Goal: Use online tool/utility: Use online tool/utility

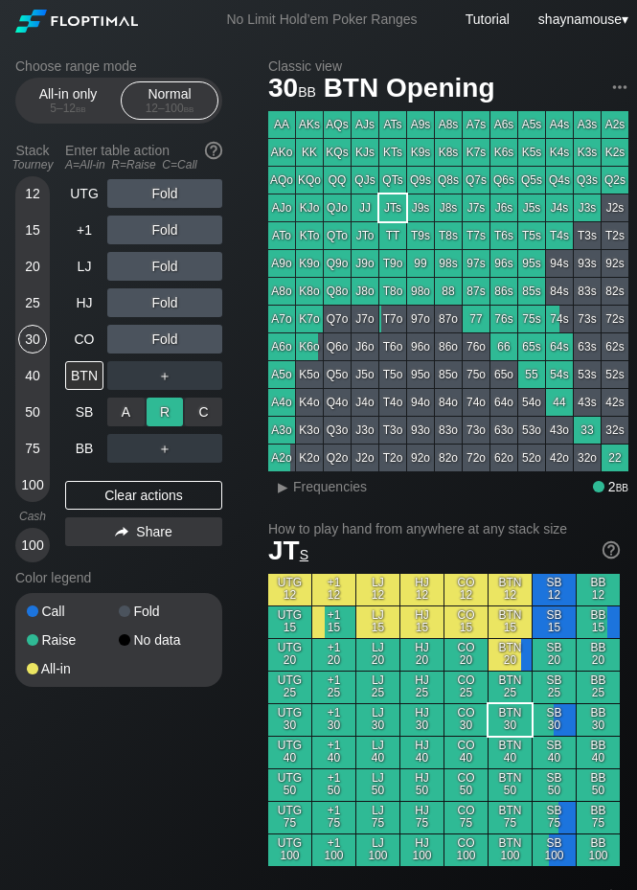
click at [170, 411] on div "R ✕" at bounding box center [165, 412] width 37 height 29
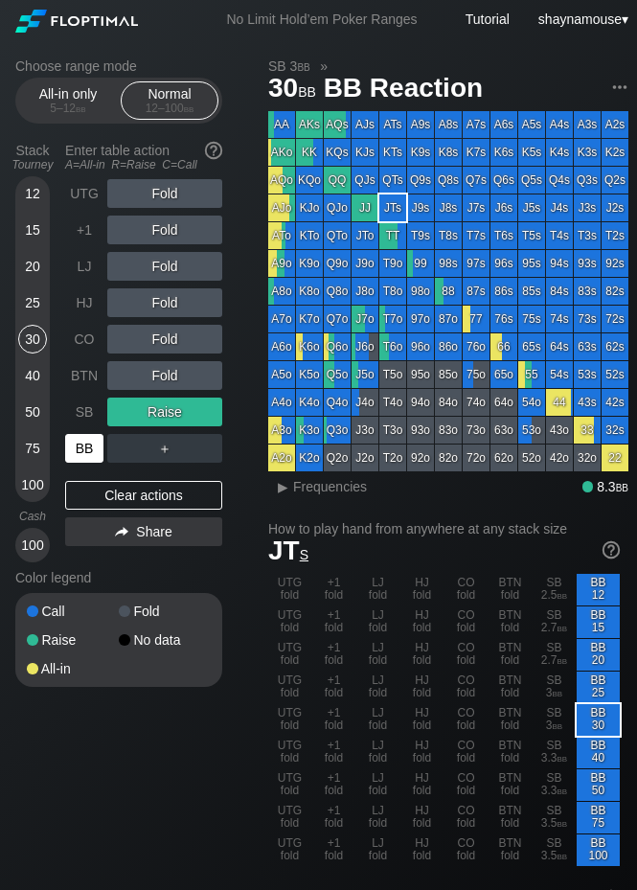
click at [94, 444] on div "BB" at bounding box center [84, 448] width 38 height 29
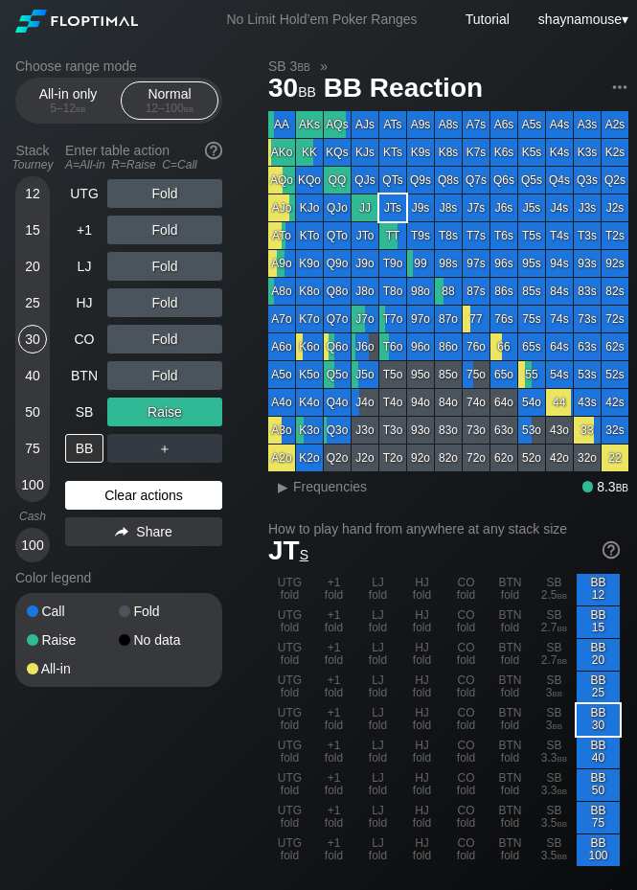
click at [127, 490] on div "Clear actions" at bounding box center [143, 495] width 157 height 29
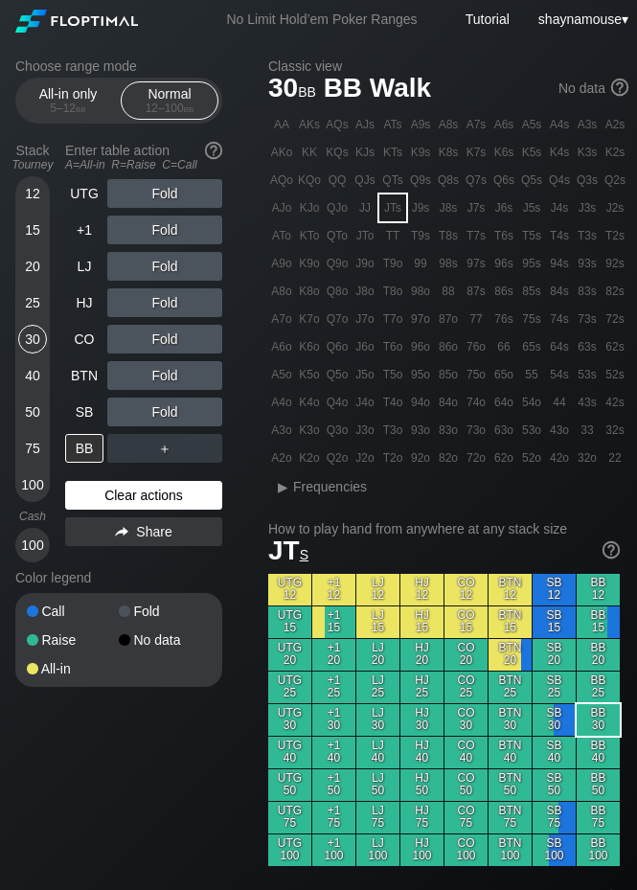
click at [127, 490] on div "Clear actions" at bounding box center [143, 495] width 157 height 29
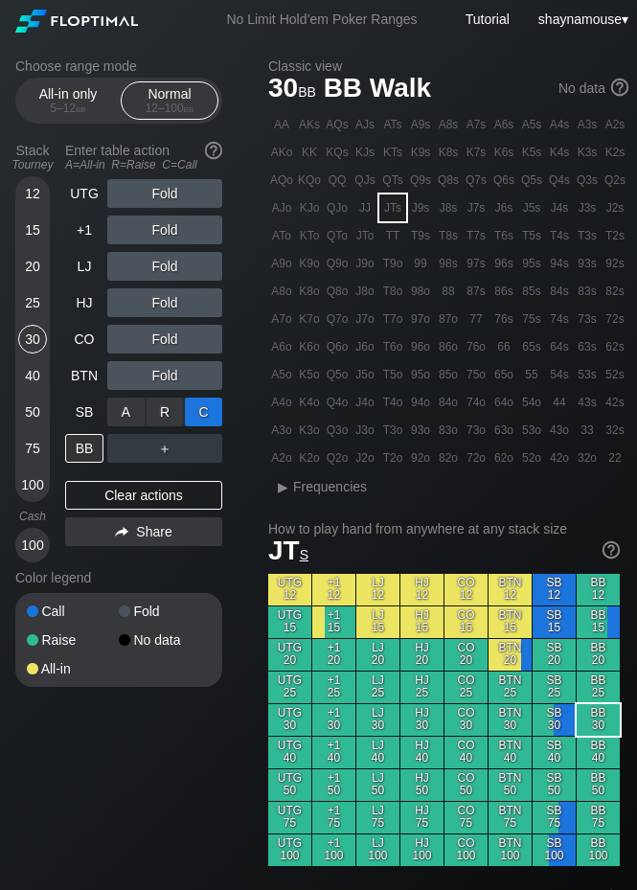
click at [215, 410] on div "C ✕" at bounding box center [203, 412] width 37 height 29
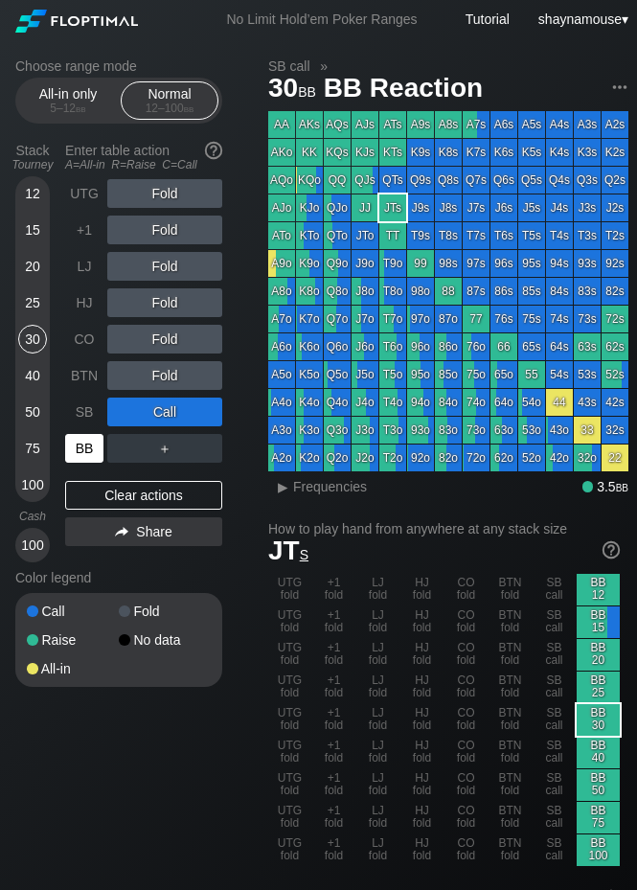
click at [86, 448] on div "BB" at bounding box center [84, 448] width 38 height 29
click at [337, 487] on span "Frequencies" at bounding box center [330, 486] width 74 height 15
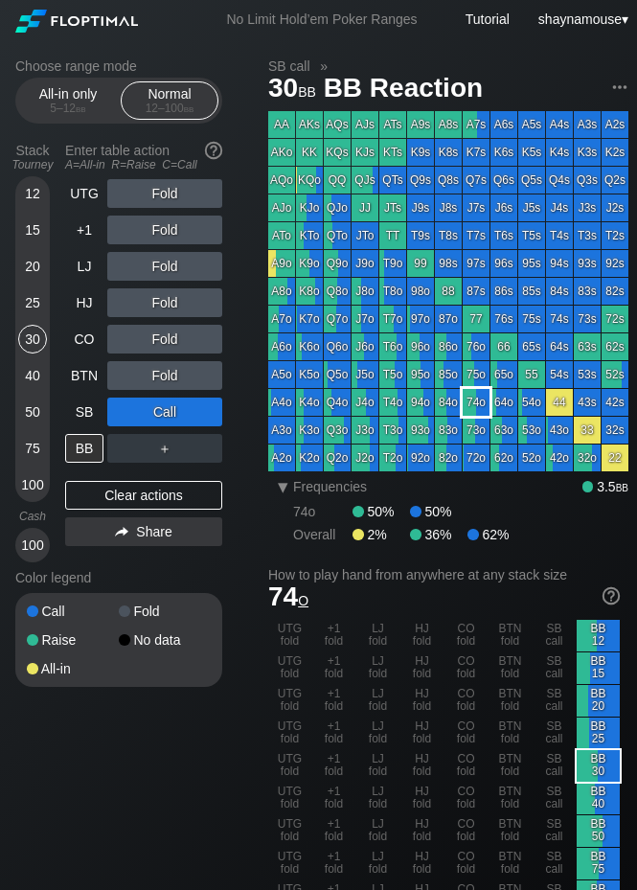
click at [479, 403] on div "74o" at bounding box center [476, 402] width 27 height 27
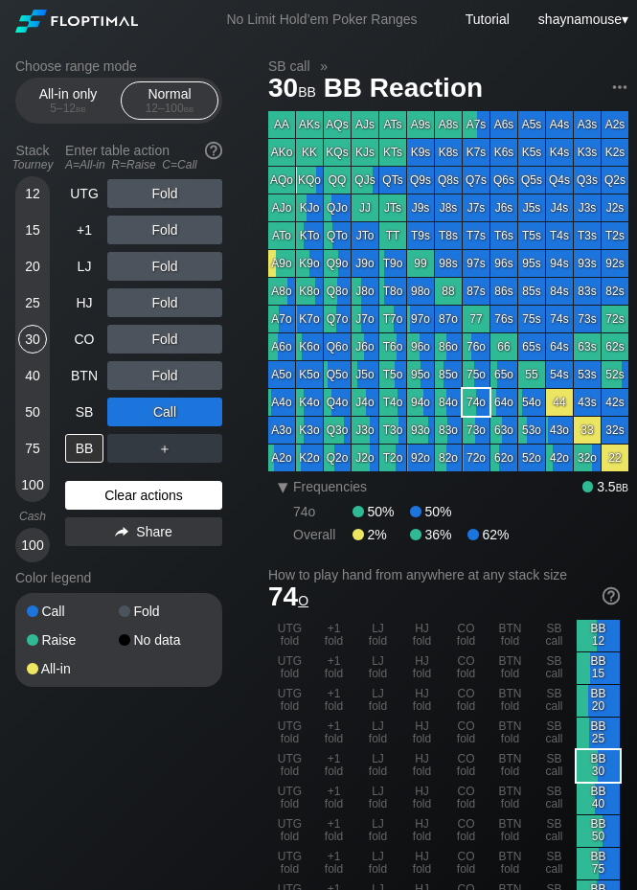
click at [192, 484] on div "Clear actions" at bounding box center [143, 495] width 157 height 29
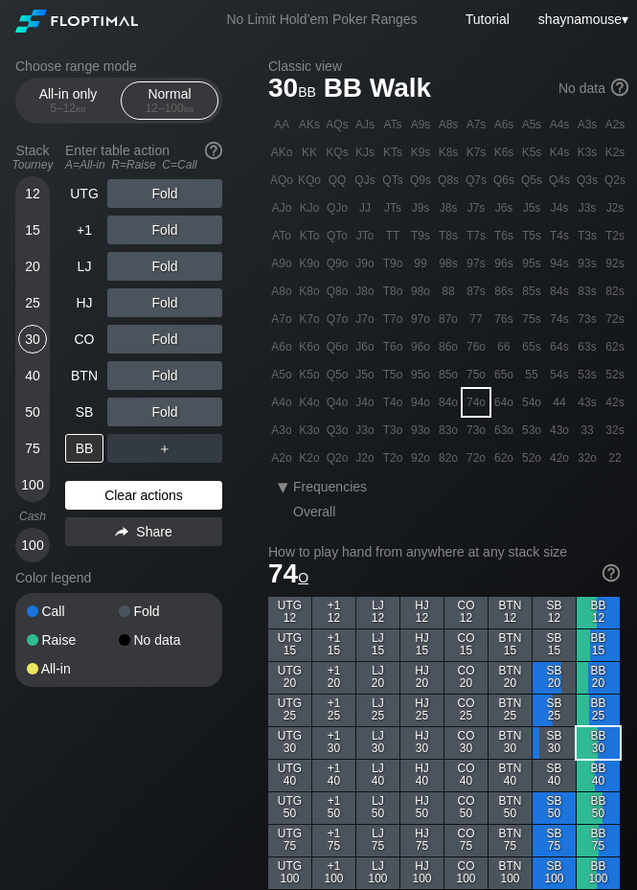
click at [192, 484] on div "Clear actions" at bounding box center [143, 495] width 157 height 29
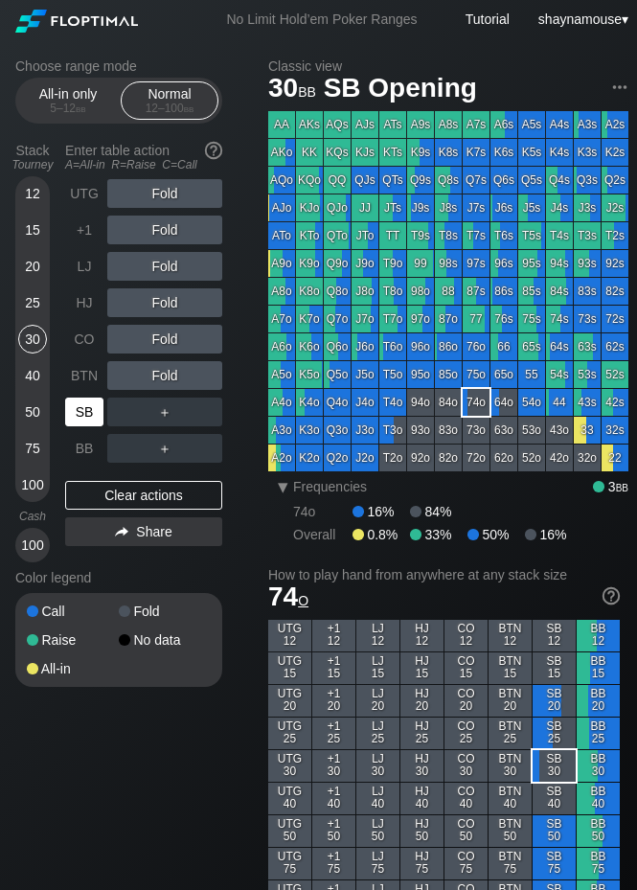
click at [93, 416] on div "SB" at bounding box center [84, 412] width 38 height 29
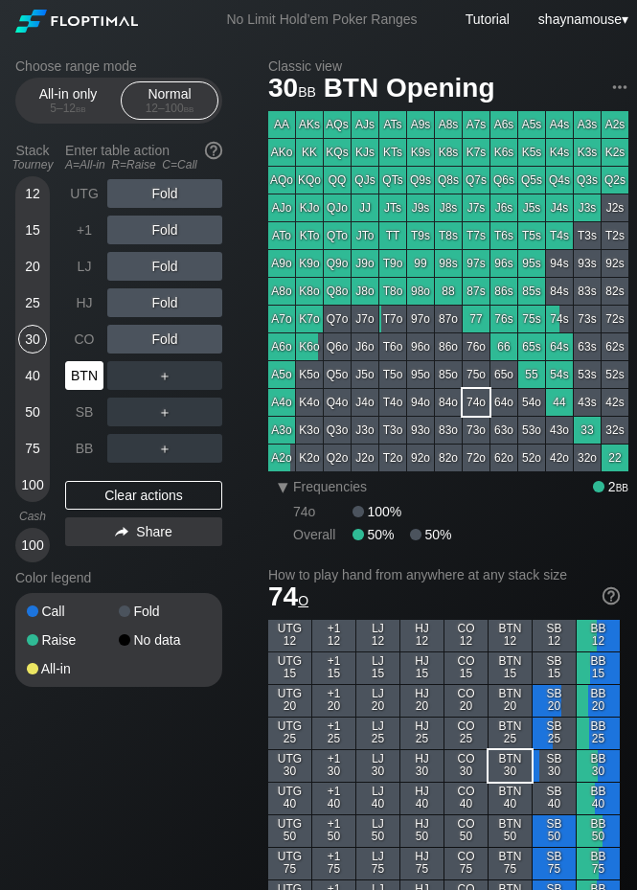
click at [74, 383] on div "BTN" at bounding box center [84, 375] width 38 height 29
click at [83, 406] on div "SB" at bounding box center [84, 412] width 38 height 29
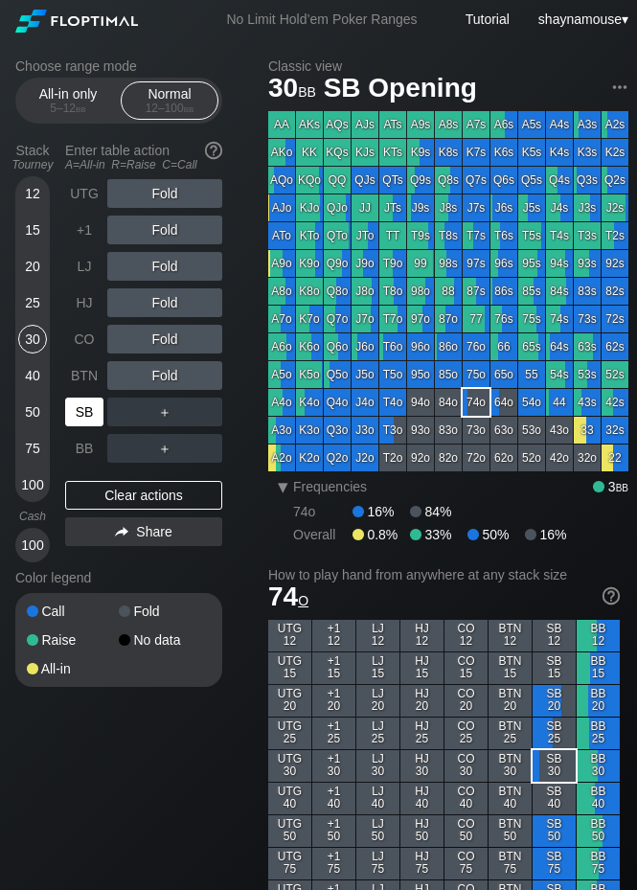
click at [83, 406] on div "SB" at bounding box center [84, 412] width 38 height 29
click at [38, 301] on div "25" at bounding box center [32, 302] width 29 height 29
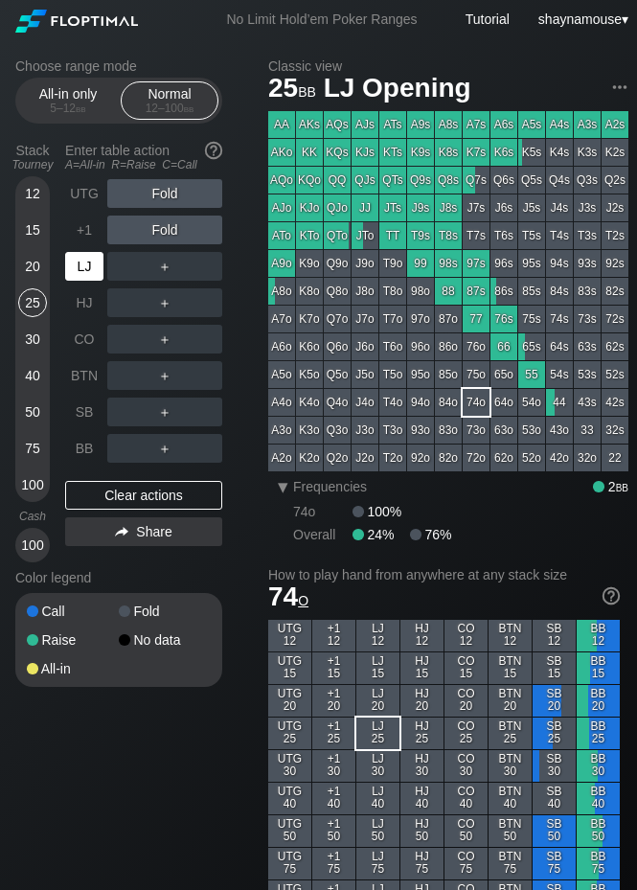
click at [82, 268] on div "LJ" at bounding box center [84, 266] width 38 height 29
click at [159, 266] on div "R ✕" at bounding box center [165, 266] width 37 height 29
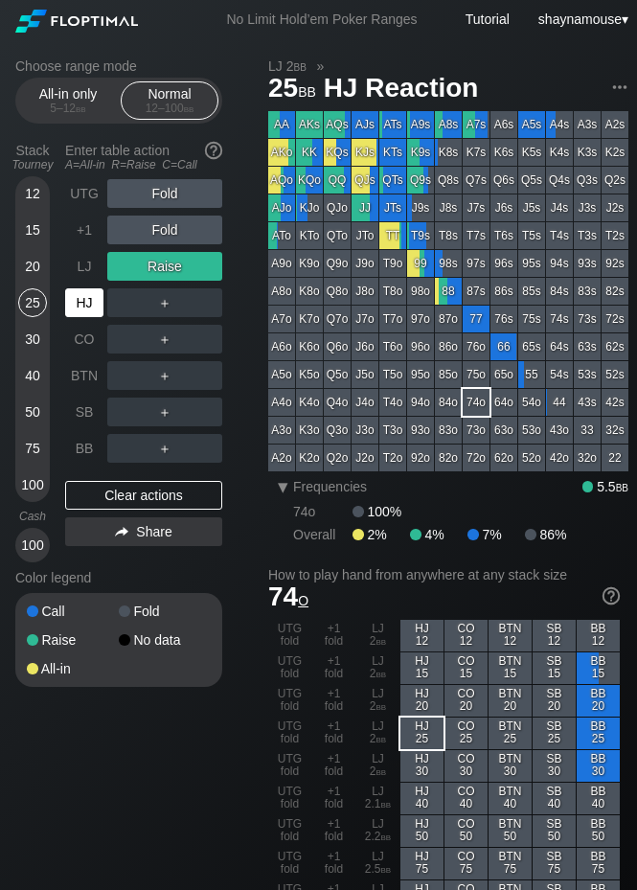
click at [92, 292] on div "HJ" at bounding box center [84, 302] width 38 height 29
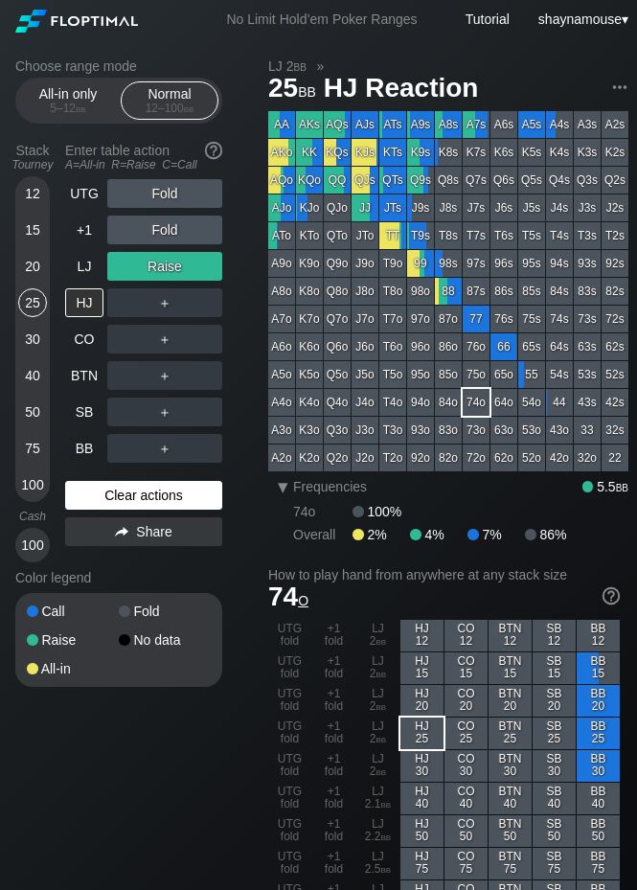
click at [169, 491] on div "Clear actions" at bounding box center [143, 495] width 157 height 29
click at [168, 491] on div "Clear actions" at bounding box center [143, 495] width 157 height 29
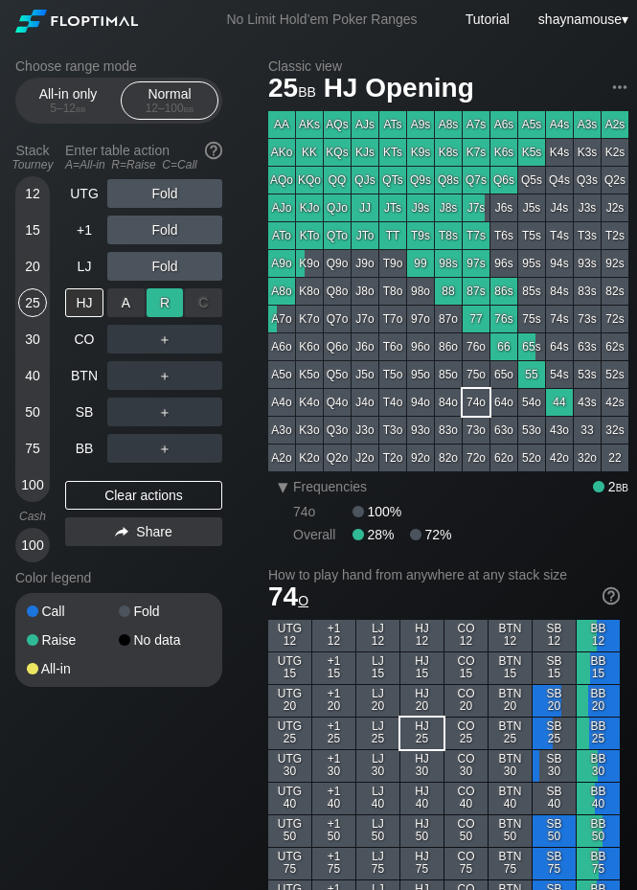
click at [162, 315] on div "R ✕" at bounding box center [165, 302] width 37 height 29
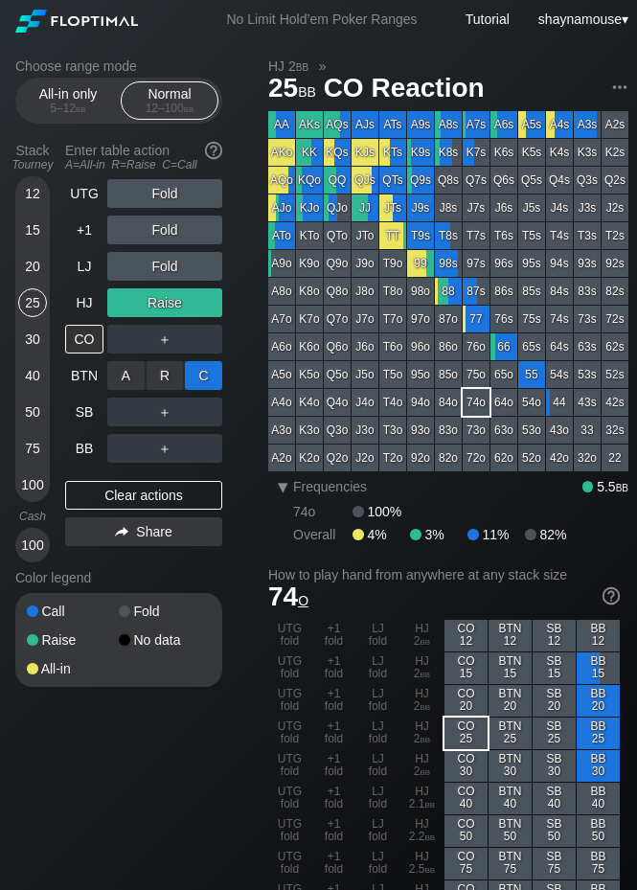
click at [210, 371] on div "C ✕" at bounding box center [203, 375] width 37 height 29
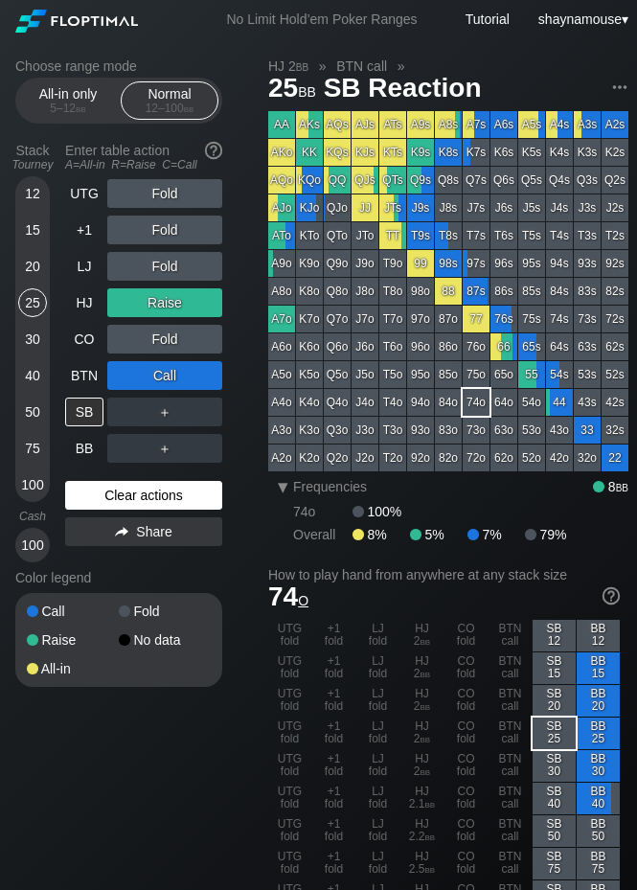
click at [187, 487] on div "Clear actions" at bounding box center [143, 495] width 157 height 29
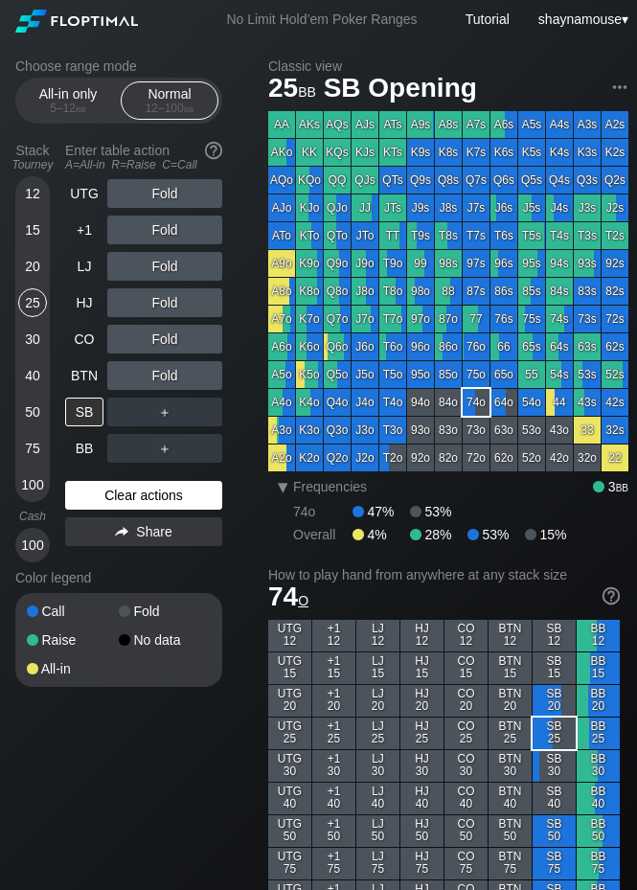
click at [186, 490] on div "Clear actions" at bounding box center [143, 495] width 157 height 29
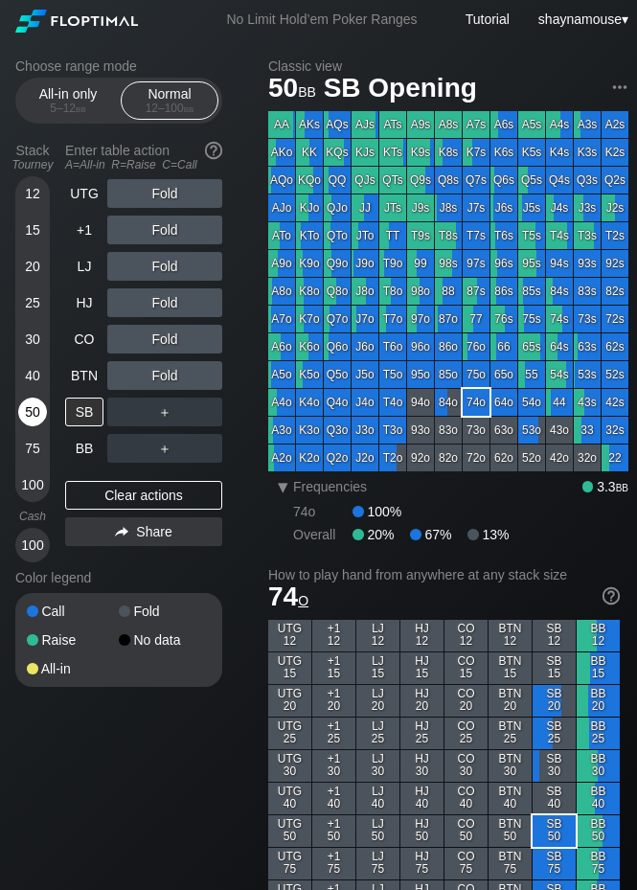
click at [24, 416] on div "50" at bounding box center [32, 412] width 29 height 29
click at [95, 416] on div "SB" at bounding box center [84, 412] width 38 height 29
click at [96, 416] on div "SB" at bounding box center [84, 412] width 38 height 29
click at [191, 416] on div "C ✕" at bounding box center [203, 412] width 37 height 29
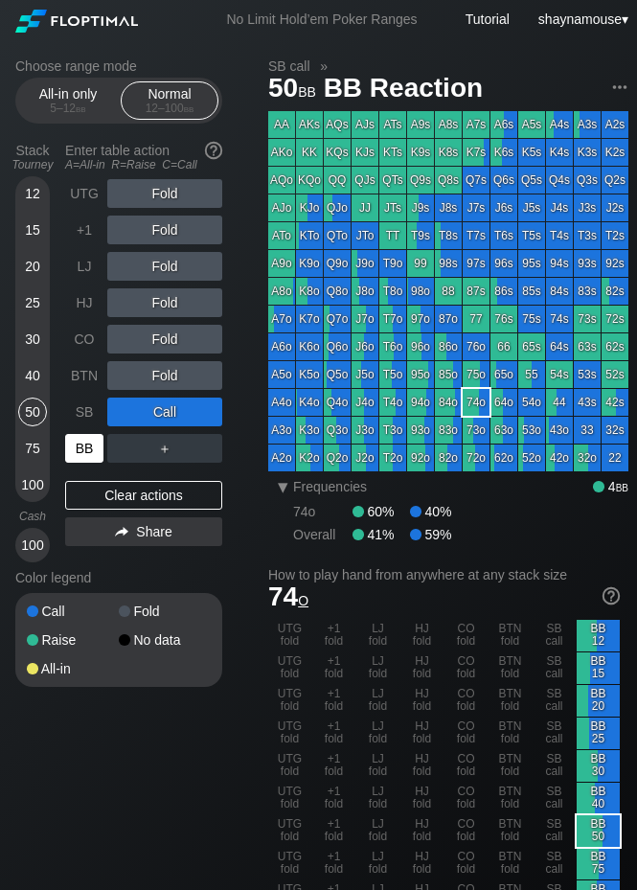
click at [68, 449] on div "BB" at bounding box center [84, 448] width 38 height 29
click at [66, 447] on div "BB" at bounding box center [84, 448] width 38 height 29
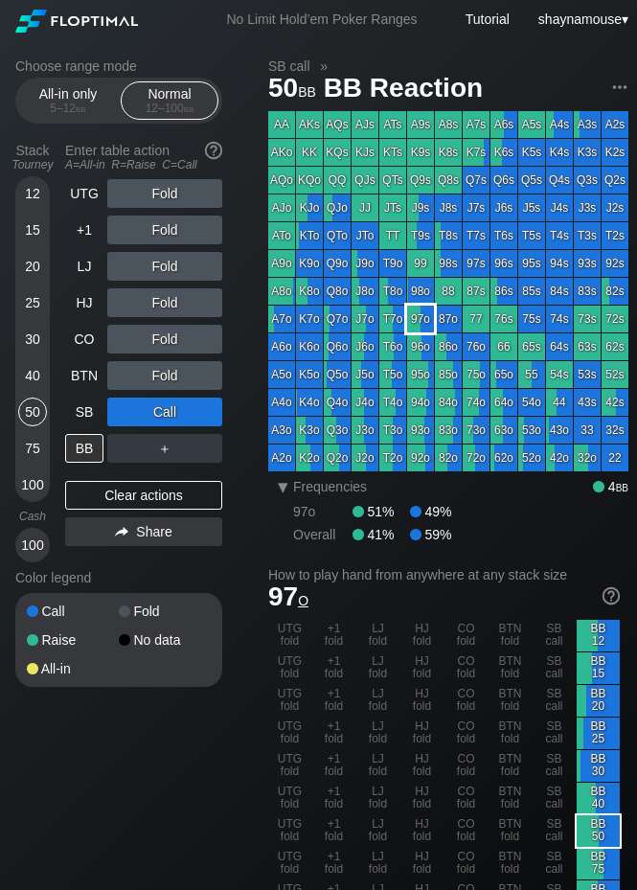
click at [420, 318] on div "97o" at bounding box center [420, 319] width 27 height 27
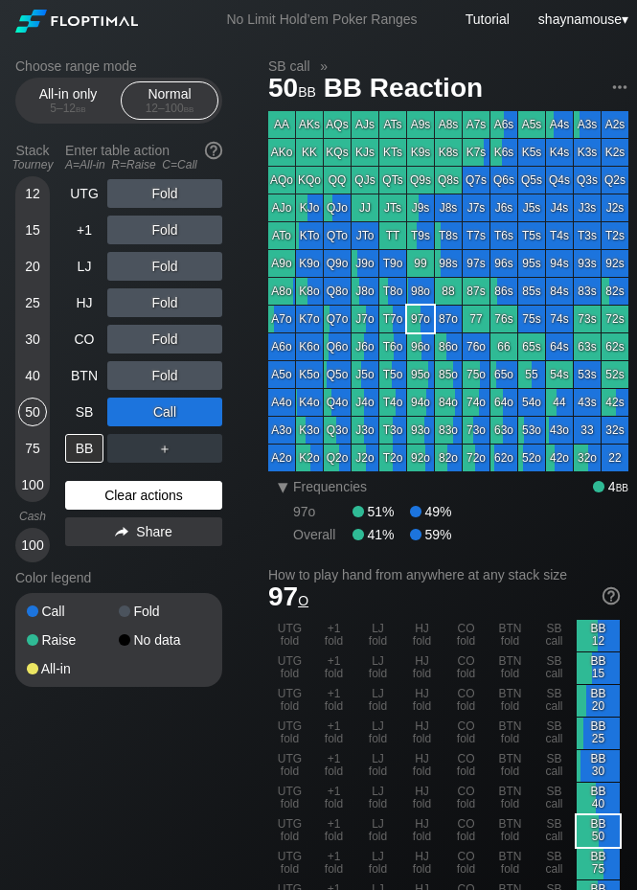
click at [140, 500] on div "Clear actions" at bounding box center [143, 495] width 157 height 29
click at [139, 500] on div "Clear actions" at bounding box center [143, 495] width 157 height 29
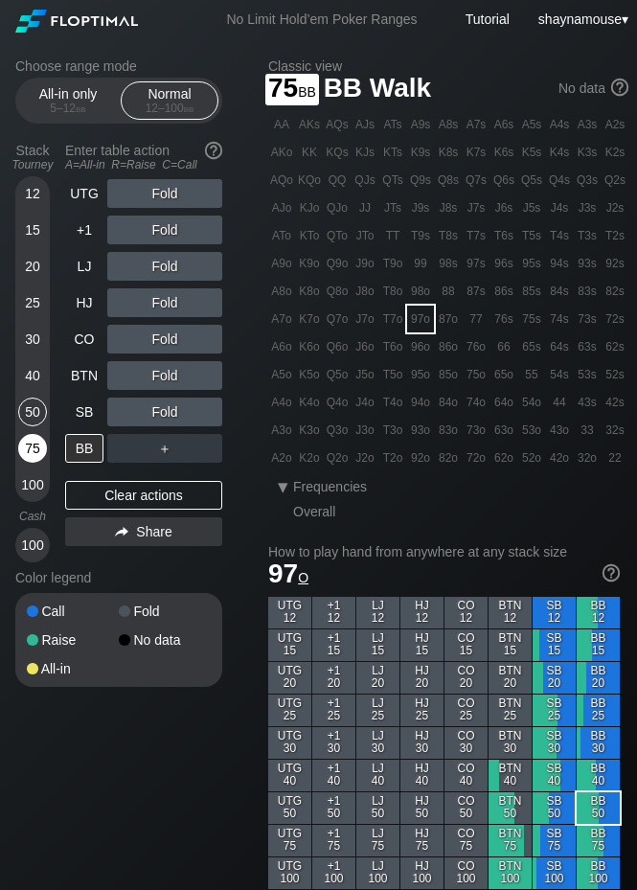
click at [43, 444] on div "75" at bounding box center [32, 448] width 29 height 29
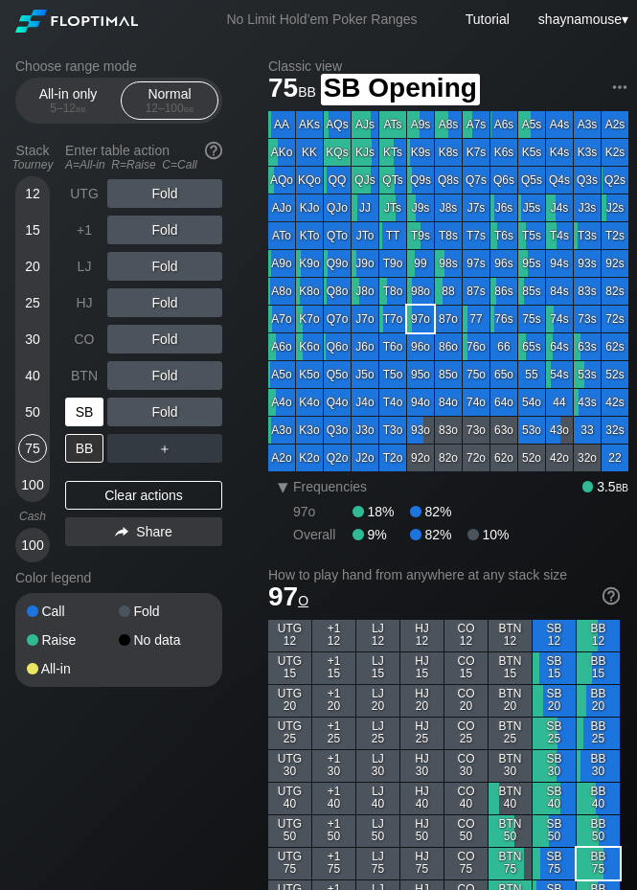
click at [86, 408] on div "SB" at bounding box center [84, 412] width 38 height 29
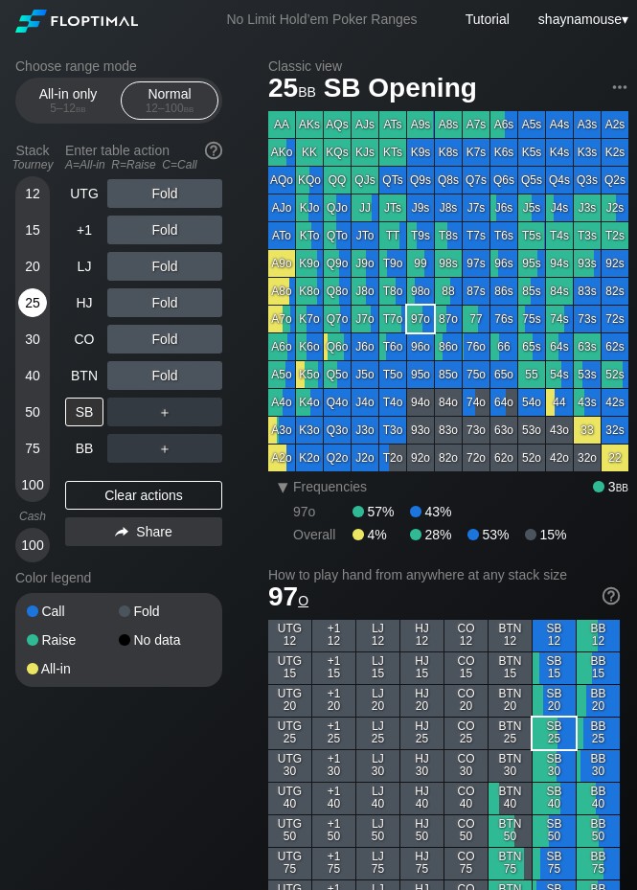
click at [37, 306] on div "25" at bounding box center [32, 302] width 29 height 29
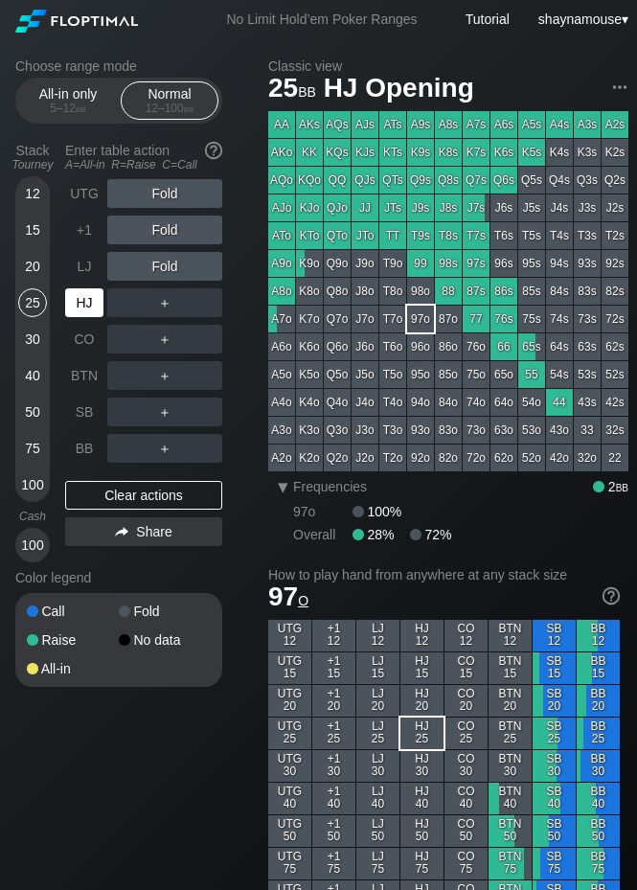
click at [80, 300] on div "HJ" at bounding box center [84, 302] width 38 height 29
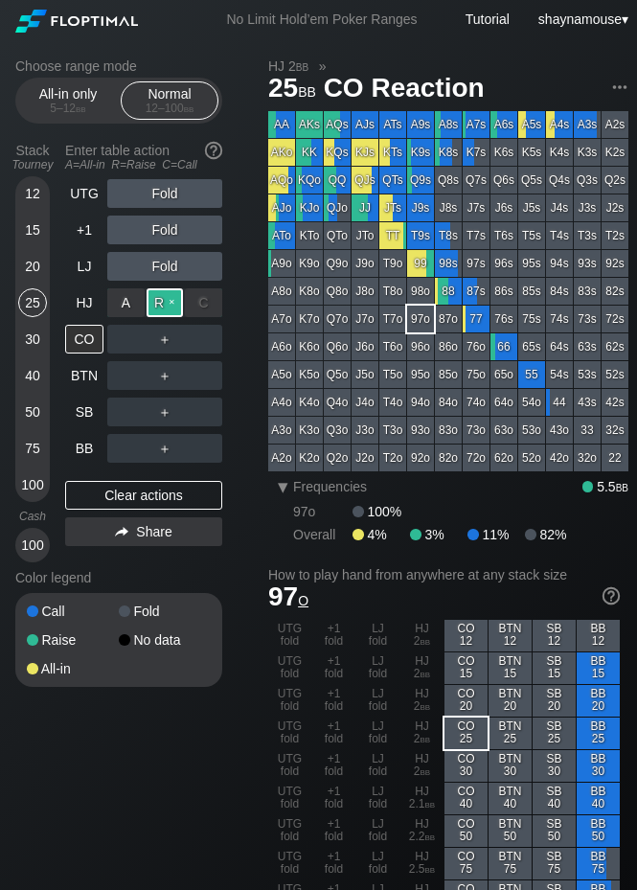
click at [165, 301] on div "R ✕" at bounding box center [165, 302] width 37 height 29
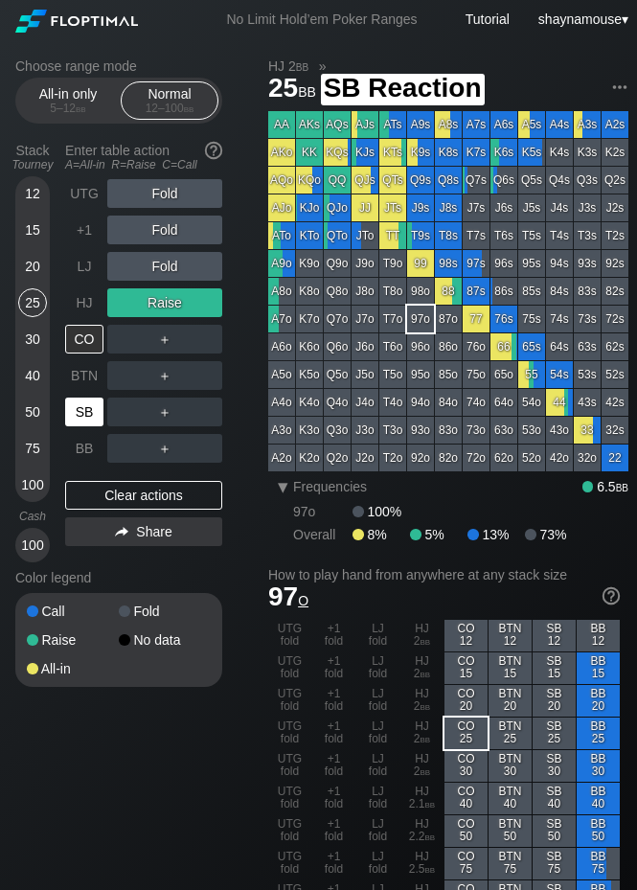
click at [79, 411] on div "SB" at bounding box center [84, 412] width 38 height 29
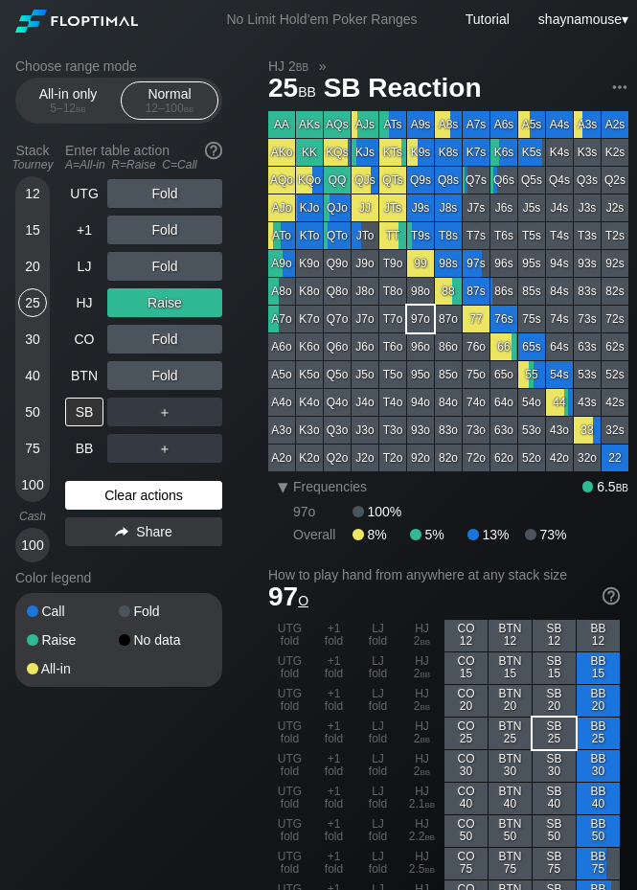
click at [158, 509] on div "Clear actions" at bounding box center [143, 495] width 157 height 29
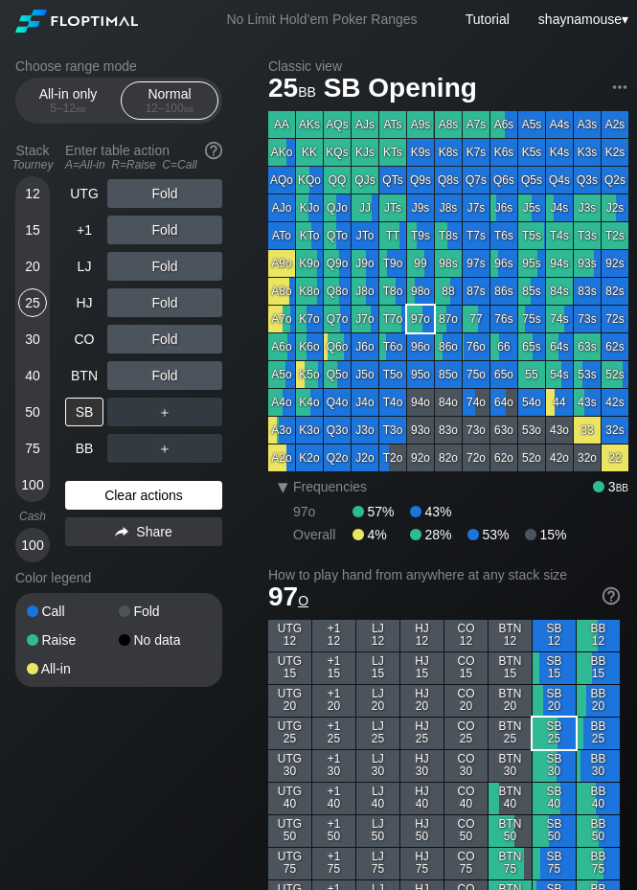
click at [156, 506] on div "Clear actions" at bounding box center [143, 495] width 157 height 29
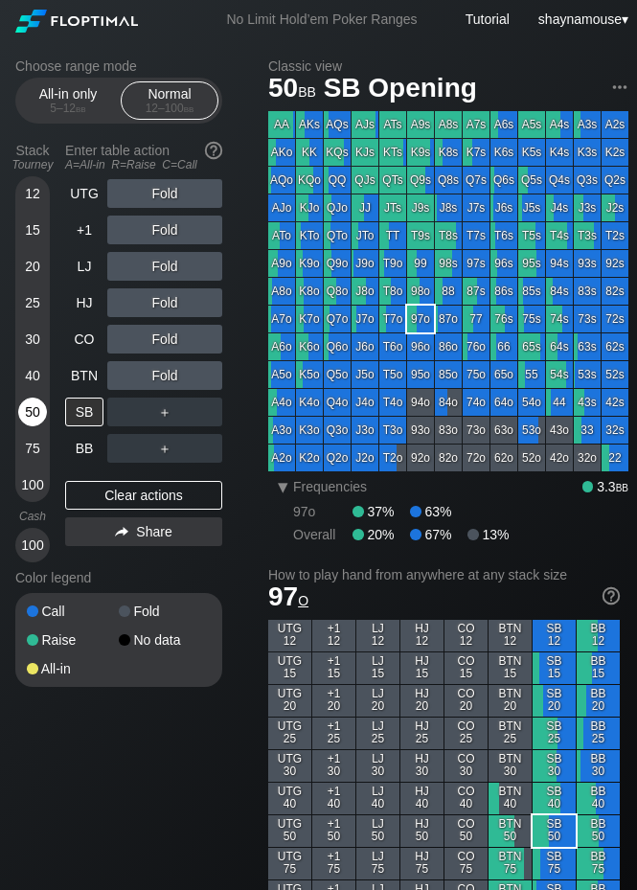
click at [24, 410] on div "50" at bounding box center [32, 412] width 29 height 29
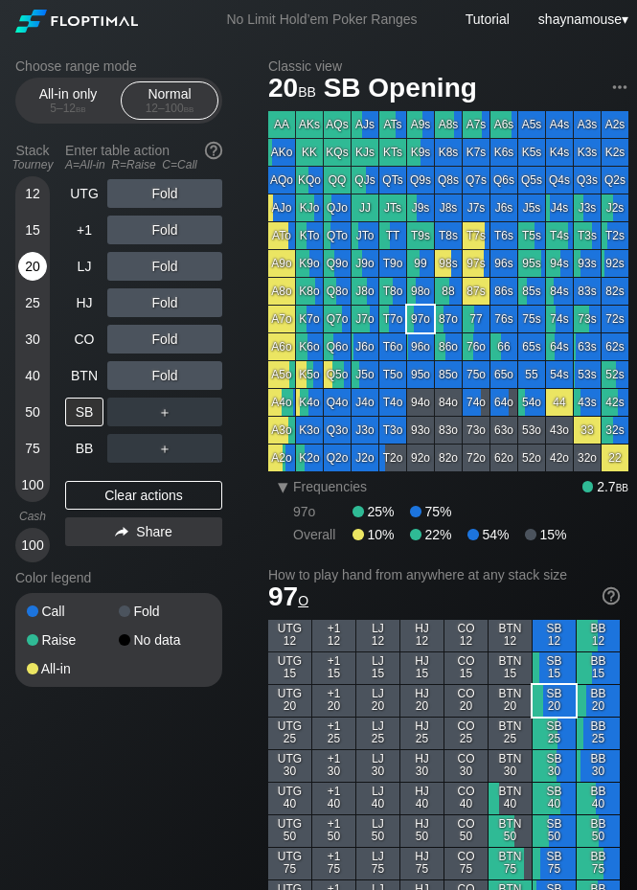
click at [33, 261] on div "20" at bounding box center [32, 266] width 29 height 29
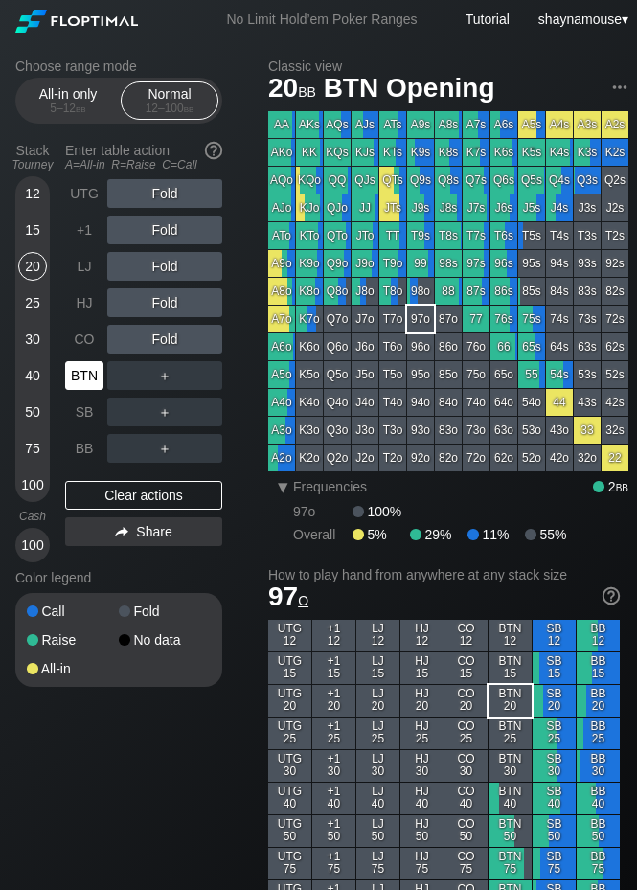
click at [83, 366] on div "BTN" at bounding box center [84, 375] width 38 height 29
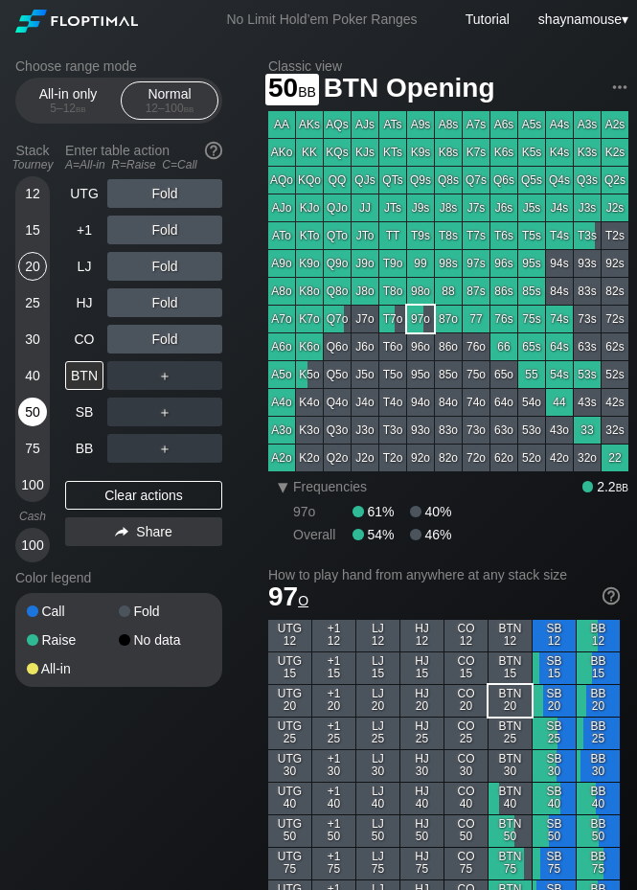
click at [33, 417] on div "50" at bounding box center [32, 412] width 29 height 29
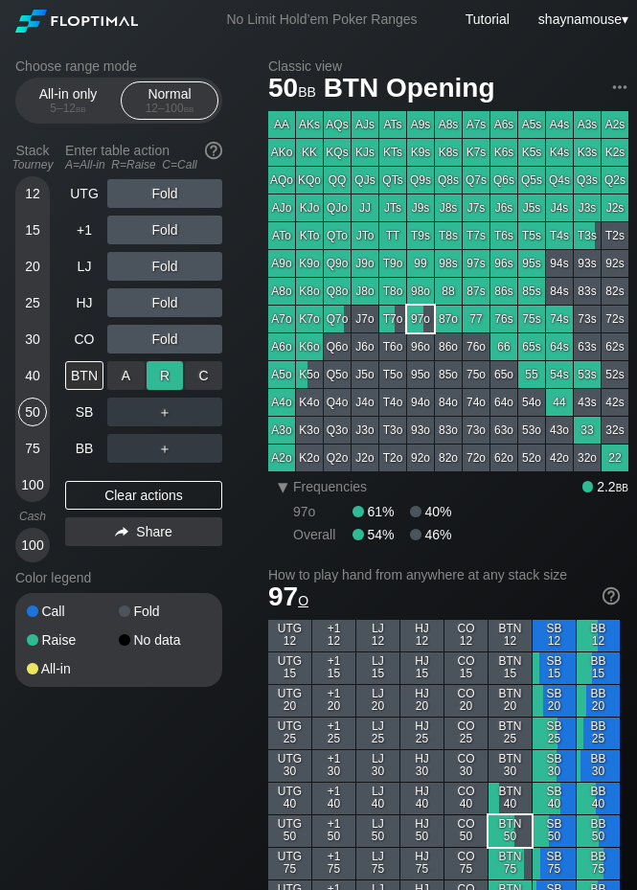
click at [155, 374] on div "R ✕" at bounding box center [165, 375] width 37 height 29
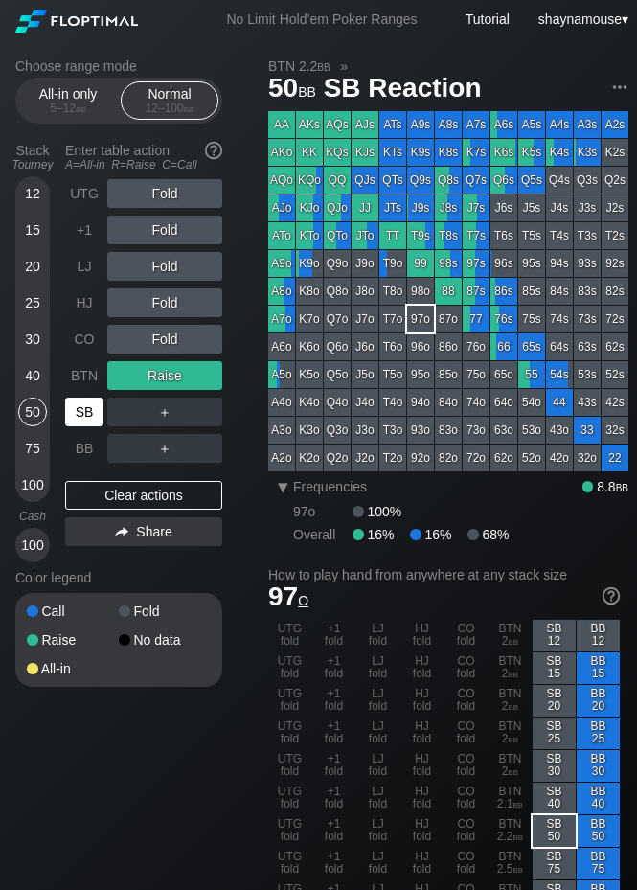
click at [69, 416] on div "SB" at bounding box center [84, 412] width 38 height 29
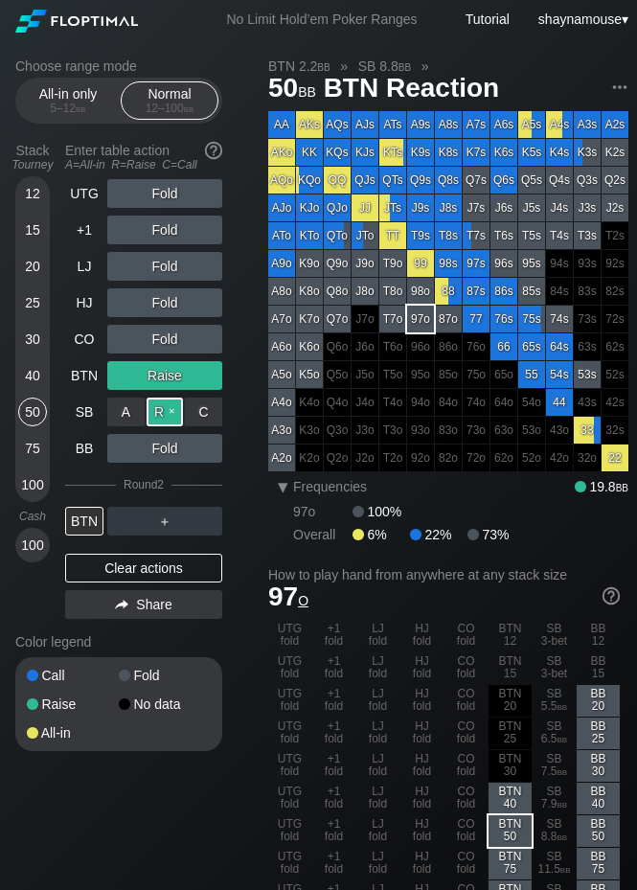
click at [155, 416] on div "R ✕" at bounding box center [165, 412] width 37 height 29
click at [172, 566] on div "Clear actions" at bounding box center [143, 568] width 157 height 29
click at [168, 627] on div "Color legend" at bounding box center [118, 642] width 207 height 31
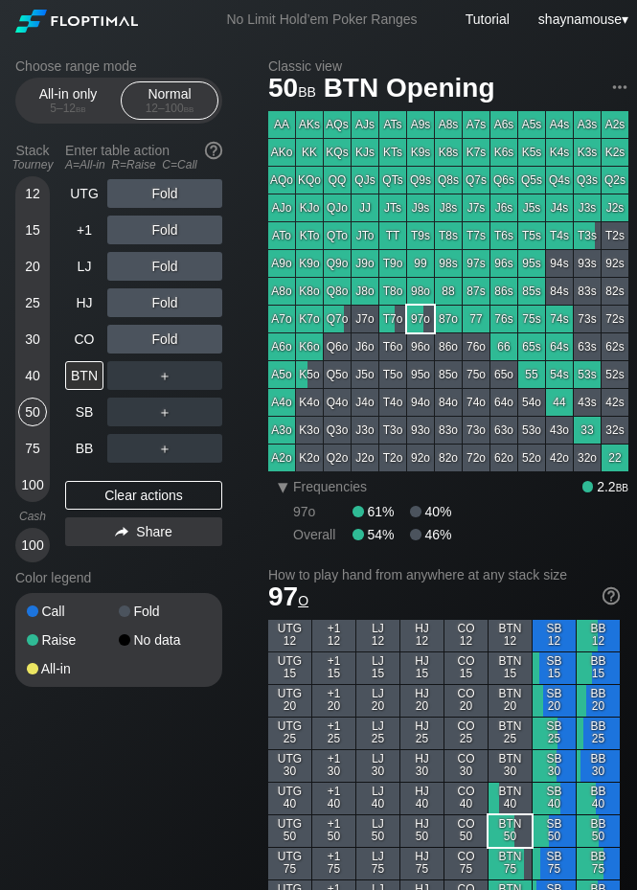
click at [31, 224] on div "15" at bounding box center [32, 230] width 29 height 29
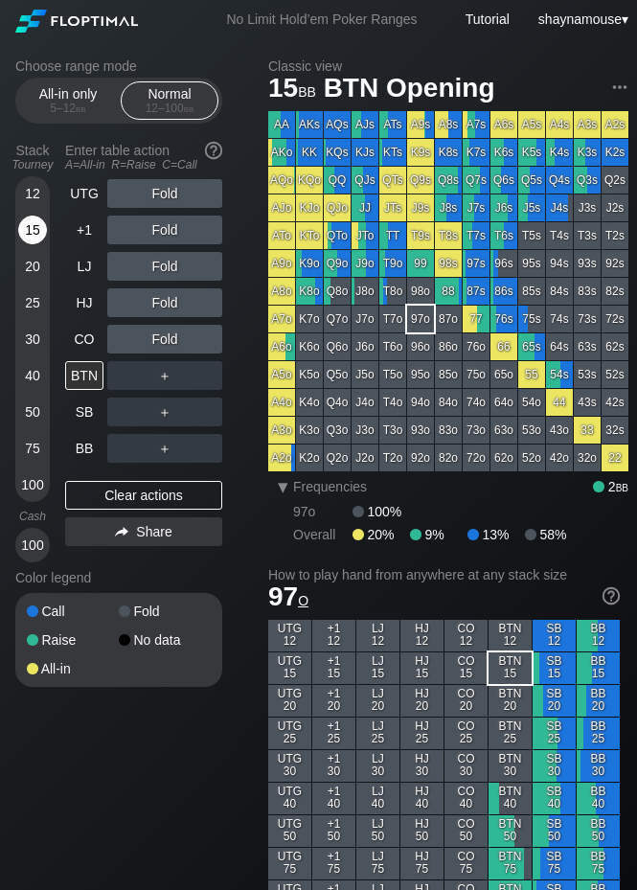
click at [31, 224] on div "15" at bounding box center [32, 230] width 29 height 29
click at [195, 412] on div "C ✕" at bounding box center [203, 412] width 37 height 29
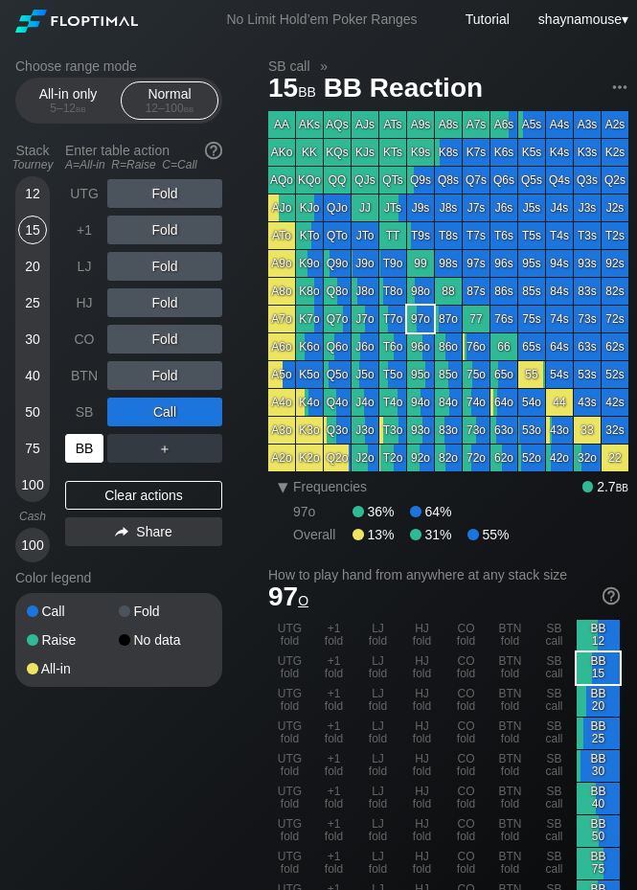
click at [88, 449] on div "BB" at bounding box center [84, 448] width 38 height 29
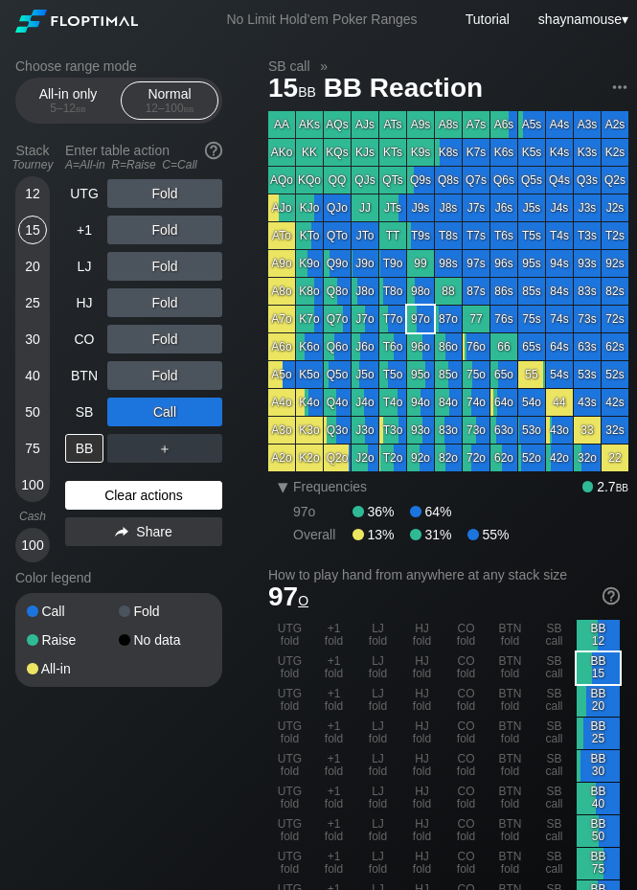
click at [123, 494] on div "Clear actions" at bounding box center [143, 495] width 157 height 29
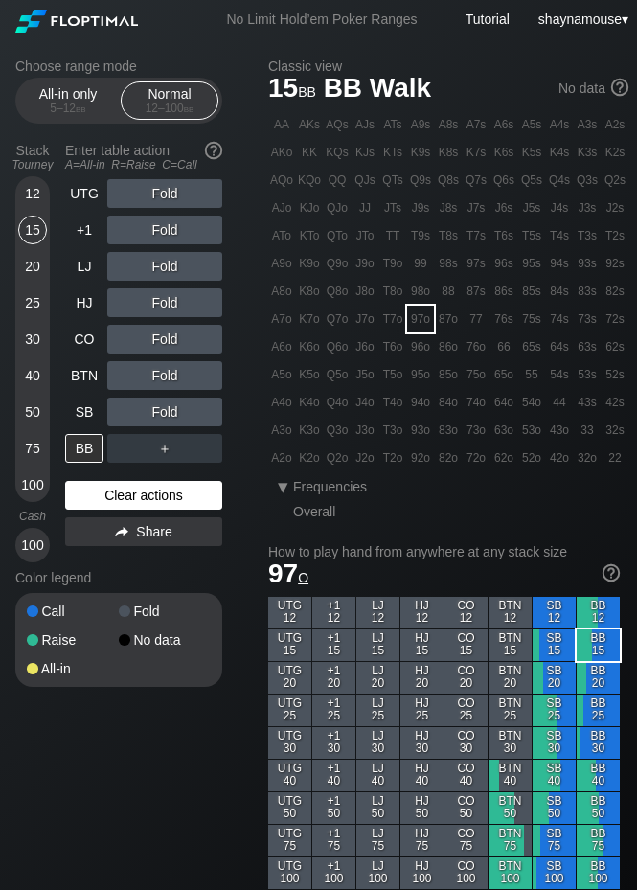
click at [123, 494] on div "Clear actions" at bounding box center [143, 495] width 157 height 29
click at [26, 309] on div "25" at bounding box center [32, 302] width 29 height 29
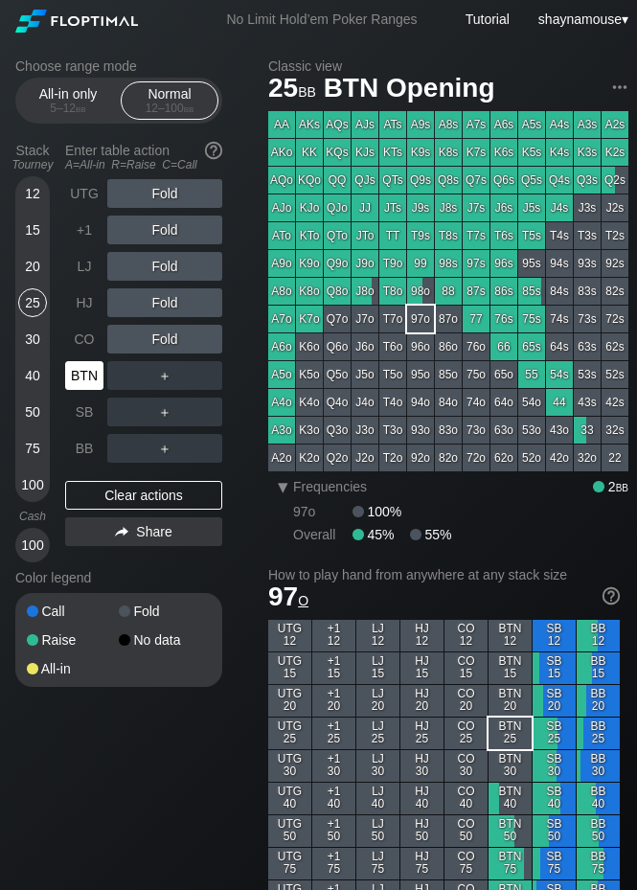
click at [96, 387] on div "BTN" at bounding box center [84, 375] width 38 height 29
drag, startPoint x: 164, startPoint y: 378, endPoint x: 118, endPoint y: 426, distance: 67.1
click at [164, 377] on div "R ✕" at bounding box center [165, 375] width 37 height 29
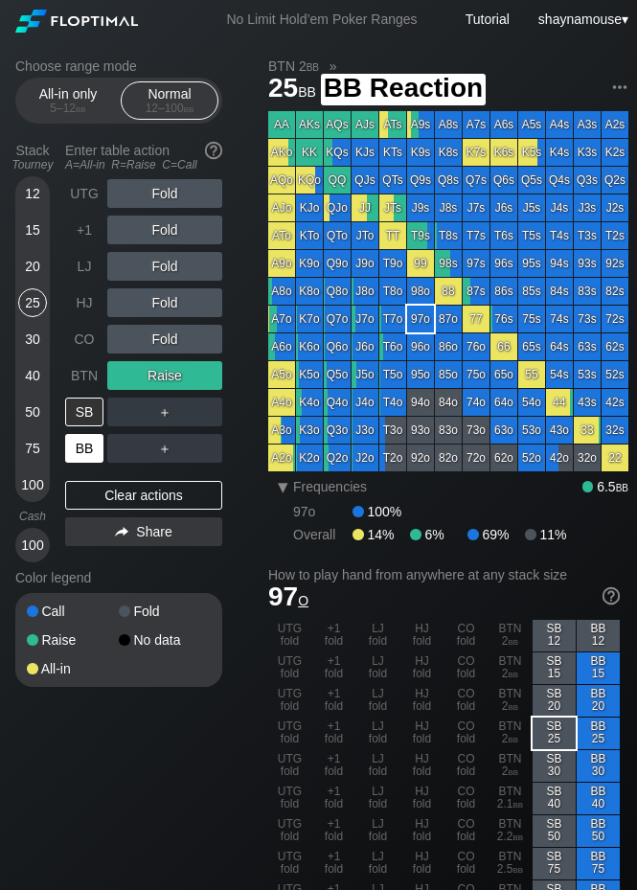
click at [80, 456] on div "BB" at bounding box center [84, 448] width 38 height 29
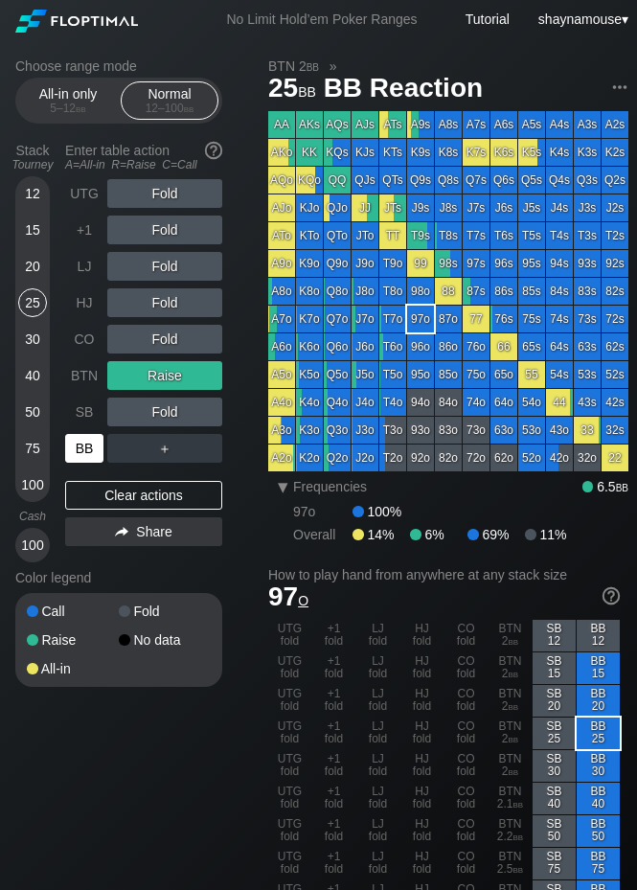
click at [80, 456] on div "BB" at bounding box center [84, 448] width 38 height 29
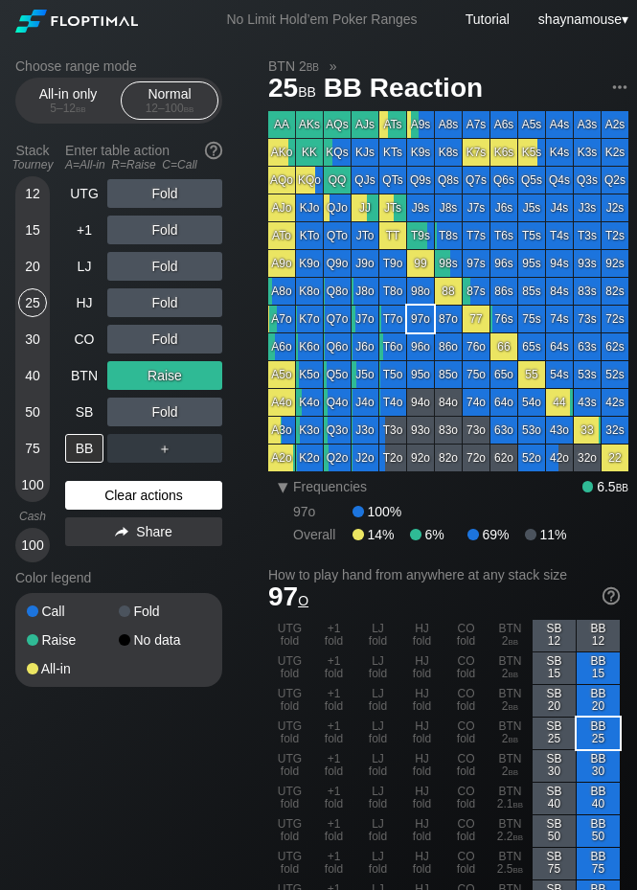
click at [98, 496] on div "Clear actions" at bounding box center [143, 495] width 157 height 29
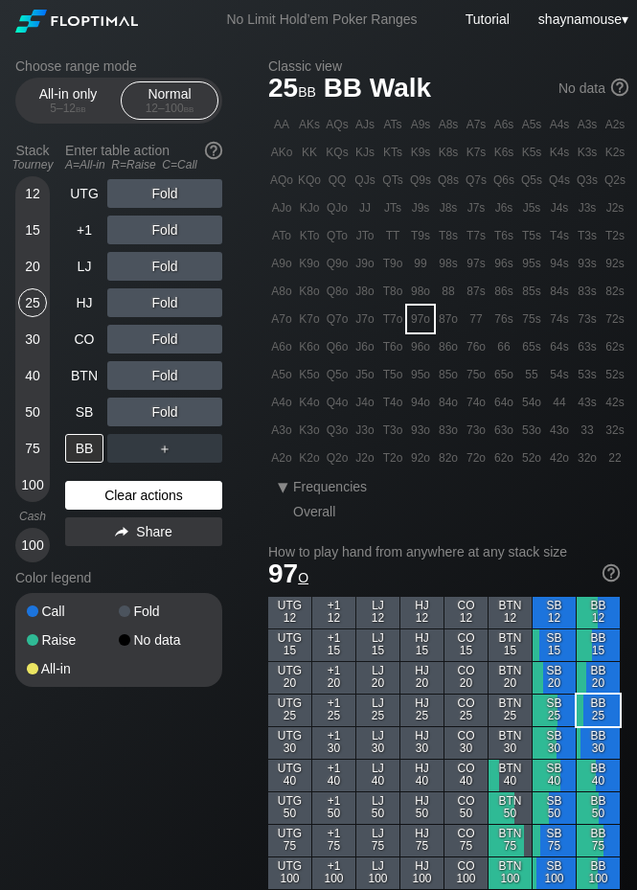
click at [99, 496] on div "Clear actions" at bounding box center [143, 495] width 157 height 29
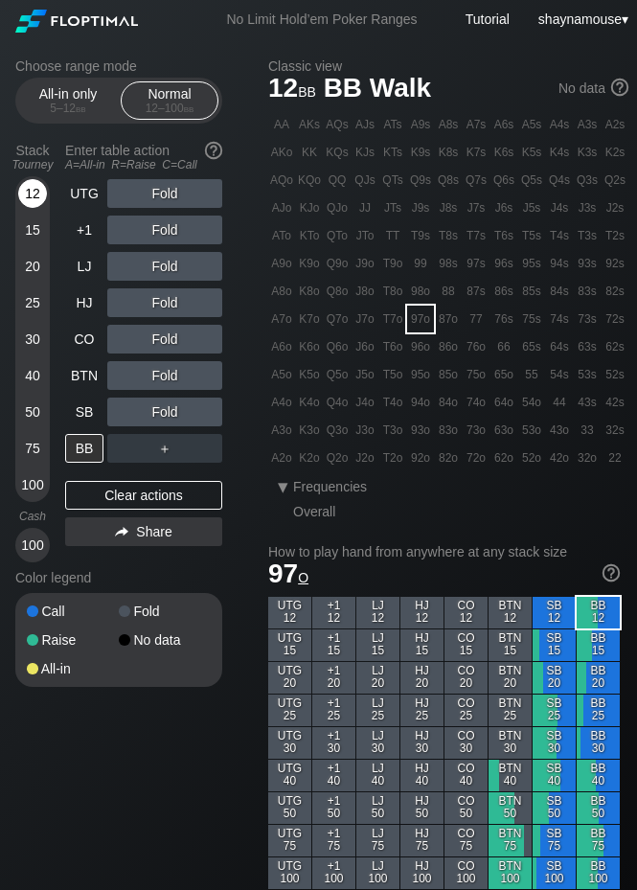
click at [31, 195] on div "12" at bounding box center [32, 193] width 29 height 29
click at [31, 194] on div "12" at bounding box center [32, 193] width 29 height 29
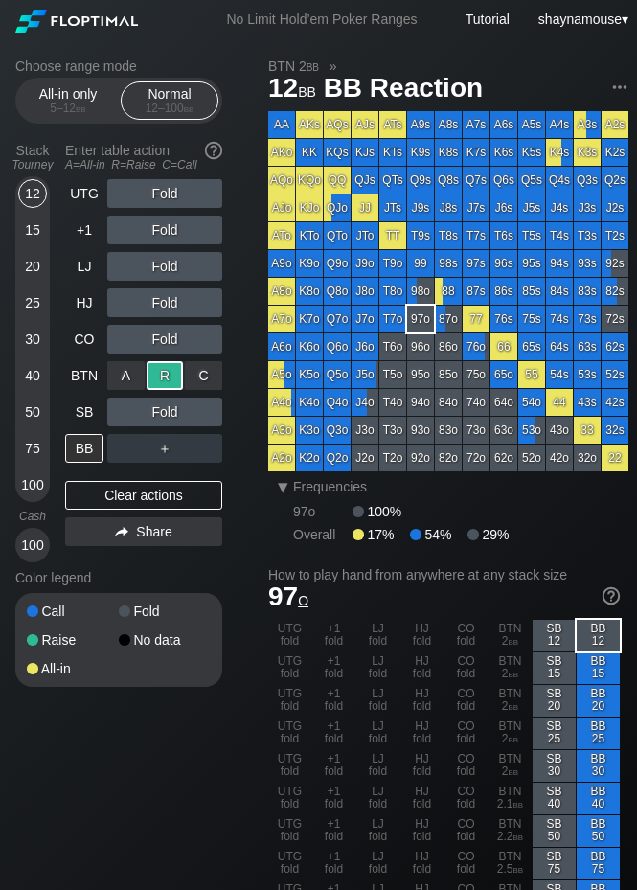
click at [170, 378] on div "R ✕" at bounding box center [165, 375] width 37 height 29
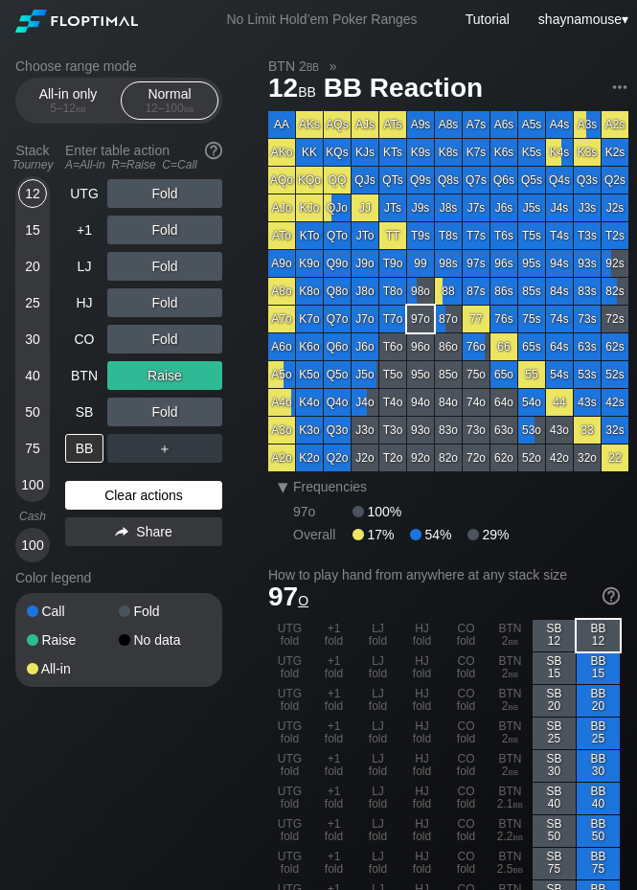
click at [127, 504] on div "Clear actions" at bounding box center [143, 495] width 157 height 29
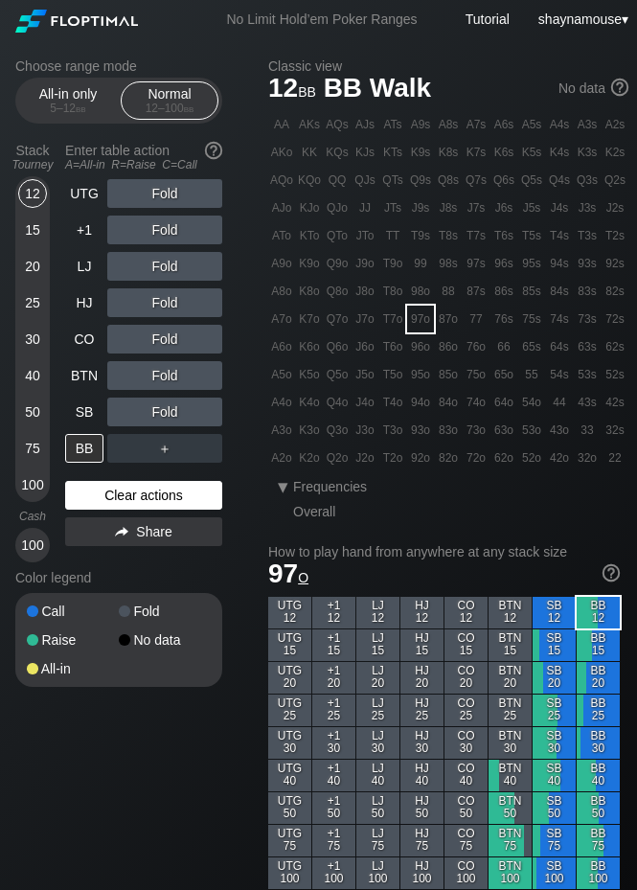
click at [127, 497] on div "Clear actions" at bounding box center [143, 495] width 157 height 29
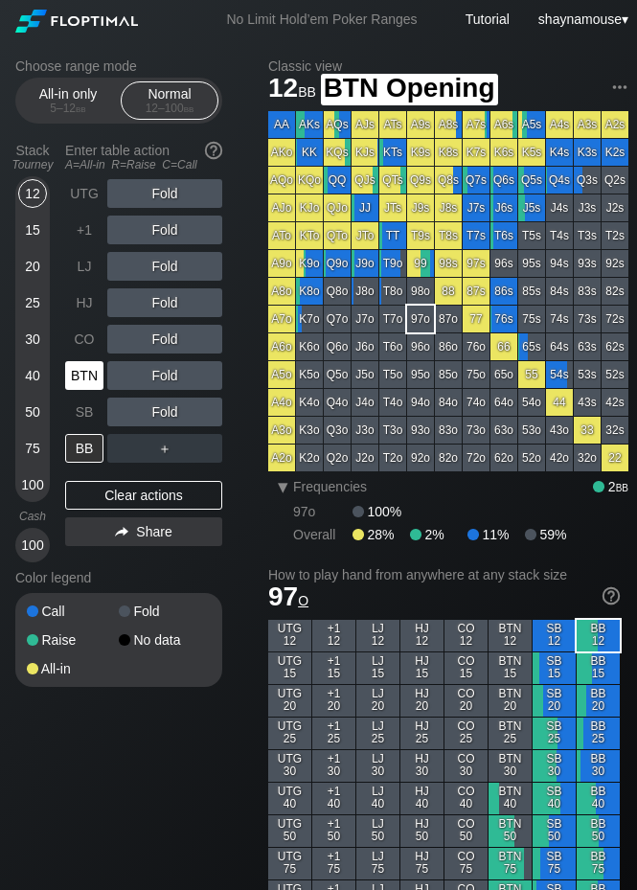
click at [81, 374] on div "BTN" at bounding box center [84, 375] width 38 height 29
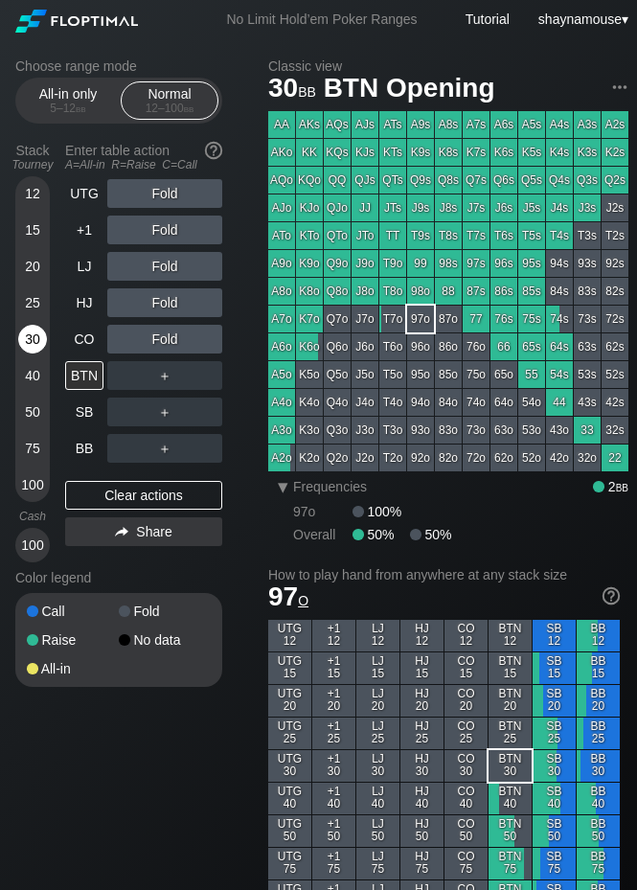
click at [30, 339] on div "30" at bounding box center [32, 339] width 29 height 29
click at [33, 339] on div "30" at bounding box center [32, 339] width 29 height 29
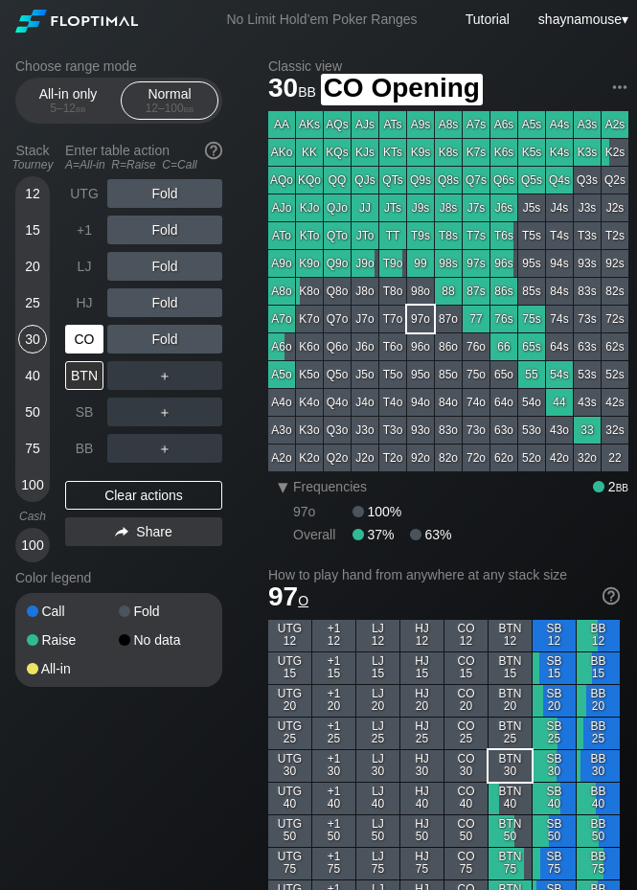
click at [78, 334] on div "CO" at bounding box center [84, 339] width 38 height 29
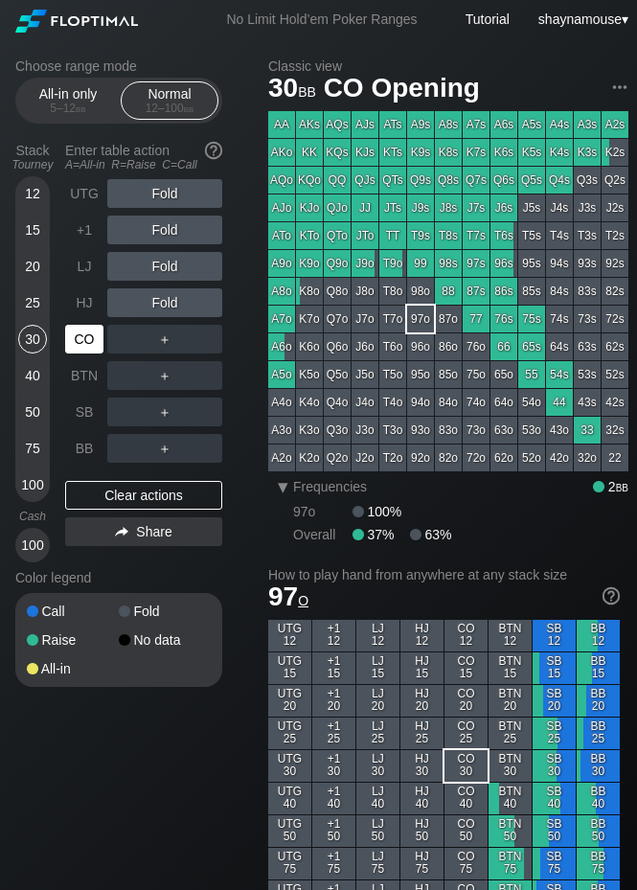
click at [78, 334] on div "CO" at bounding box center [84, 339] width 38 height 29
click at [32, 302] on div "25" at bounding box center [32, 302] width 29 height 29
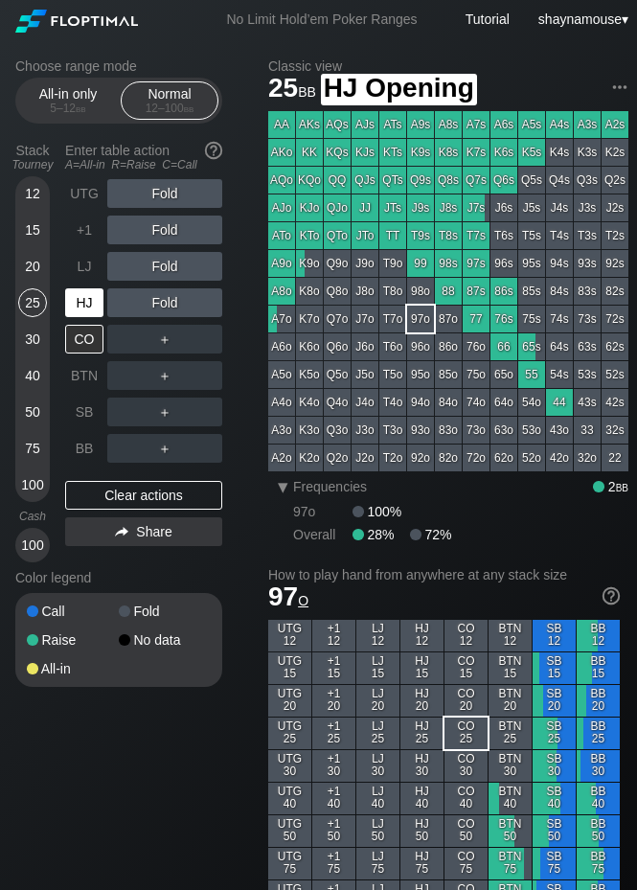
click at [74, 305] on div "HJ" at bounding box center [84, 302] width 38 height 29
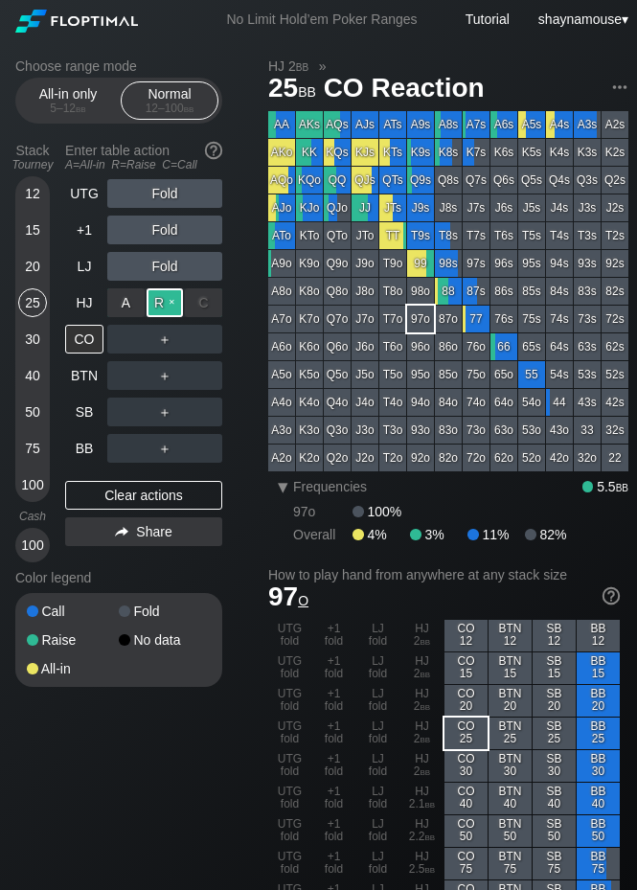
click at [158, 307] on div "R ✕" at bounding box center [165, 302] width 37 height 29
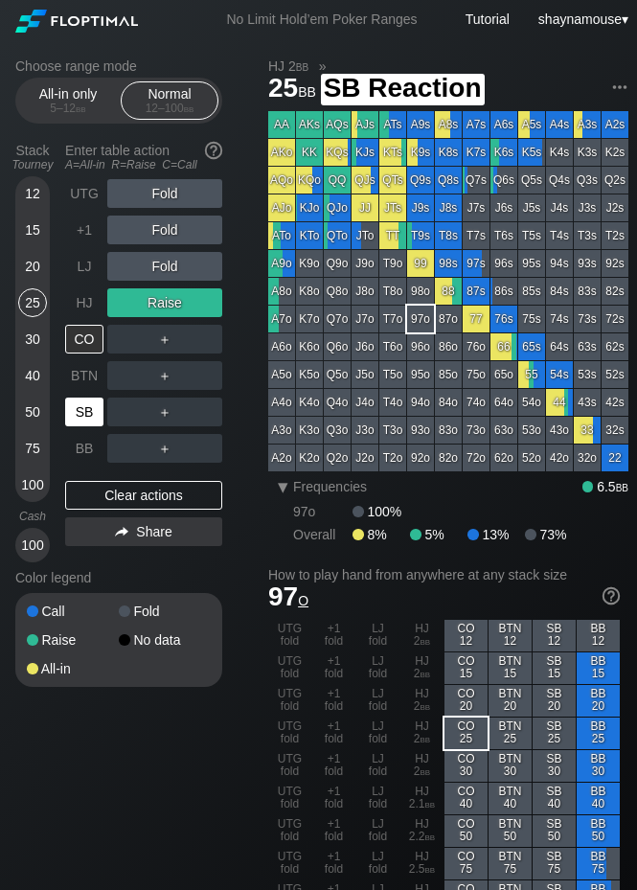
click at [89, 427] on div "SB" at bounding box center [86, 412] width 42 height 36
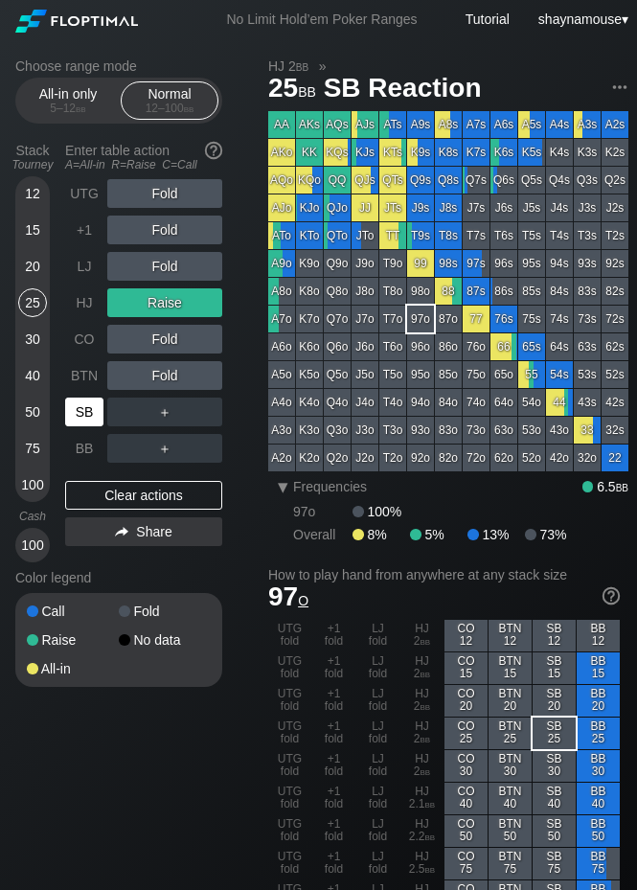
click at [89, 427] on div "SB" at bounding box center [86, 412] width 42 height 36
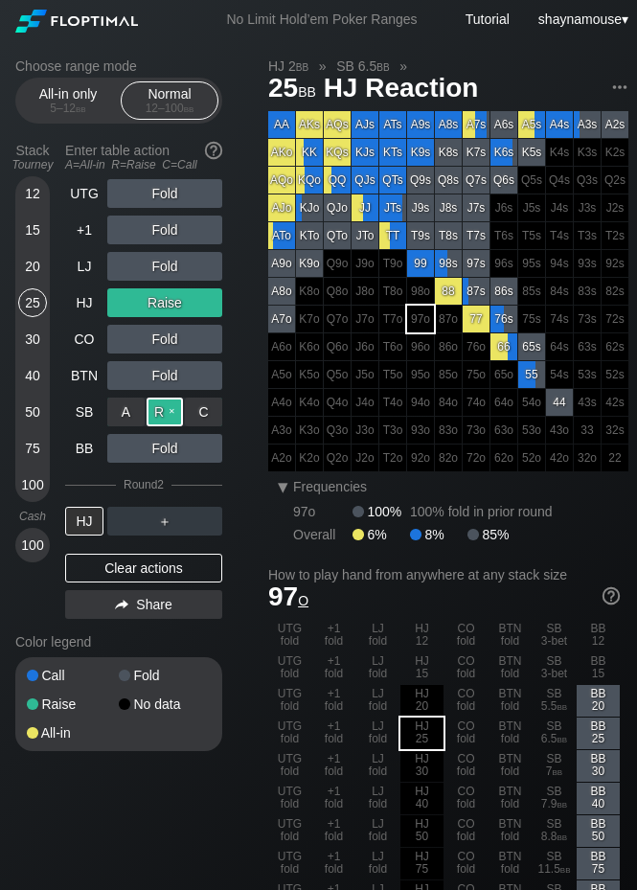
click at [156, 414] on div "R ✕" at bounding box center [165, 412] width 37 height 29
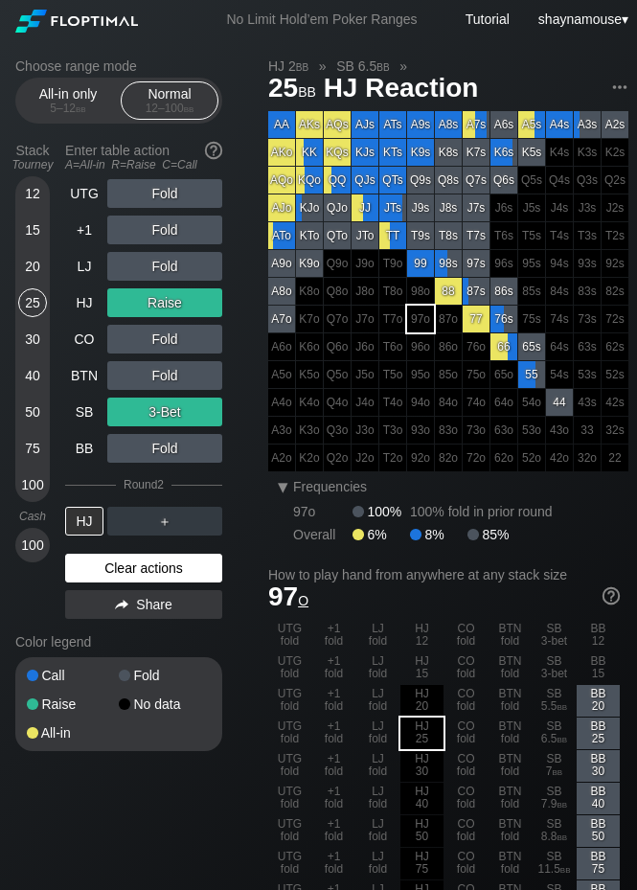
click at [158, 578] on div "Clear actions" at bounding box center [143, 568] width 157 height 29
click at [156, 627] on div "Color legend" at bounding box center [118, 642] width 207 height 31
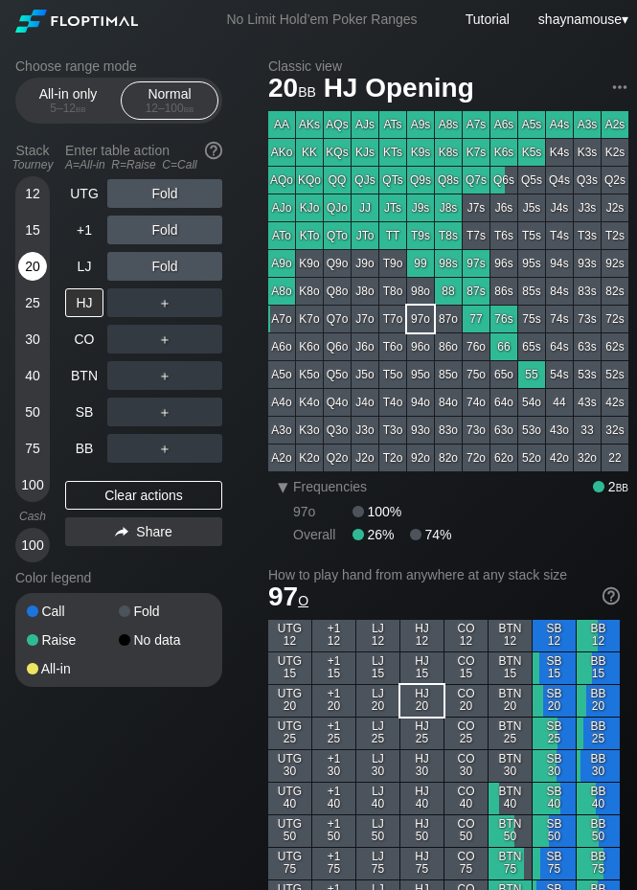
click at [21, 261] on div "20" at bounding box center [32, 266] width 29 height 29
click at [159, 371] on div "R ✕" at bounding box center [165, 375] width 37 height 29
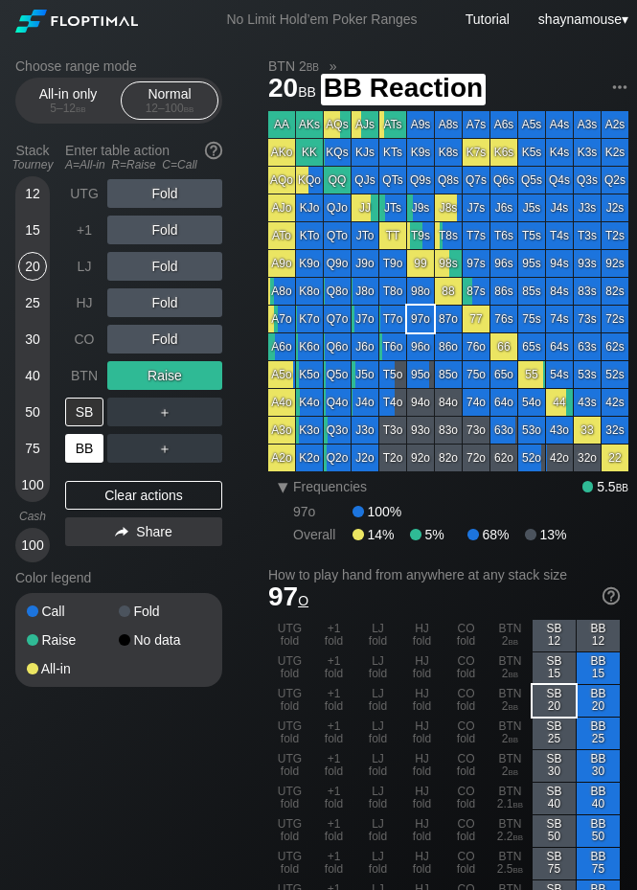
click at [83, 443] on div "BB" at bounding box center [84, 448] width 38 height 29
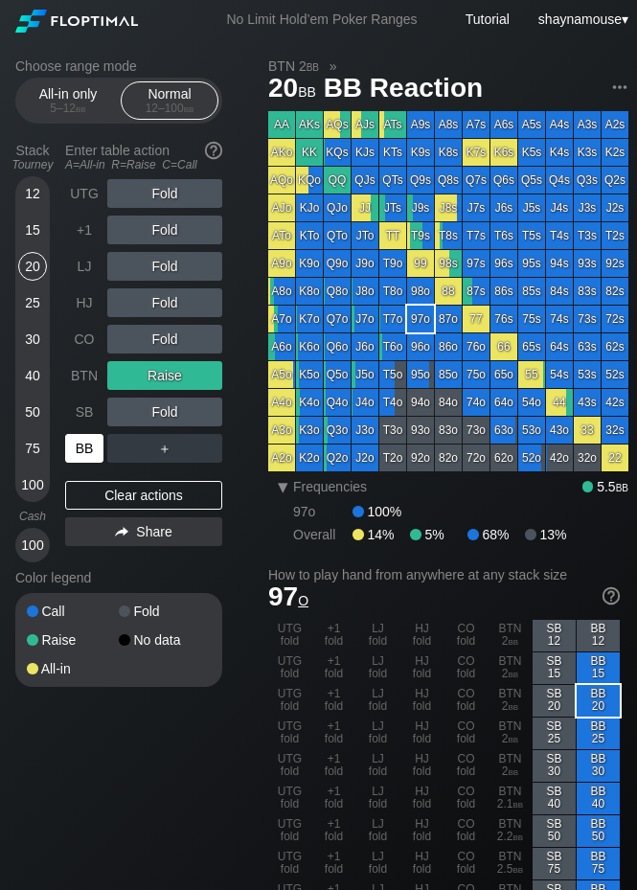
click at [83, 443] on div "BB" at bounding box center [84, 448] width 38 height 29
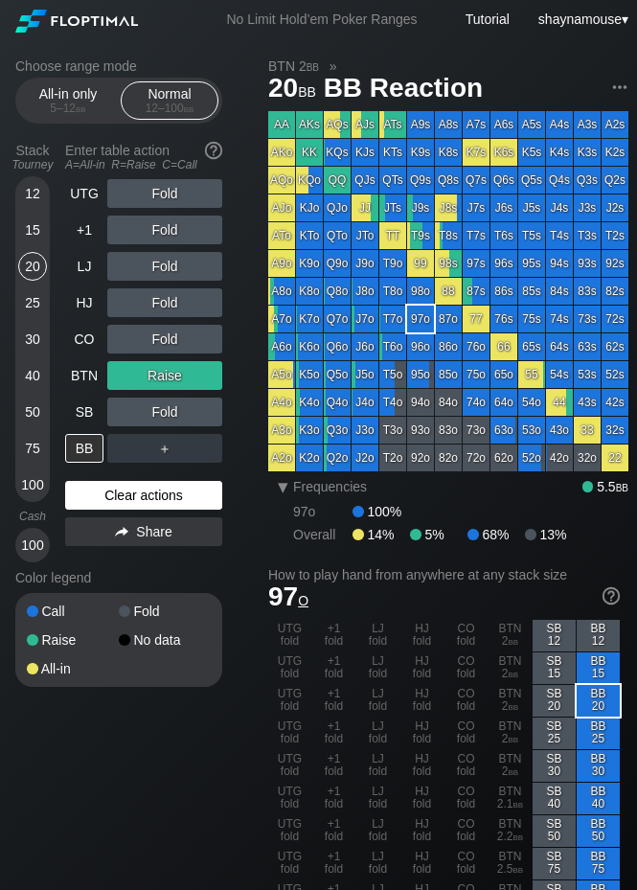
click at [183, 487] on div "Clear actions" at bounding box center [143, 495] width 157 height 29
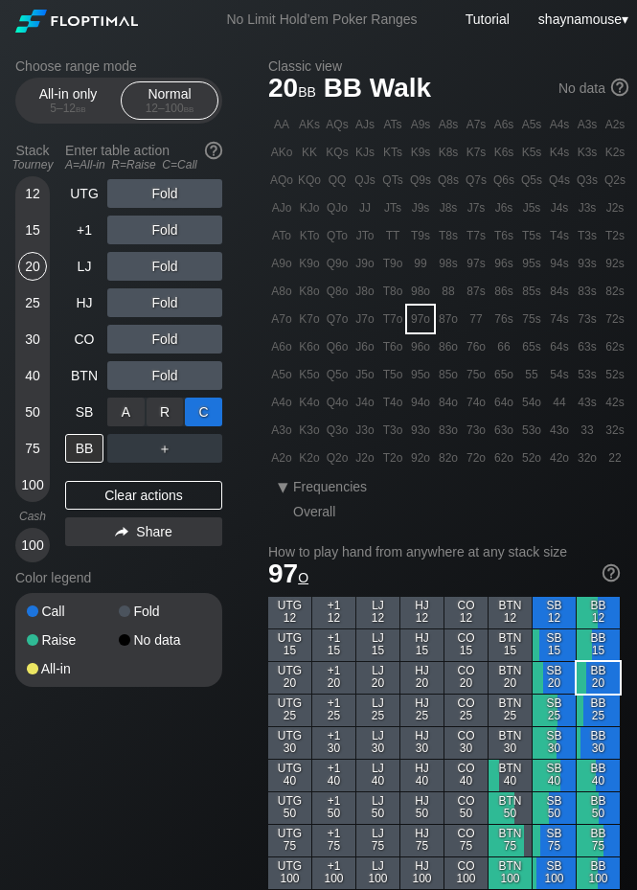
click at [200, 415] on div "C ✕" at bounding box center [203, 412] width 37 height 29
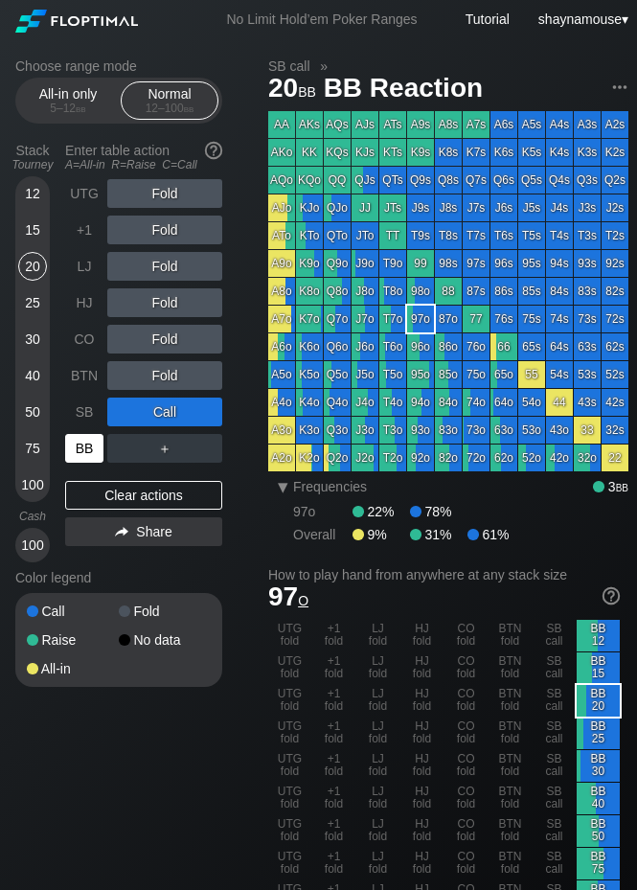
click at [104, 442] on div "BB" at bounding box center [86, 448] width 42 height 36
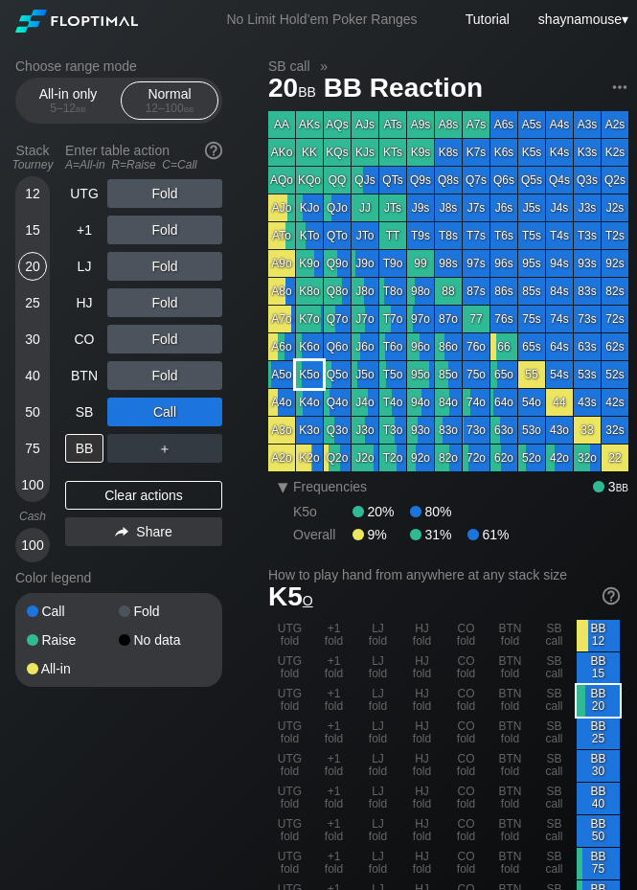
click at [302, 375] on div "K5o" at bounding box center [309, 374] width 27 height 27
click at [305, 380] on div "K5o" at bounding box center [309, 374] width 27 height 27
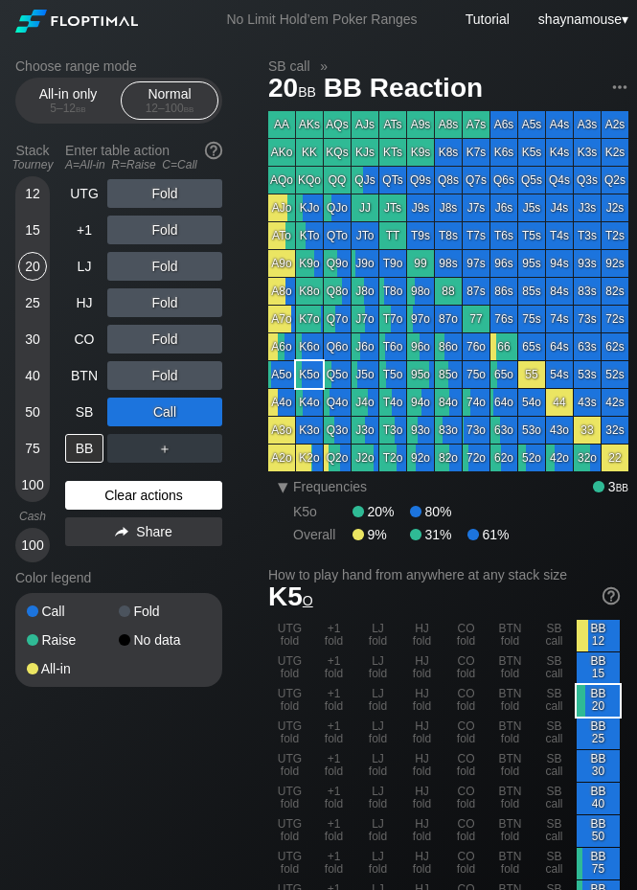
click at [158, 502] on div "Clear actions" at bounding box center [143, 495] width 157 height 29
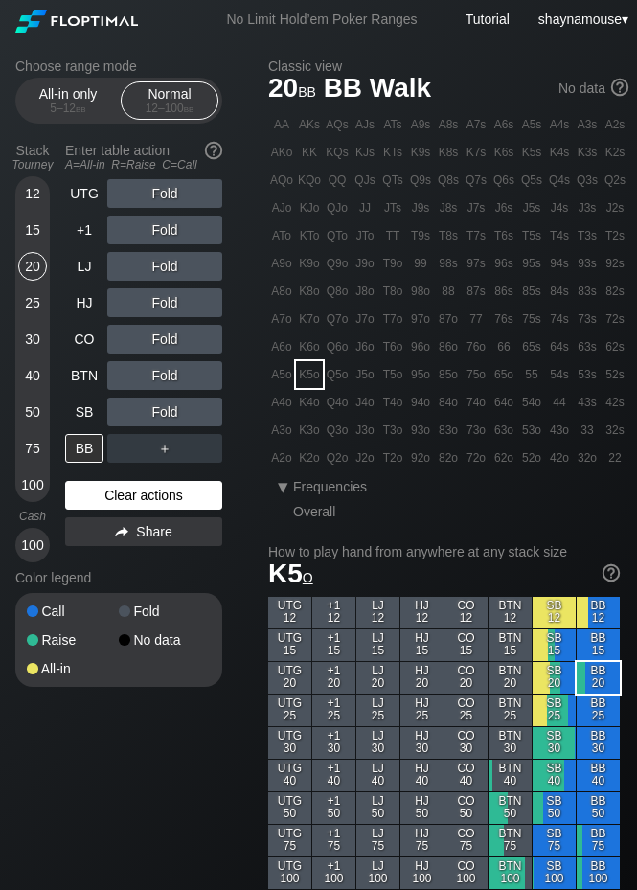
click at [158, 502] on div "Clear actions" at bounding box center [143, 495] width 157 height 29
click at [45, 186] on div "12" at bounding box center [32, 193] width 29 height 29
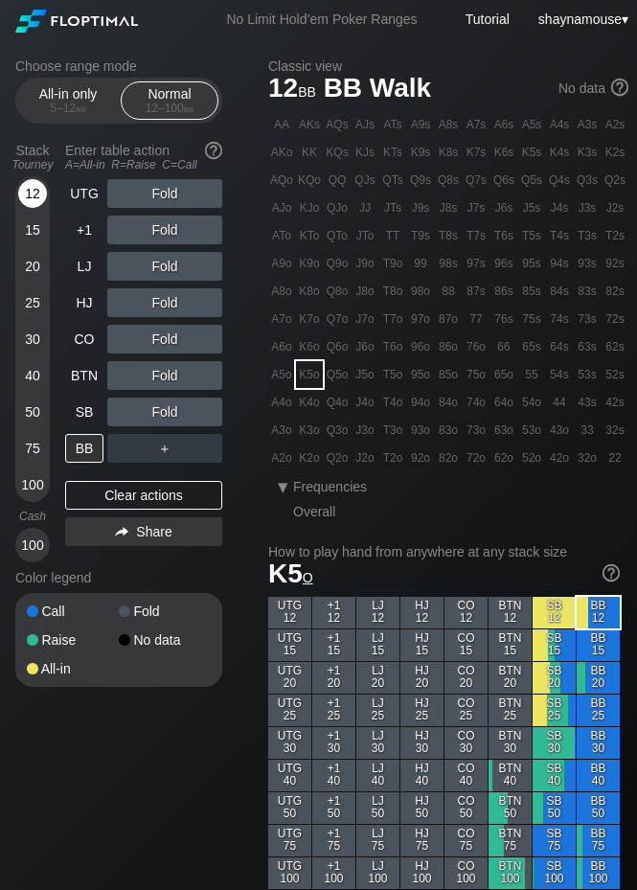
click at [45, 186] on div "12" at bounding box center [32, 193] width 29 height 29
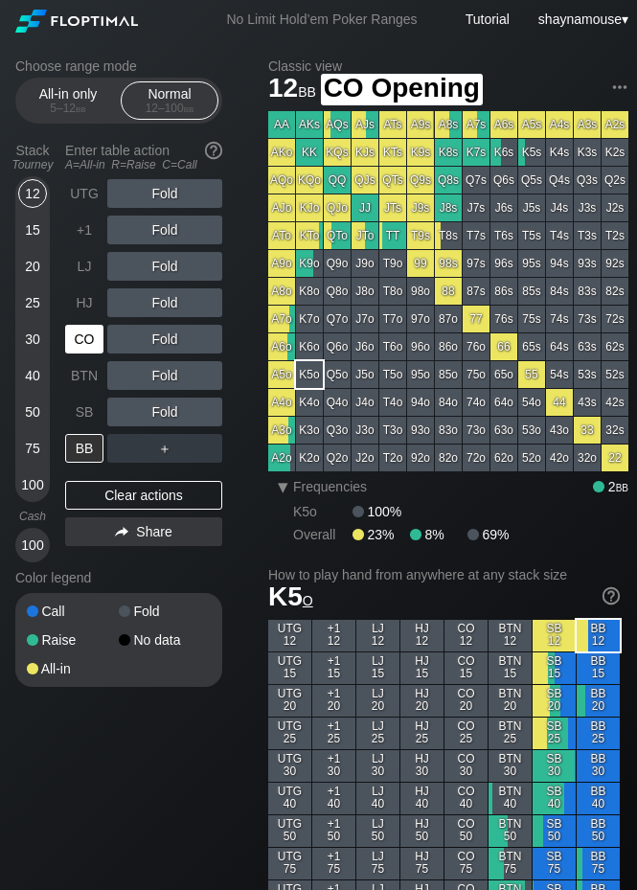
click at [91, 351] on div "CO" at bounding box center [84, 339] width 38 height 29
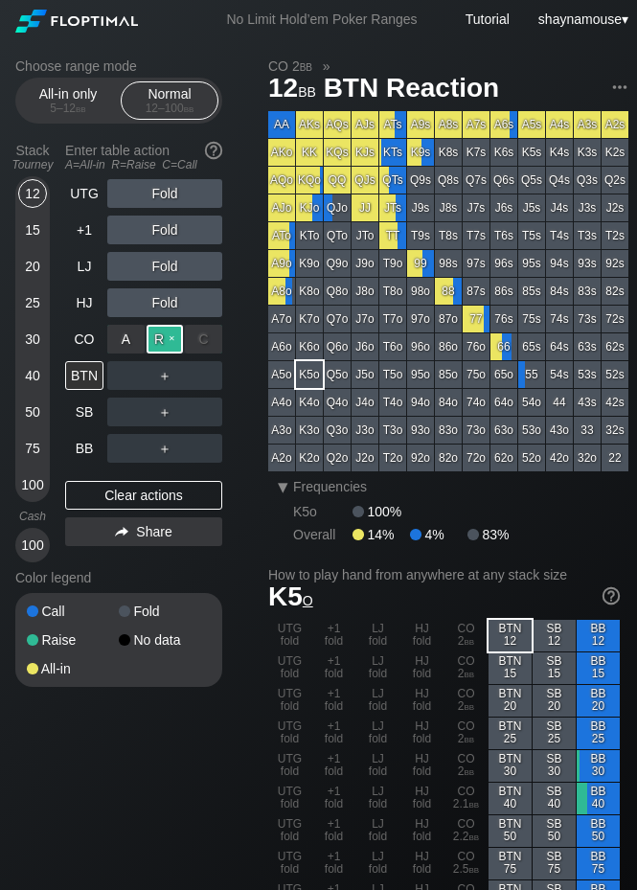
click at [147, 339] on div "R ✕" at bounding box center [165, 339] width 37 height 29
click at [133, 376] on div "A ✕" at bounding box center [125, 375] width 37 height 29
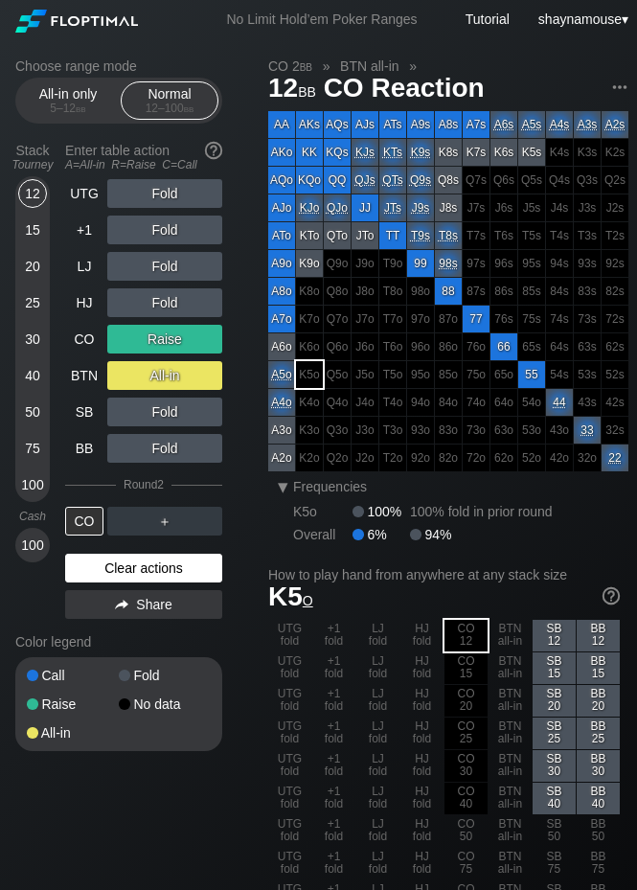
click at [162, 579] on div "Clear actions" at bounding box center [143, 568] width 157 height 29
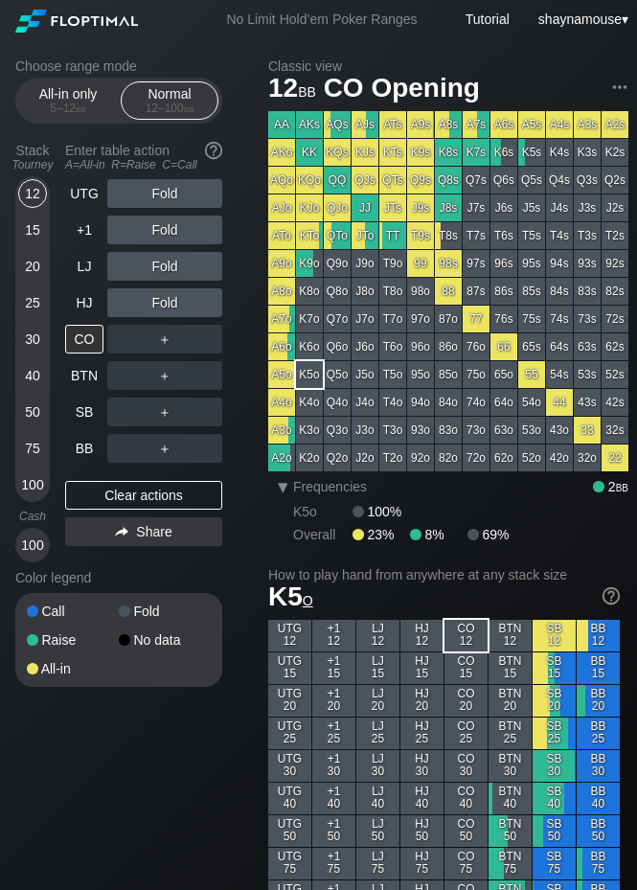
click at [161, 571] on div "Color legend" at bounding box center [118, 578] width 207 height 31
click at [168, 337] on div "A ✕ R ✕ C ✕ ＋" at bounding box center [164, 339] width 115 height 29
click at [164, 338] on div "R ✕" at bounding box center [165, 339] width 37 height 29
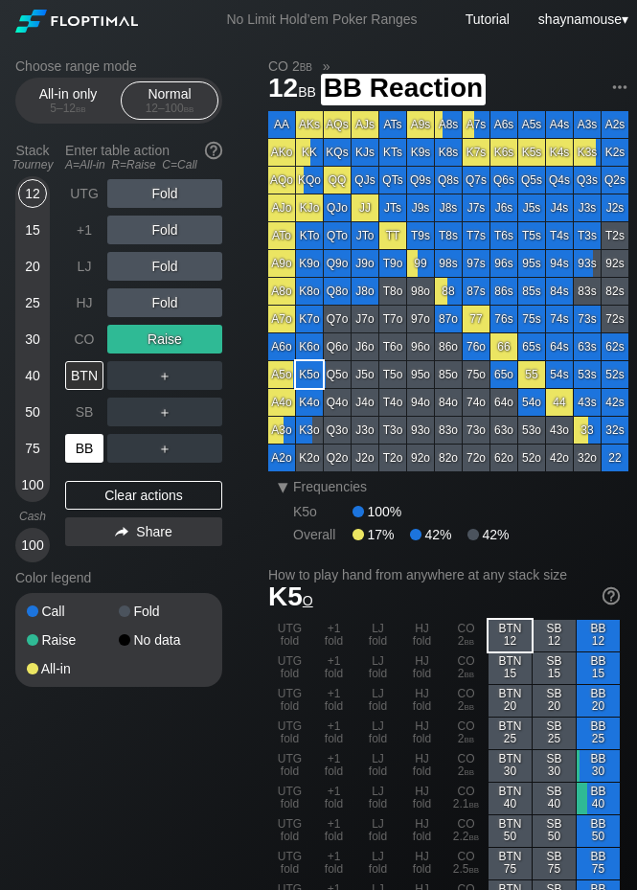
click at [76, 442] on div "BB" at bounding box center [84, 448] width 38 height 29
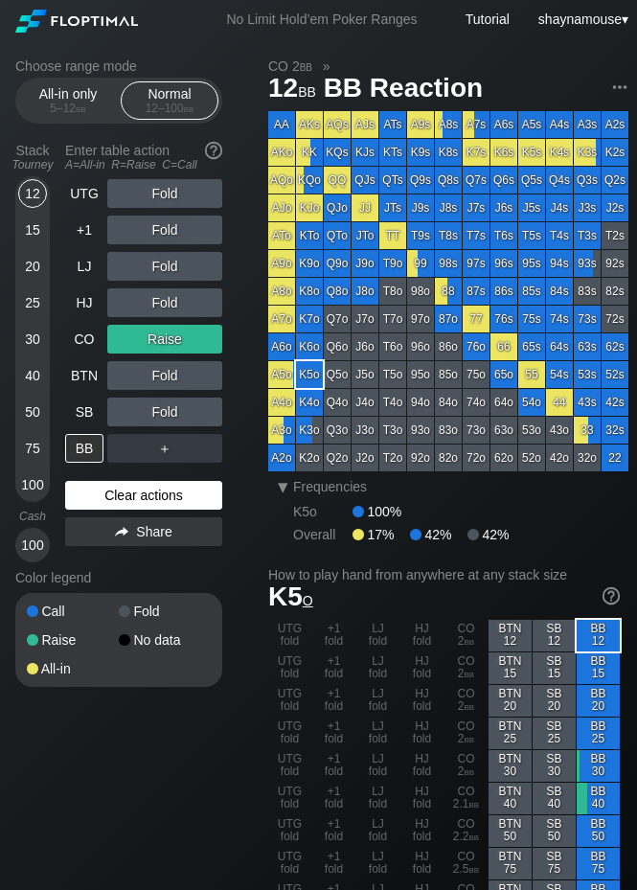
click at [174, 496] on div "Clear actions" at bounding box center [143, 495] width 157 height 29
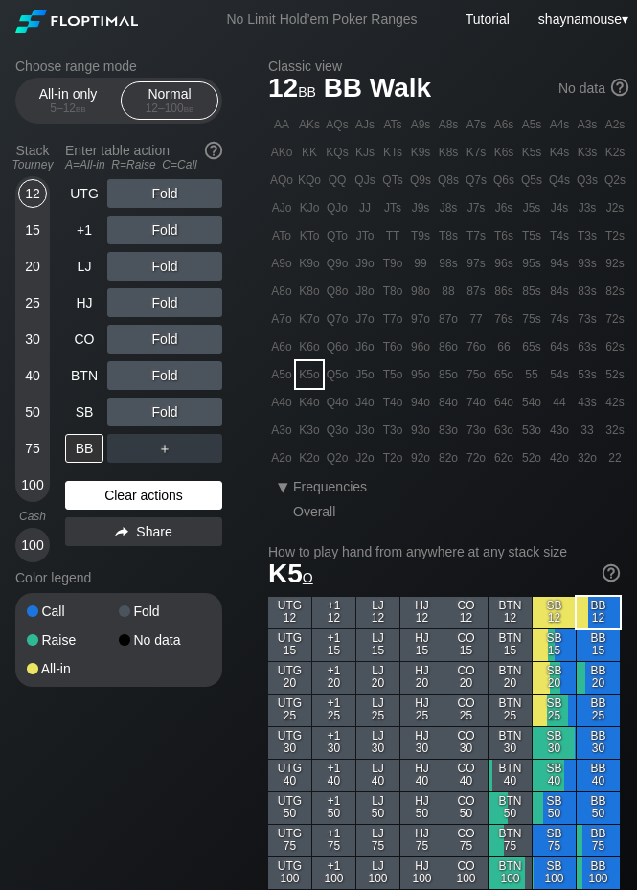
click at [174, 496] on div "Clear actions" at bounding box center [143, 495] width 157 height 29
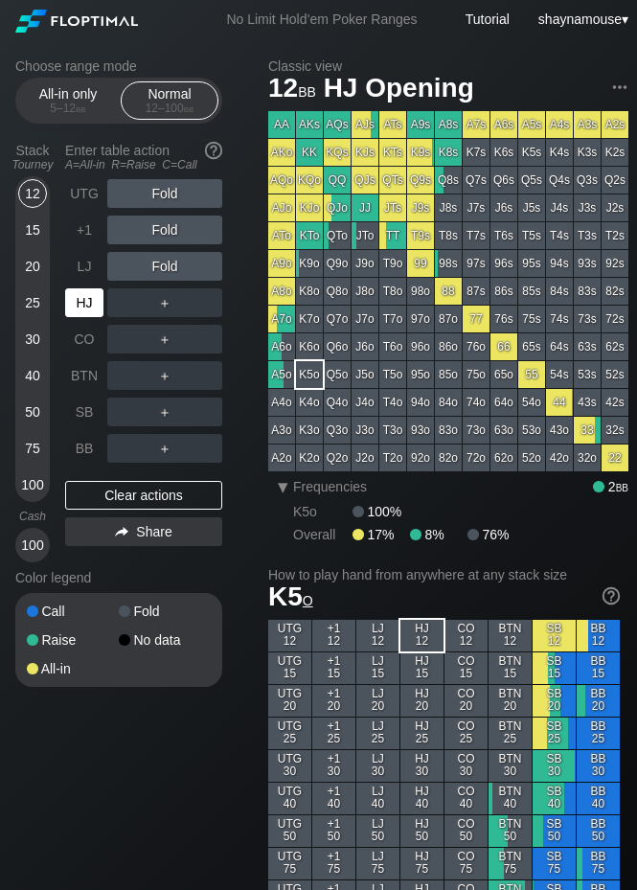
click at [83, 302] on div "HJ" at bounding box center [84, 302] width 38 height 29
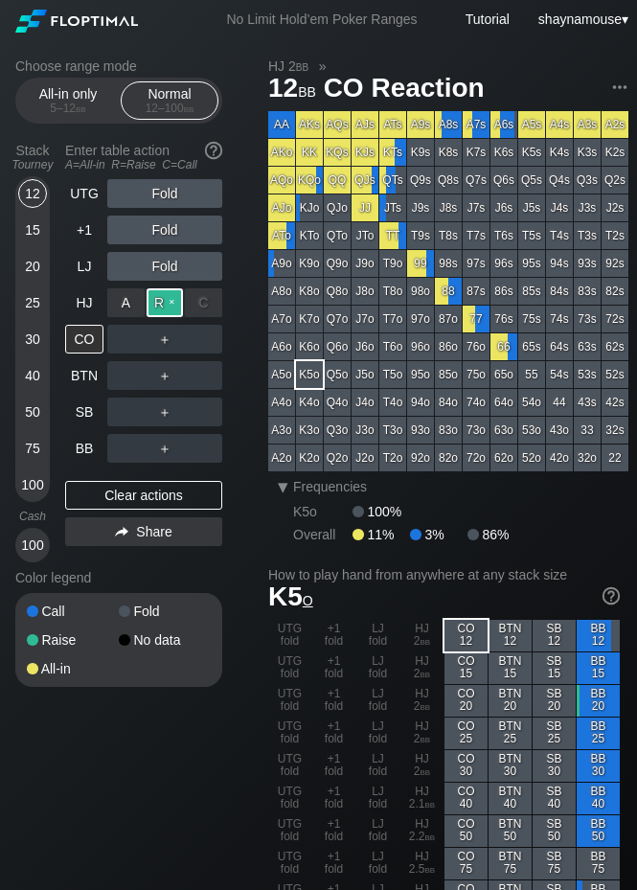
click at [170, 290] on div "R ✕" at bounding box center [165, 302] width 37 height 29
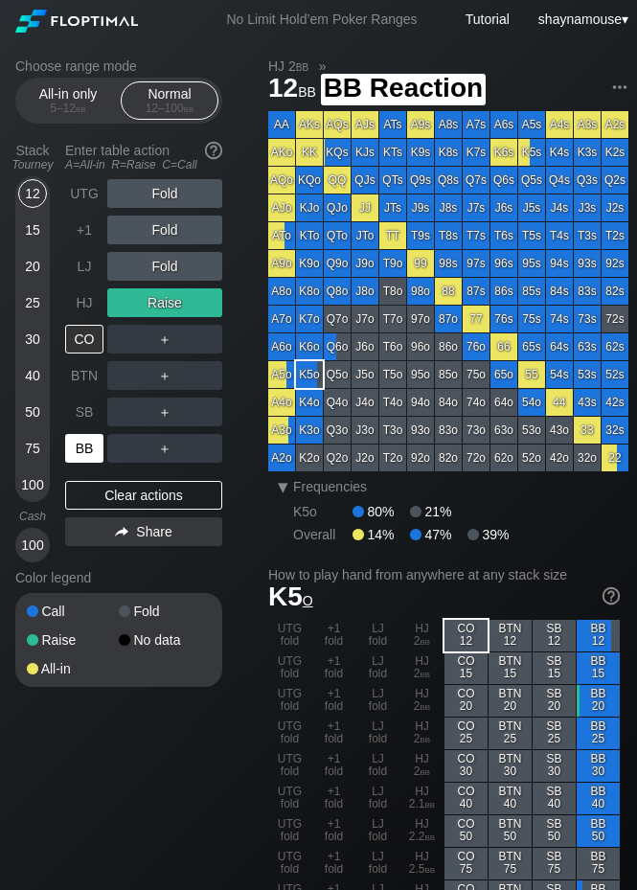
click at [88, 442] on div "BB" at bounding box center [84, 448] width 38 height 29
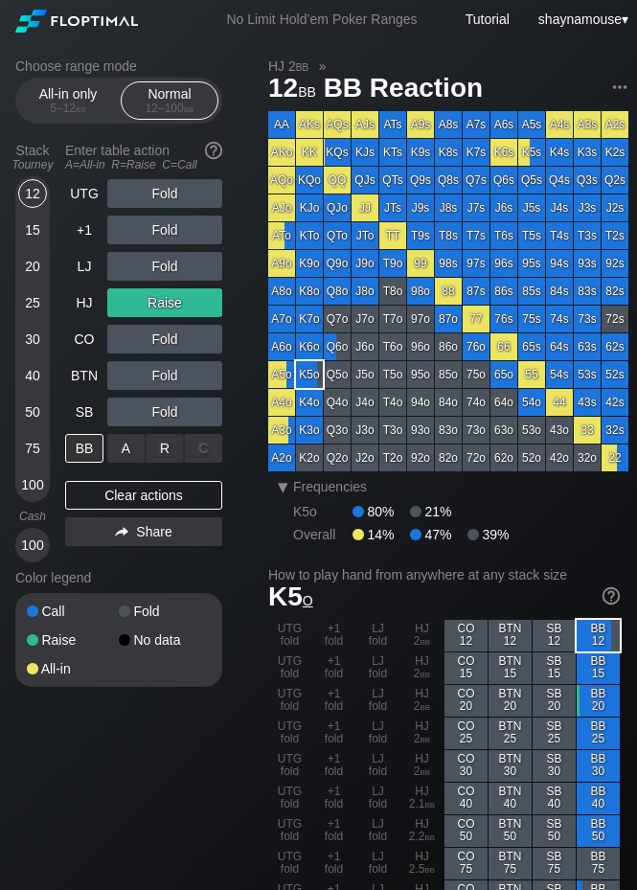
click at [131, 456] on div "A ✕" at bounding box center [125, 448] width 37 height 29
click at [155, 489] on div "Clear actions" at bounding box center [143, 495] width 157 height 29
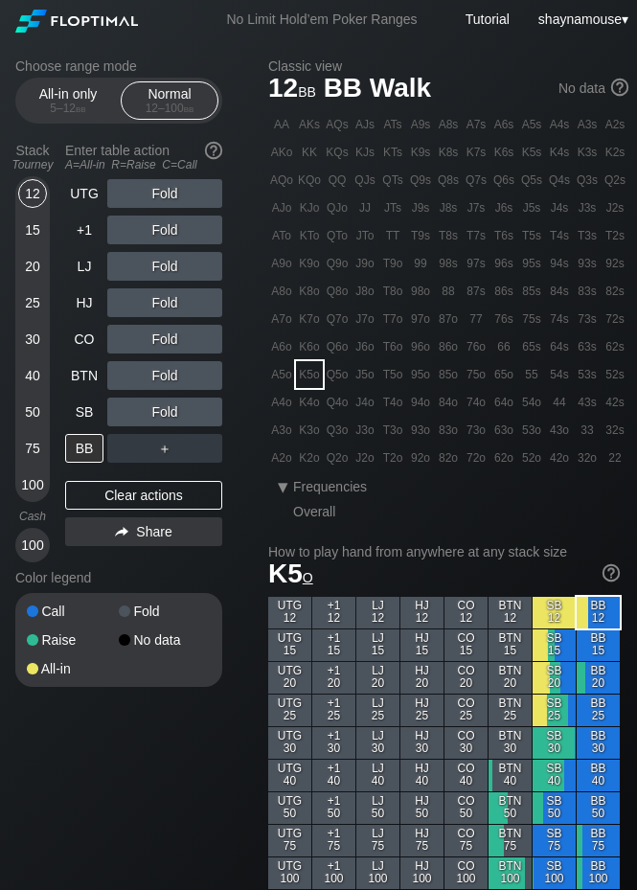
drag, startPoint x: 154, startPoint y: 489, endPoint x: 150, endPoint y: 464, distance: 25.4
click at [155, 489] on div "Clear actions" at bounding box center [143, 495] width 157 height 29
click at [65, 87] on div "All-in only 5 – 12 bb" at bounding box center [68, 100] width 88 height 36
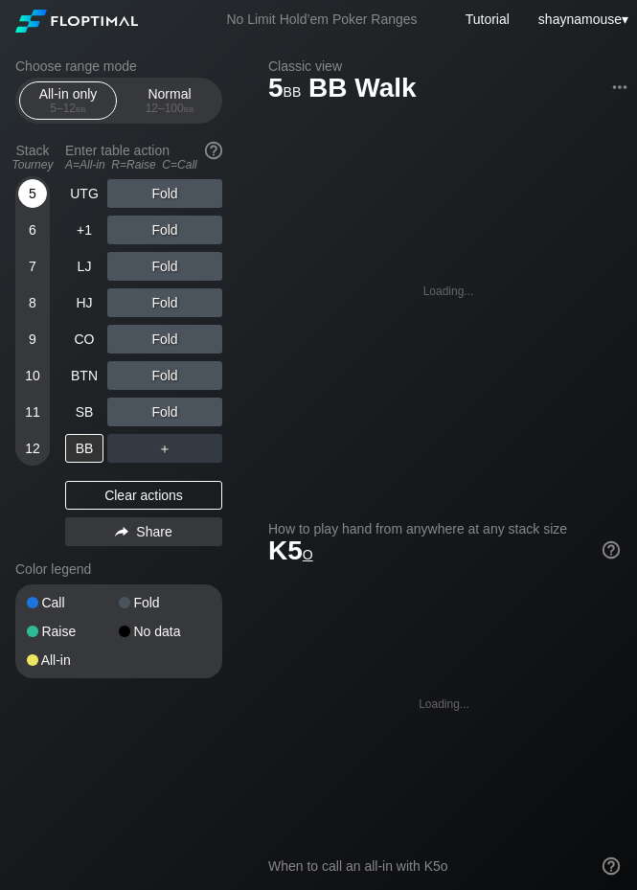
click at [27, 198] on div "5" at bounding box center [32, 193] width 29 height 29
click at [112, 398] on div "A ✕" at bounding box center [125, 412] width 37 height 29
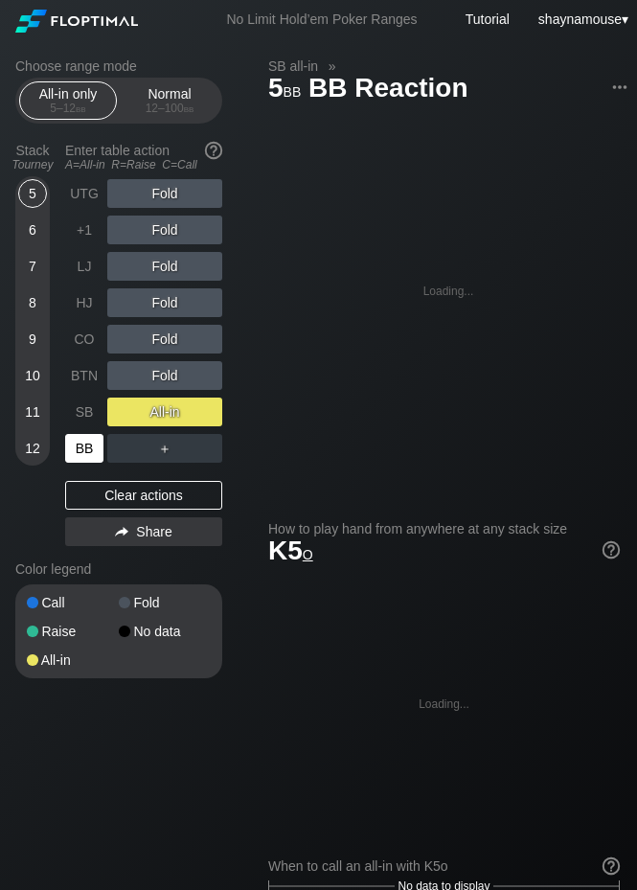
click at [86, 463] on div "UTG Fold +1 Fold LJ Fold HJ Fold CO Fold BTN Fold SB All-in BB ＋ Clear actions …" at bounding box center [143, 366] width 157 height 375
click at [83, 451] on div "BB" at bounding box center [84, 448] width 38 height 29
click at [81, 446] on div "BB" at bounding box center [84, 448] width 38 height 29
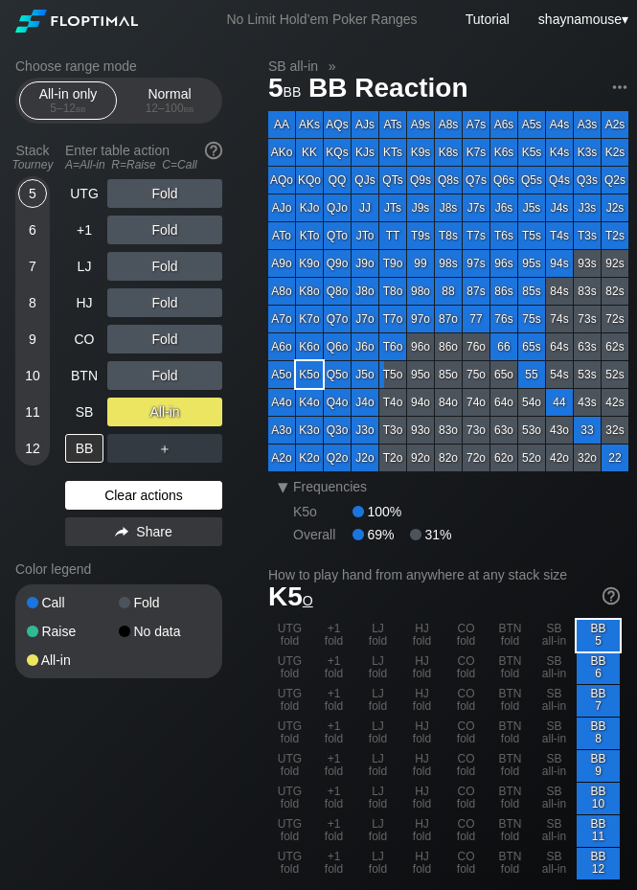
click at [177, 498] on div "Clear actions" at bounding box center [143, 495] width 157 height 29
click at [179, 495] on div "Clear actions" at bounding box center [143, 495] width 157 height 29
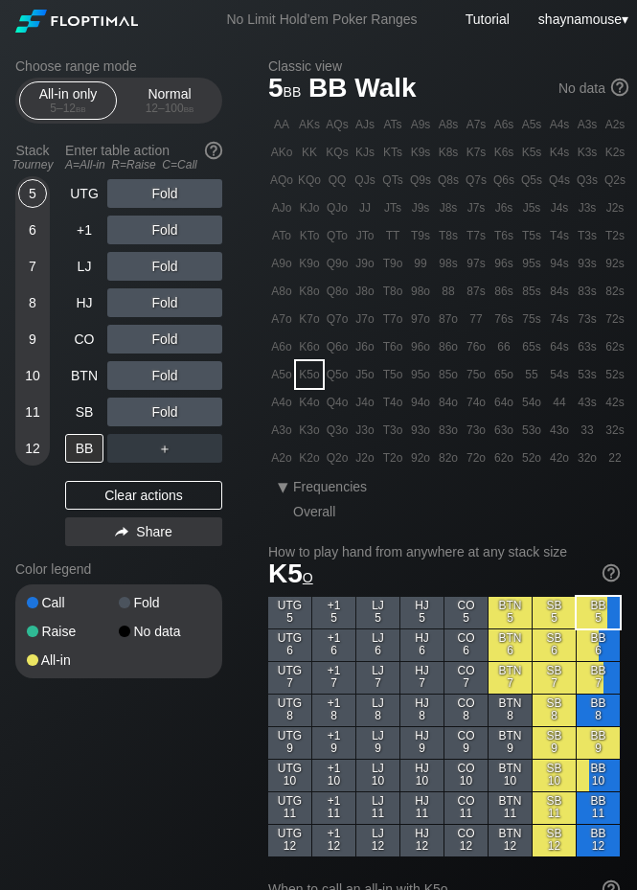
click at [29, 345] on div "9" at bounding box center [32, 339] width 29 height 29
click at [33, 349] on div "9" at bounding box center [32, 339] width 29 height 29
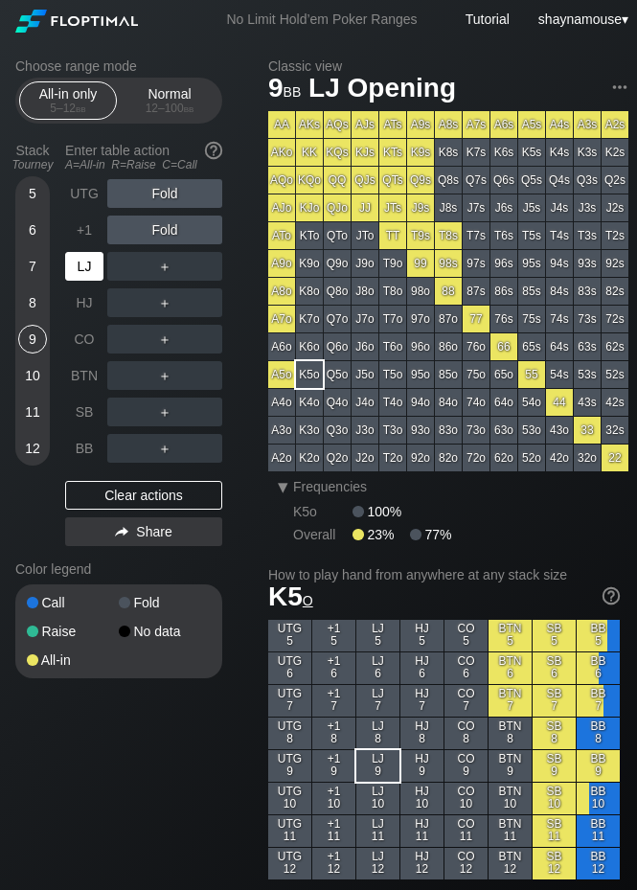
click at [91, 261] on div "LJ" at bounding box center [84, 266] width 38 height 29
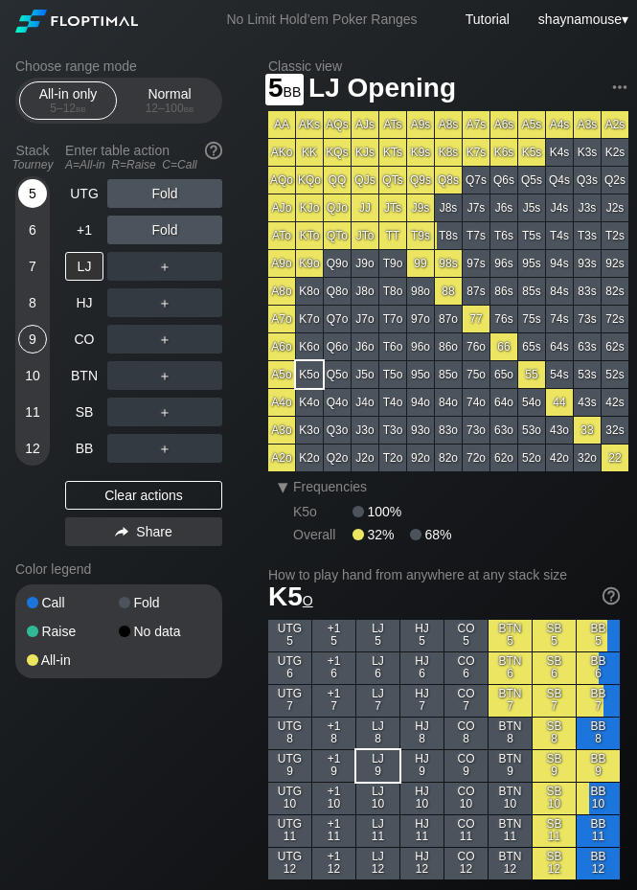
click at [18, 189] on div "5" at bounding box center [32, 193] width 29 height 29
click at [22, 193] on div "5" at bounding box center [32, 193] width 29 height 29
click at [25, 193] on div "5" at bounding box center [32, 193] width 29 height 29
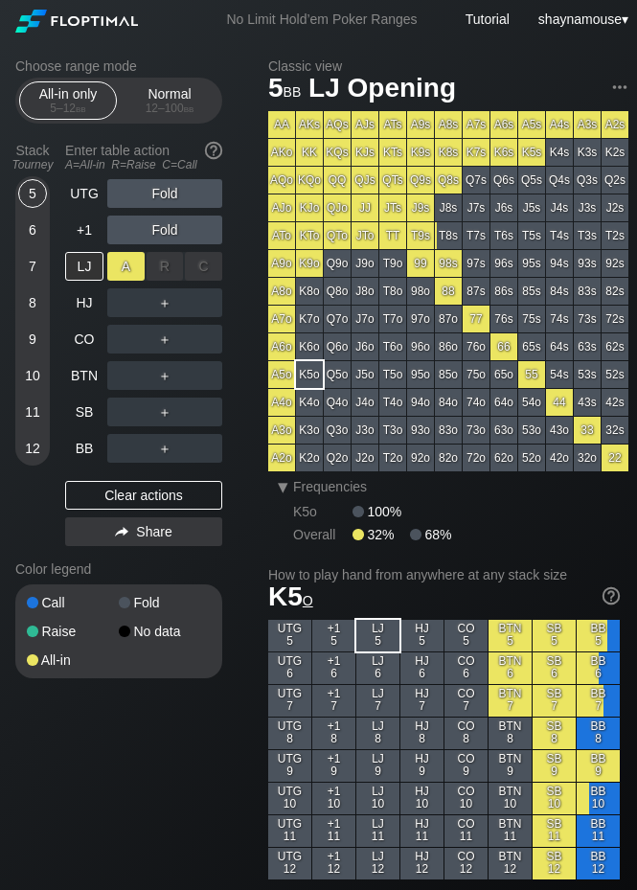
click at [123, 270] on div "A ✕" at bounding box center [125, 266] width 37 height 29
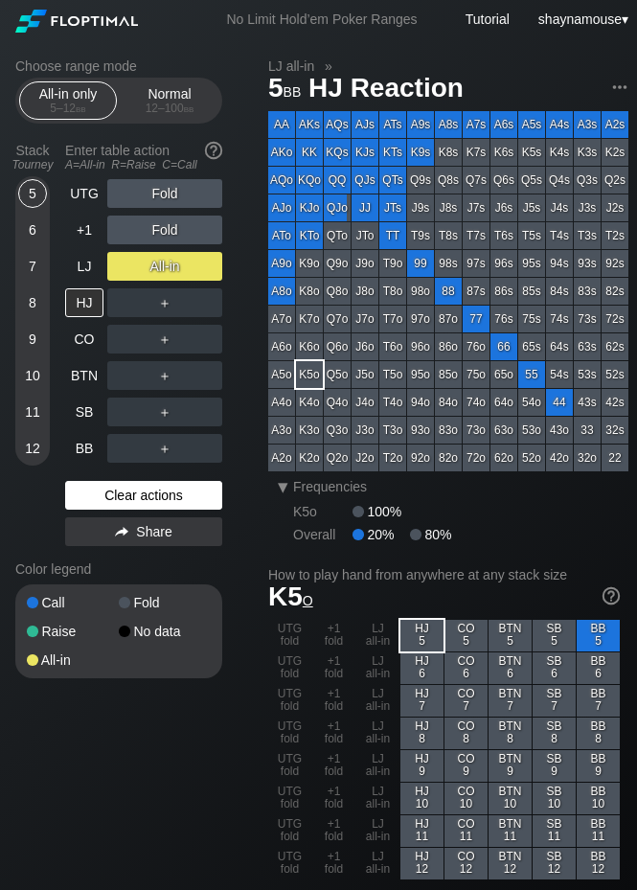
click at [141, 498] on div "Clear actions" at bounding box center [143, 495] width 157 height 29
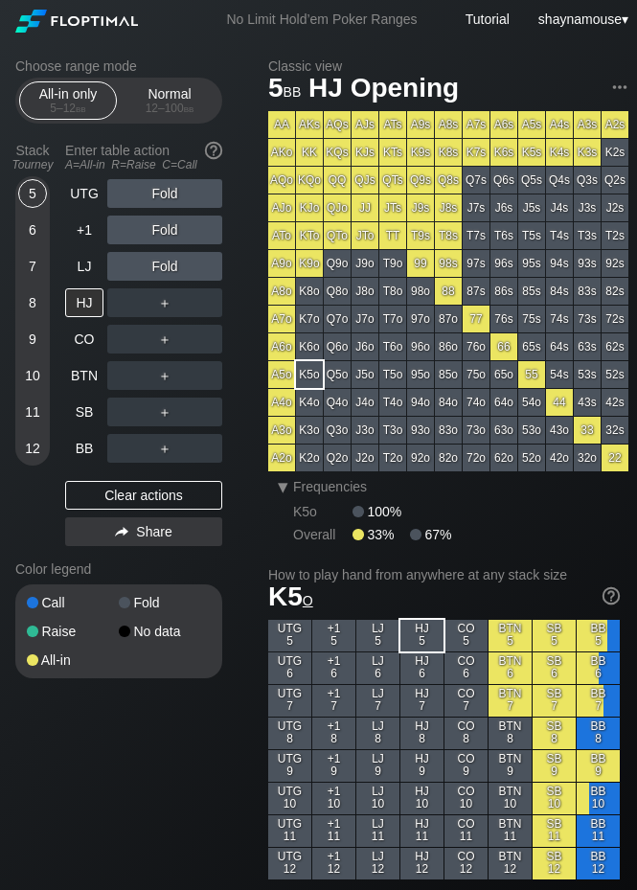
drag, startPoint x: 141, startPoint y: 498, endPoint x: 141, endPoint y: 475, distance: 23.0
click at [144, 500] on div "Clear actions" at bounding box center [143, 495] width 157 height 29
click at [179, 99] on div "Normal 12 – 100 bb" at bounding box center [170, 100] width 88 height 36
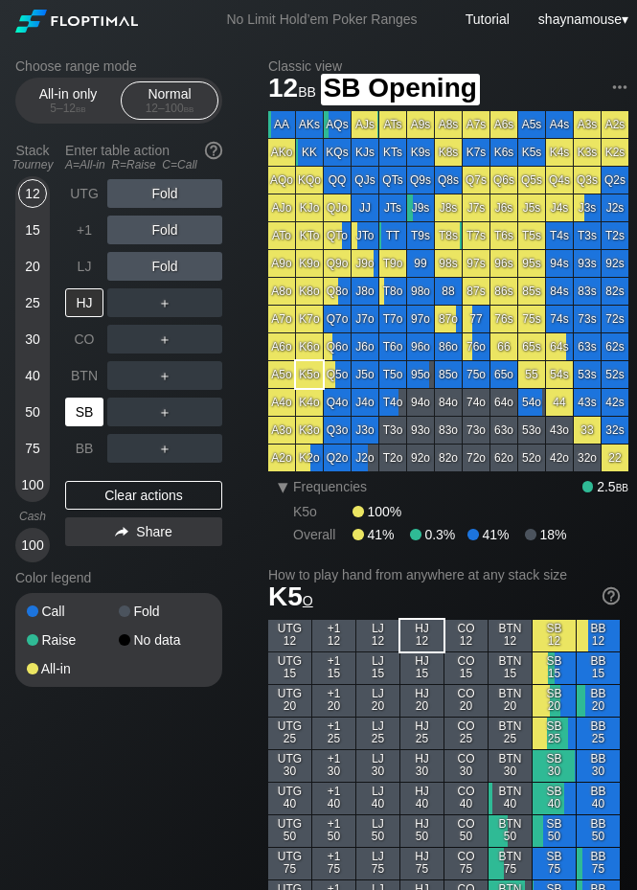
click at [94, 418] on div "SB" at bounding box center [84, 412] width 38 height 29
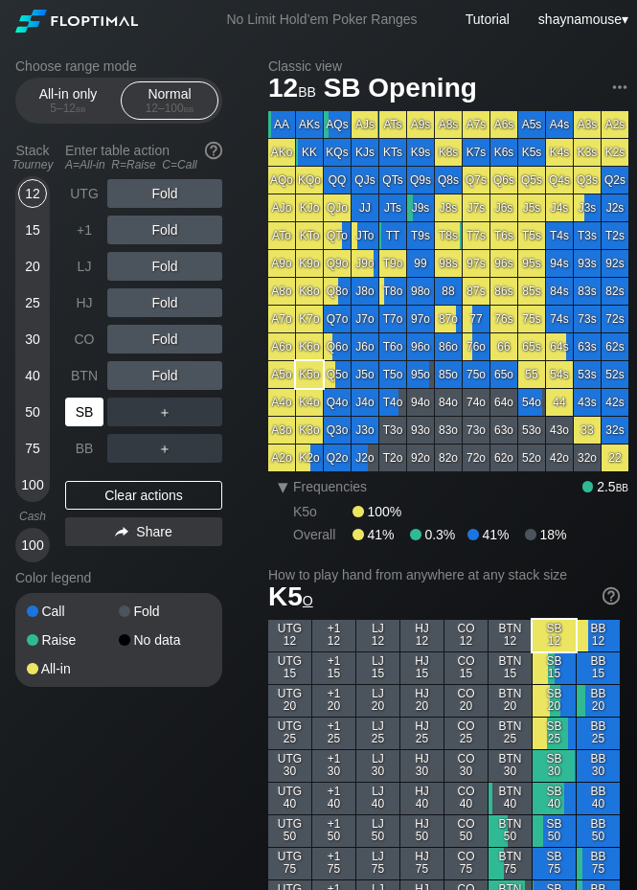
click at [94, 418] on div "SB" at bounding box center [84, 412] width 38 height 29
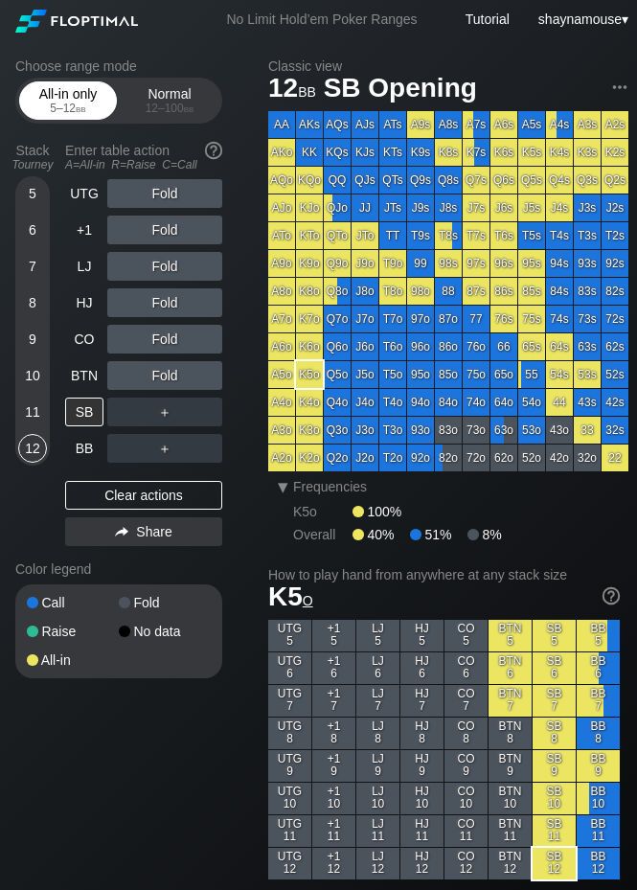
drag, startPoint x: 81, startPoint y: 92, endPoint x: 77, endPoint y: 103, distance: 11.2
click at [82, 94] on div "All-in only 5 – 12 bb" at bounding box center [68, 100] width 88 height 36
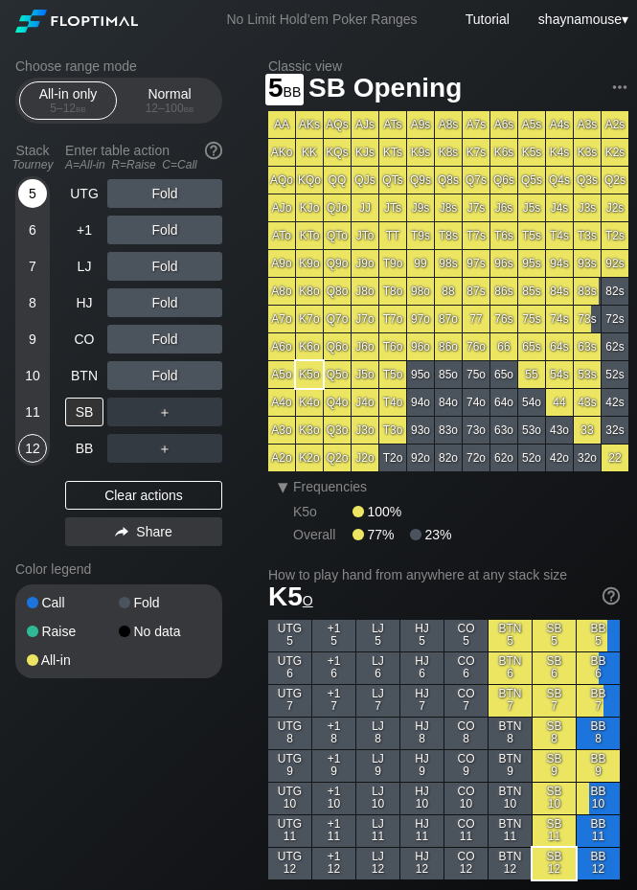
click at [35, 194] on div "5" at bounding box center [32, 193] width 29 height 29
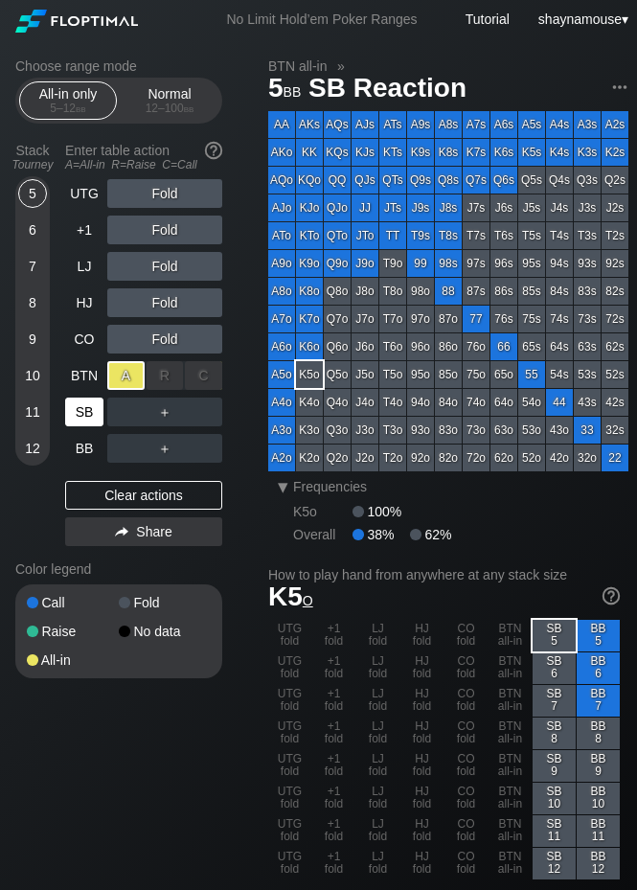
drag, startPoint x: 127, startPoint y: 371, endPoint x: 96, endPoint y: 397, distance: 40.1
click at [127, 371] on div "A ✕" at bounding box center [125, 375] width 37 height 29
click at [90, 407] on div "SB" at bounding box center [84, 412] width 38 height 29
click at [91, 408] on div "SB" at bounding box center [84, 412] width 38 height 29
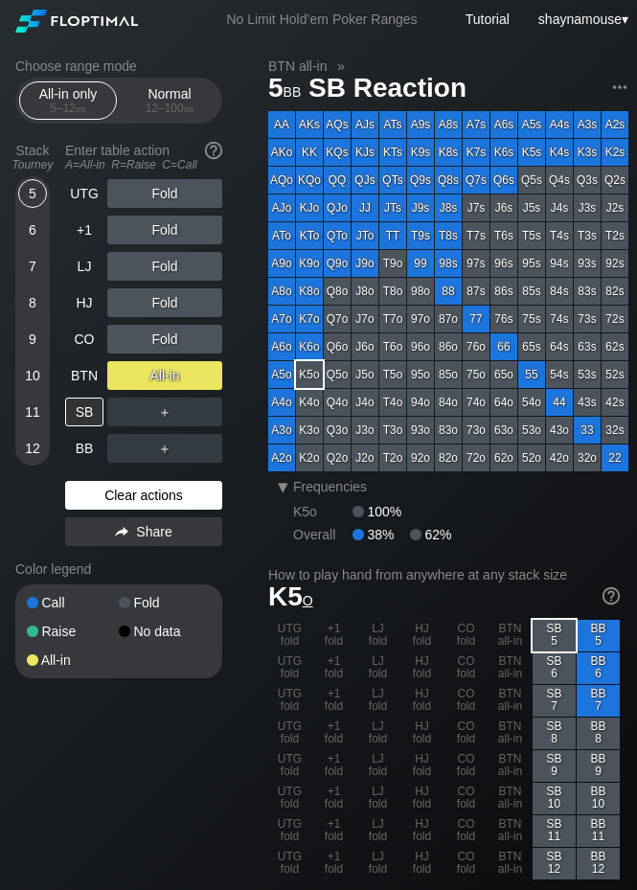
click at [184, 483] on div "Clear actions" at bounding box center [143, 495] width 157 height 29
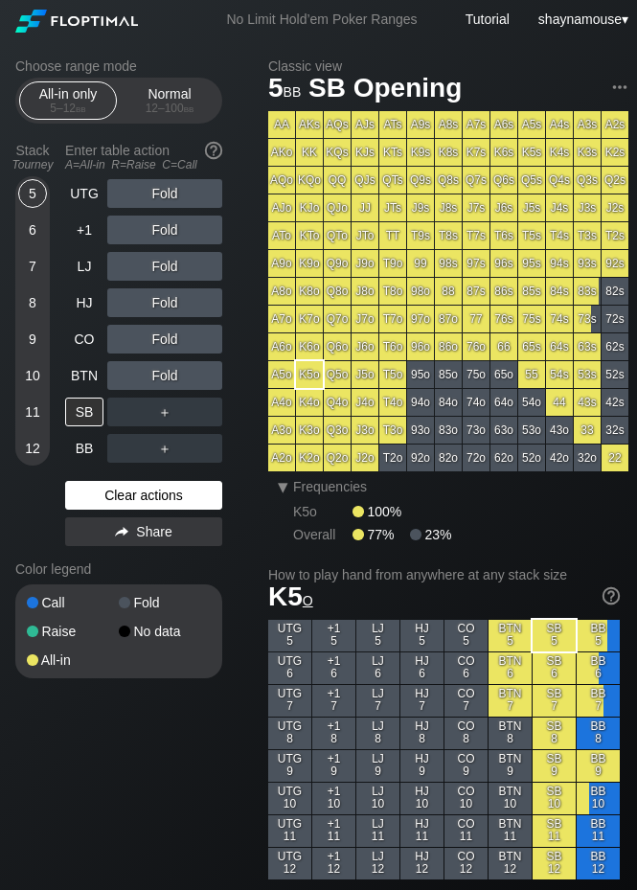
click at [184, 483] on div "Clear actions" at bounding box center [143, 495] width 157 height 29
click at [173, 495] on div "Clear actions" at bounding box center [143, 495] width 157 height 29
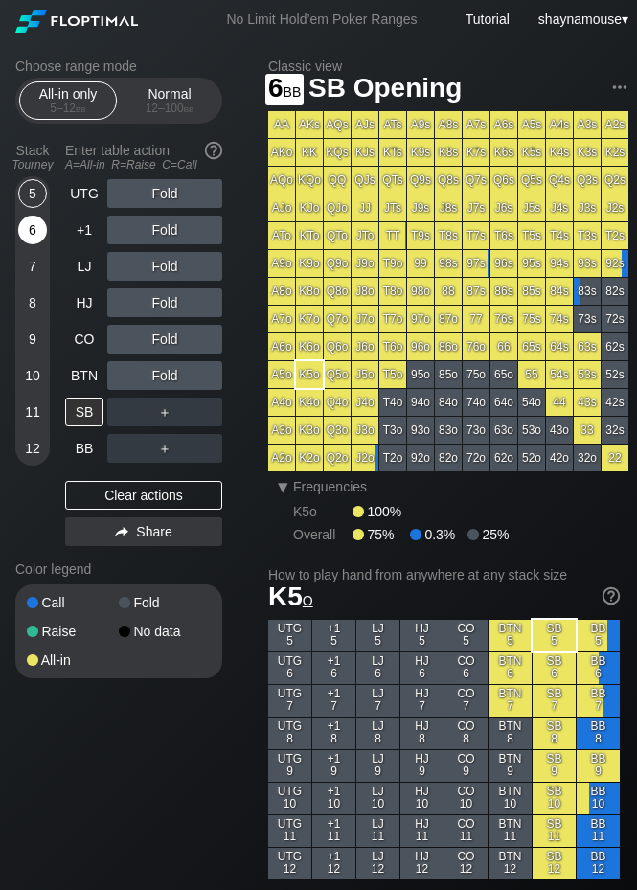
click at [34, 228] on div "6" at bounding box center [32, 230] width 29 height 29
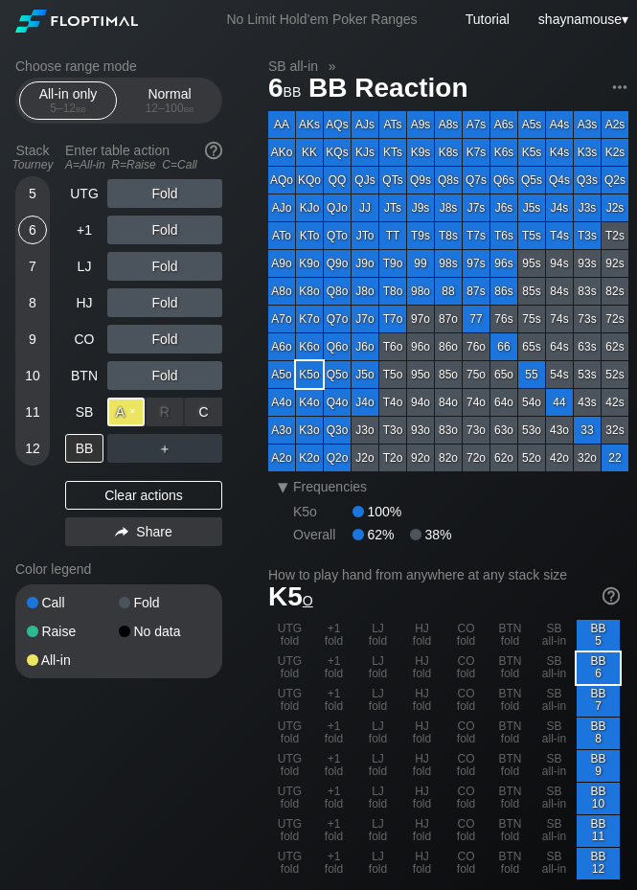
click at [124, 425] on div "A ✕" at bounding box center [125, 412] width 37 height 29
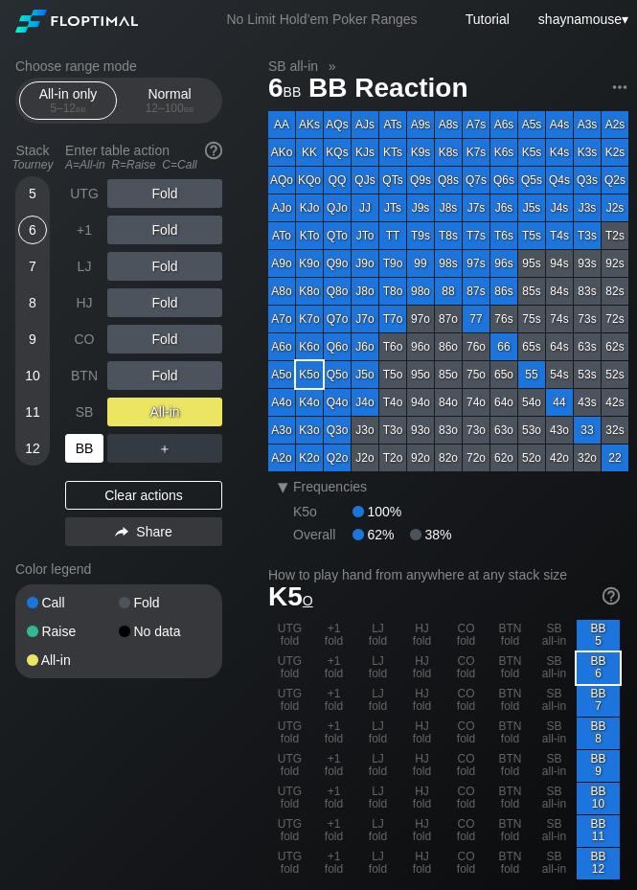
click at [86, 453] on div "BB" at bounding box center [84, 448] width 38 height 29
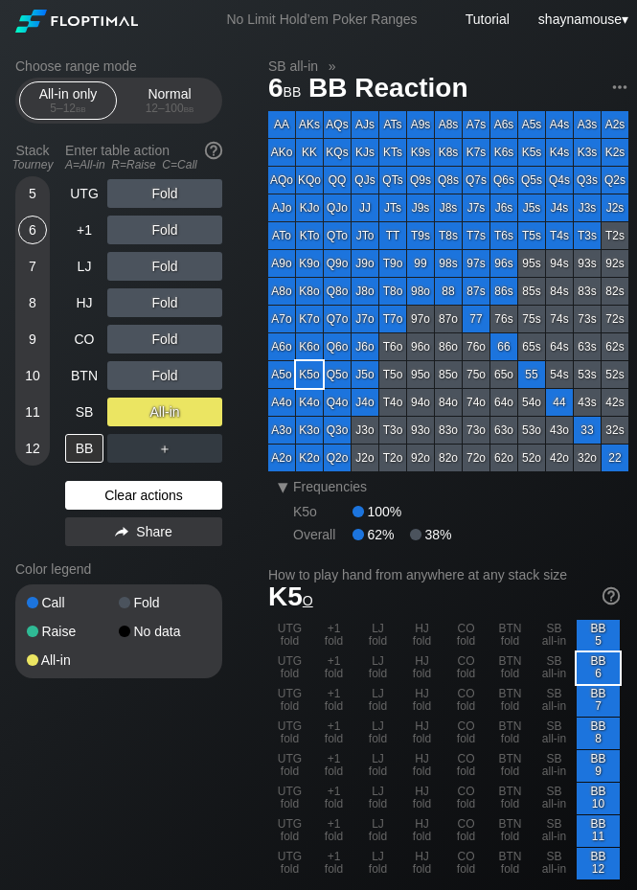
click at [145, 489] on div "Clear actions" at bounding box center [143, 495] width 157 height 29
click at [142, 489] on div "Clear actions" at bounding box center [143, 495] width 157 height 29
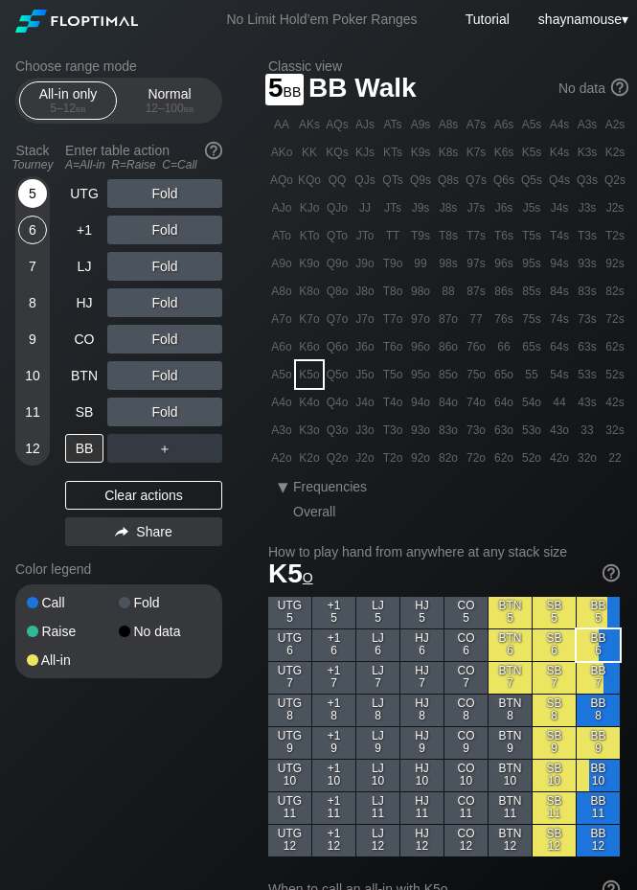
click at [38, 187] on div "5" at bounding box center [32, 193] width 29 height 29
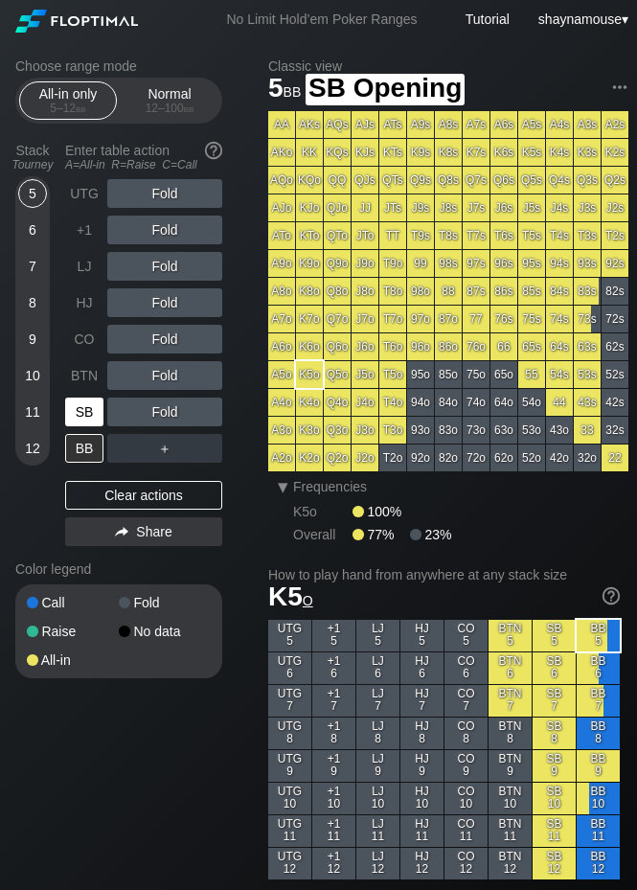
click at [90, 421] on div "SB" at bounding box center [84, 412] width 38 height 29
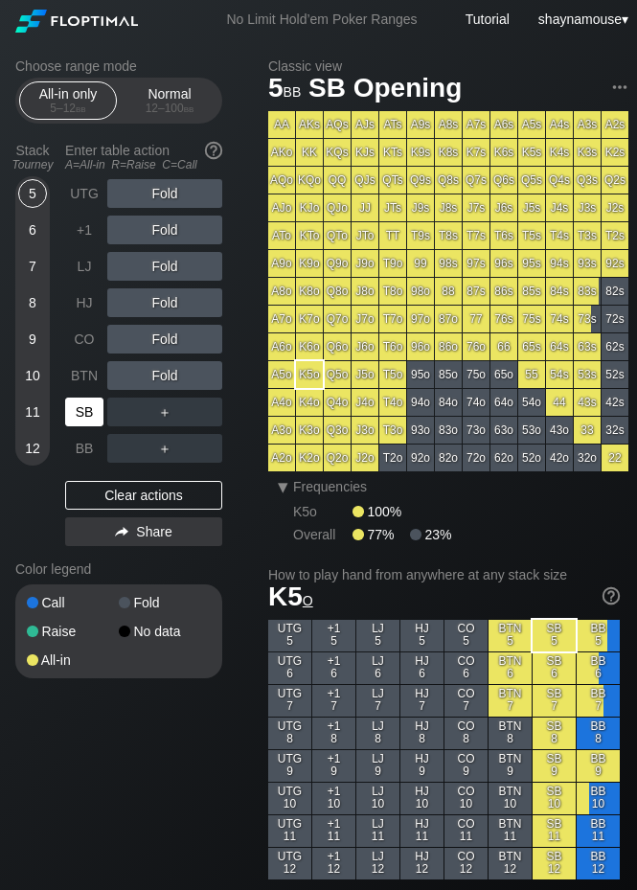
click at [93, 422] on div "SB" at bounding box center [84, 412] width 38 height 29
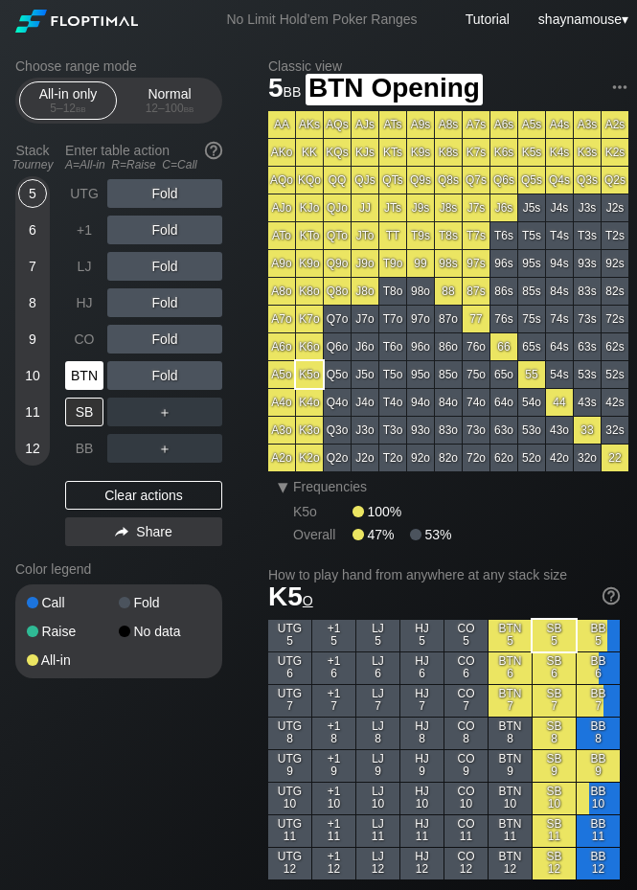
click at [93, 381] on div "BTN" at bounding box center [84, 375] width 38 height 29
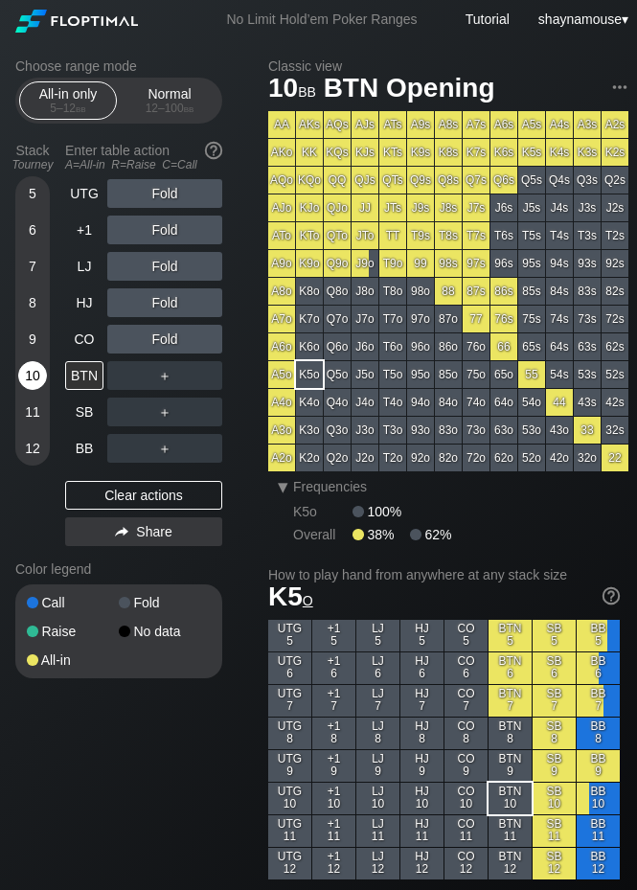
click at [25, 370] on div "10" at bounding box center [32, 375] width 29 height 29
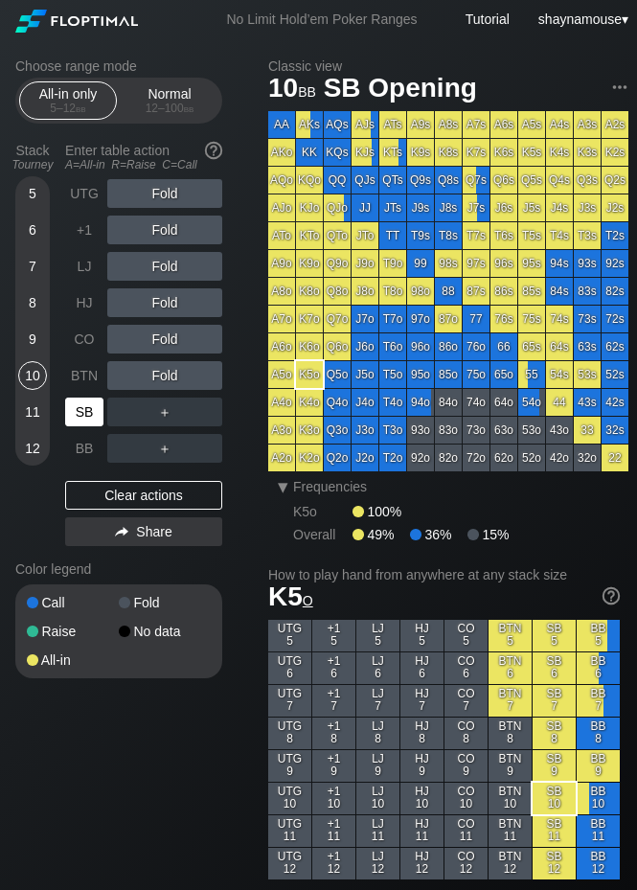
click at [80, 416] on div "SB" at bounding box center [84, 412] width 38 height 29
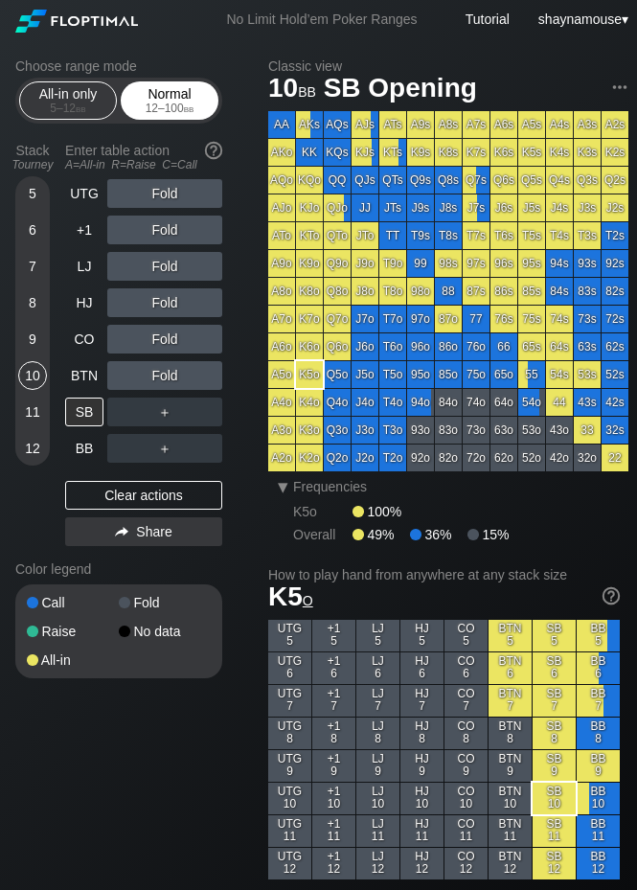
click at [207, 91] on div "Normal 12 – 100 bb" at bounding box center [170, 100] width 88 height 36
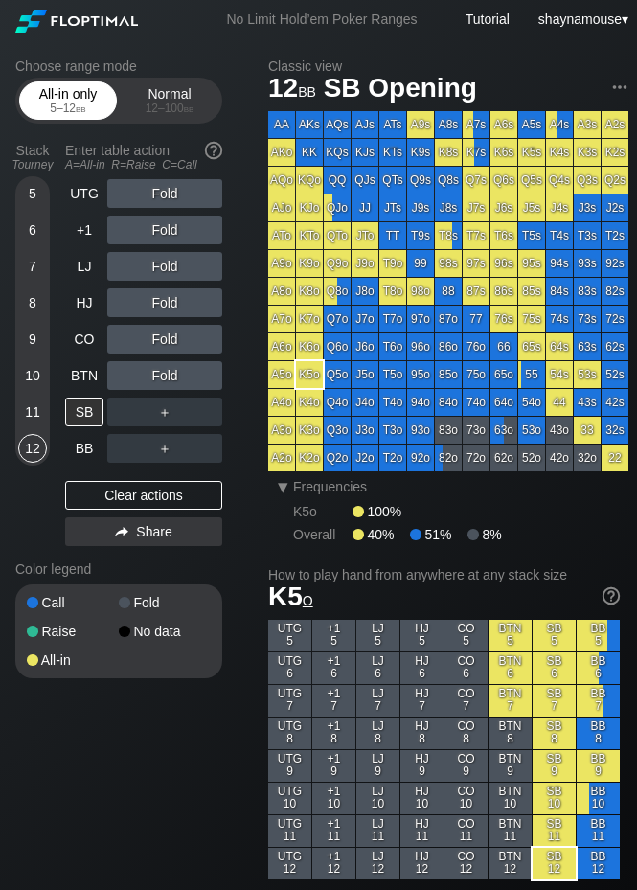
click at [58, 100] on div "All-in only 5 – 12 bb" at bounding box center [68, 100] width 88 height 36
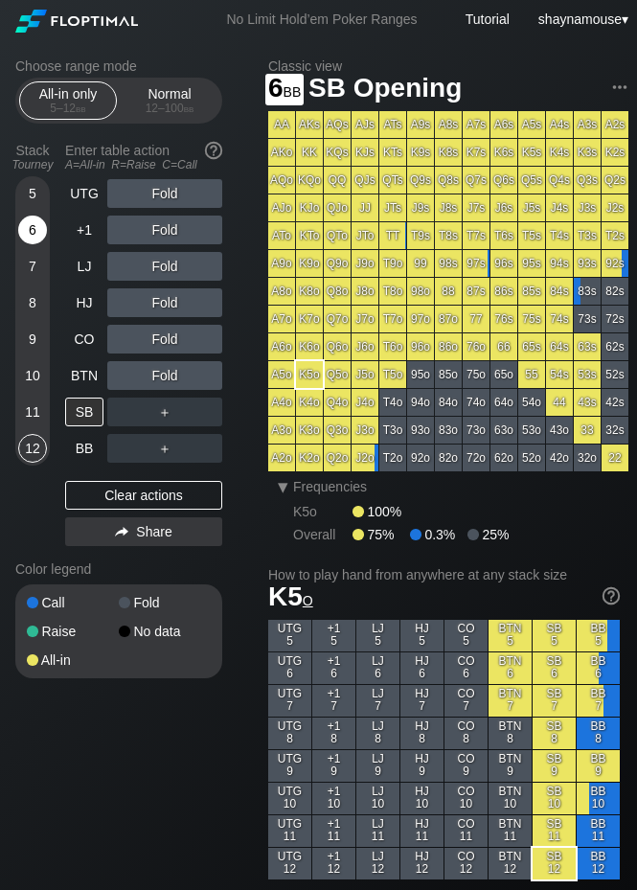
click at [30, 229] on div "6" at bounding box center [32, 230] width 29 height 29
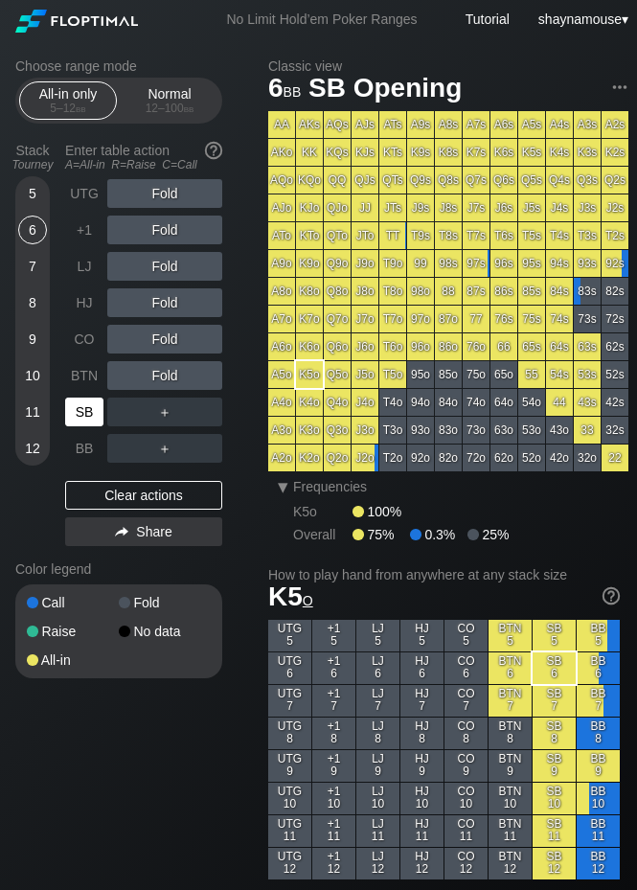
click at [93, 410] on div "SB" at bounding box center [84, 412] width 38 height 29
click at [91, 410] on div "SB" at bounding box center [84, 412] width 38 height 29
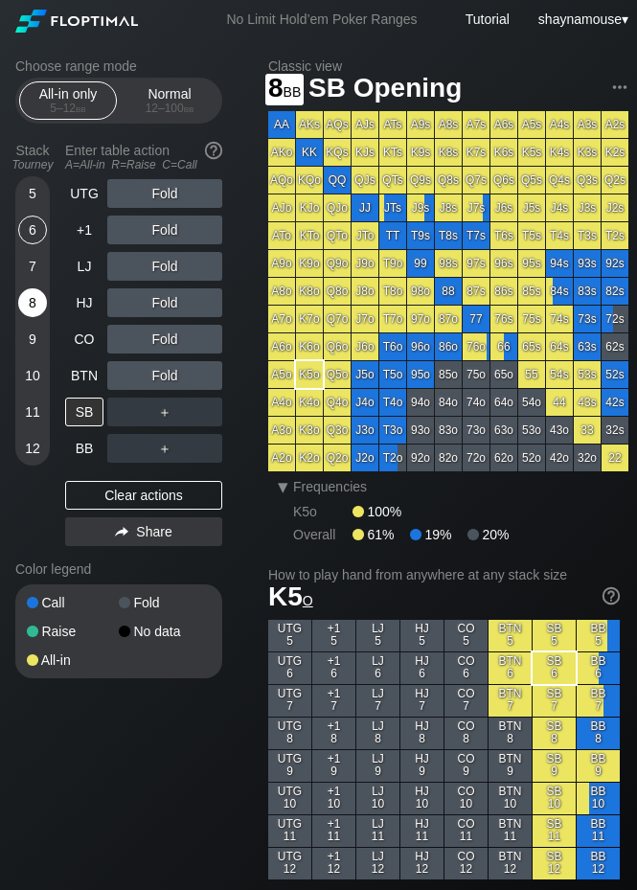
click at [29, 305] on div "8" at bounding box center [32, 302] width 29 height 29
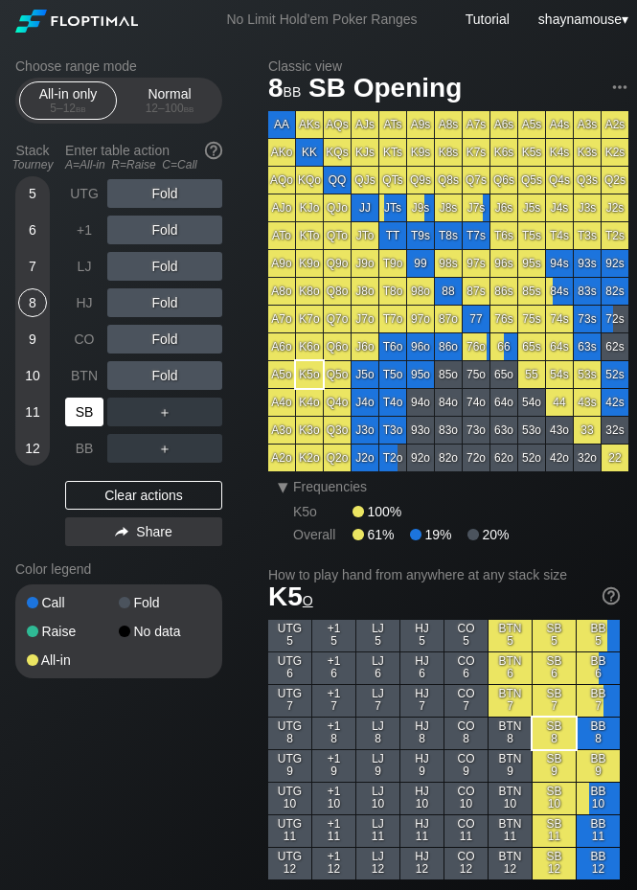
click at [76, 413] on div "SB" at bounding box center [84, 412] width 38 height 29
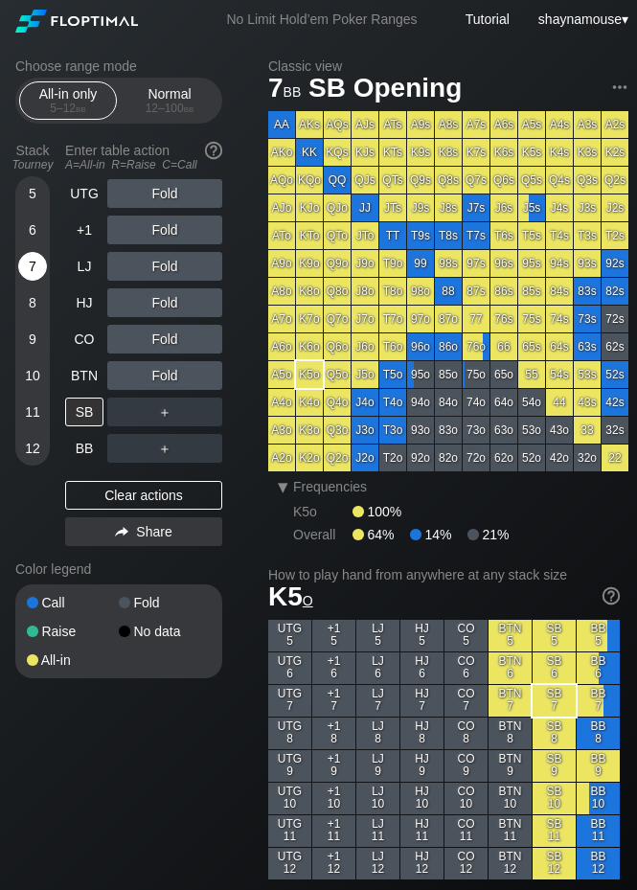
click at [24, 266] on div "7" at bounding box center [32, 266] width 29 height 29
click at [81, 412] on div "SB" at bounding box center [84, 412] width 38 height 29
click at [81, 410] on div "SB" at bounding box center [84, 412] width 38 height 29
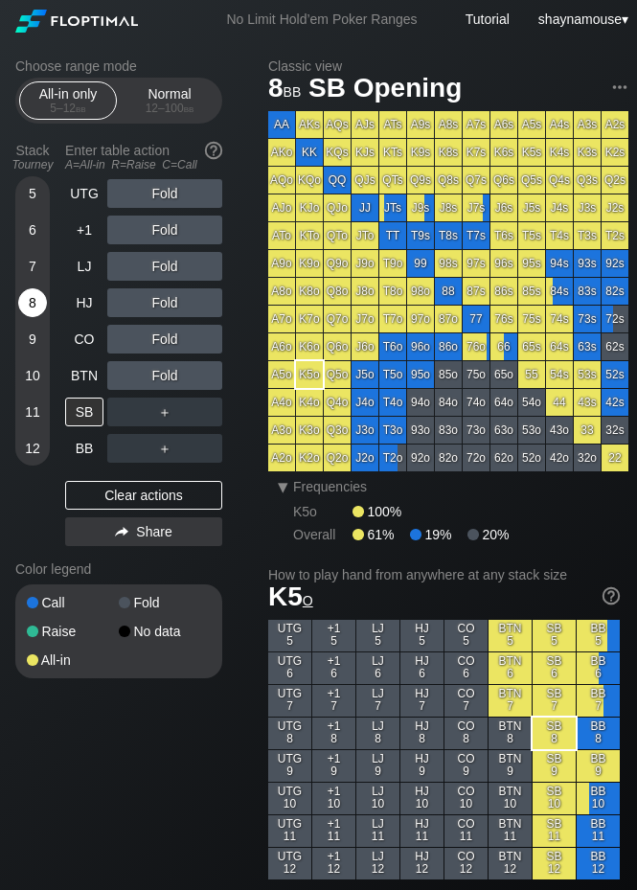
click at [34, 299] on div "8" at bounding box center [32, 302] width 29 height 29
click at [154, 103] on div "12 – 100 bb" at bounding box center [169, 108] width 81 height 13
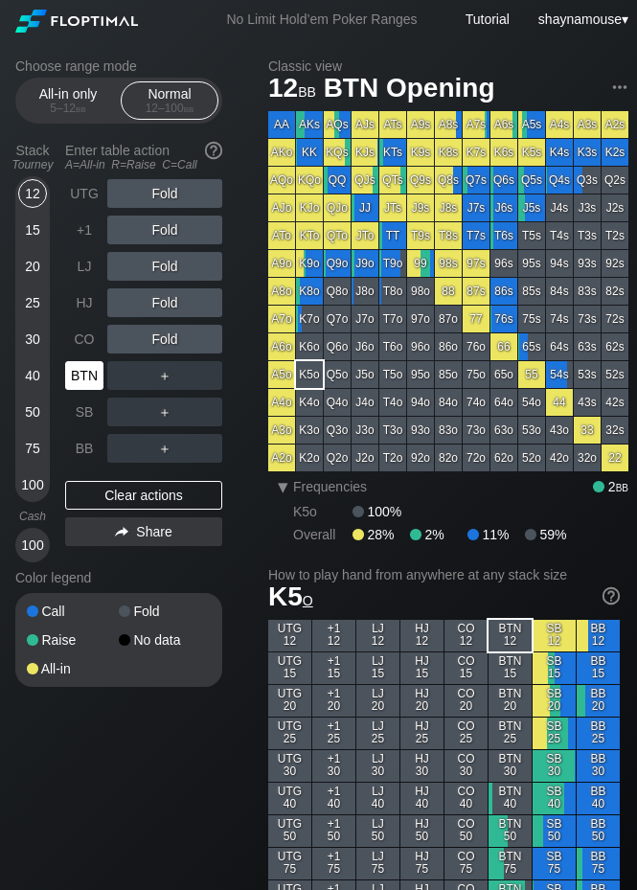
click at [82, 374] on div "BTN" at bounding box center [84, 375] width 38 height 29
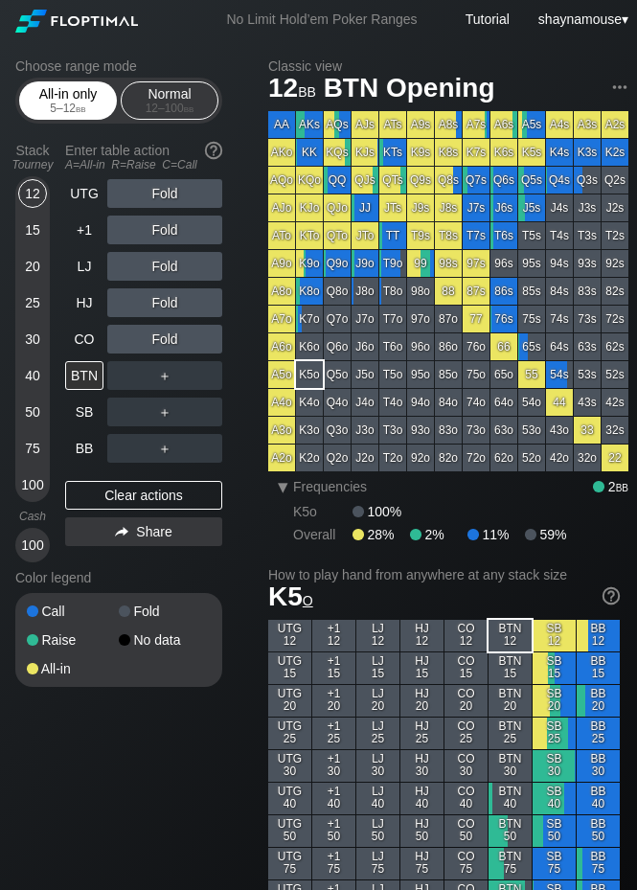
click at [76, 101] on div "All-in only 5 – 12 bb" at bounding box center [68, 100] width 88 height 36
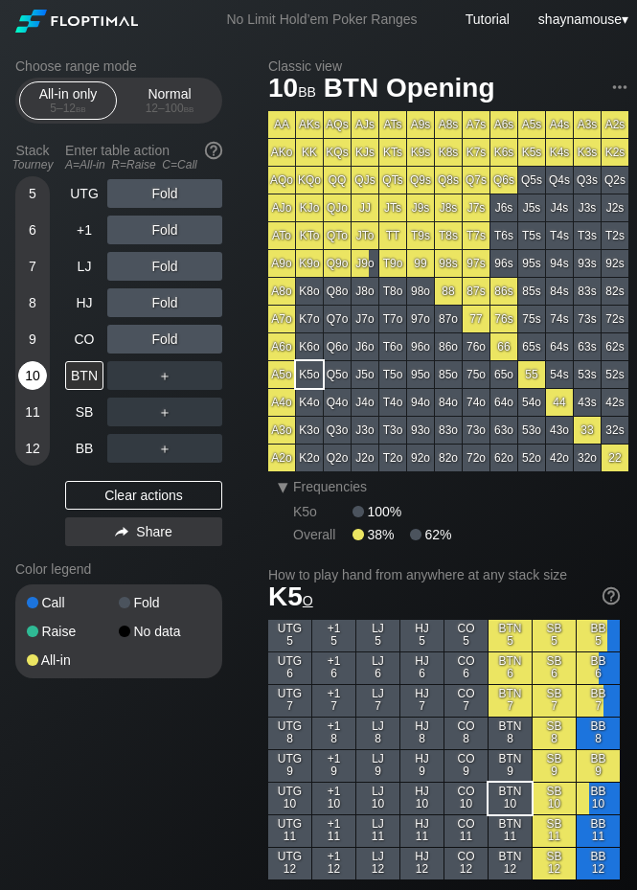
click at [35, 378] on div "10" at bounding box center [32, 375] width 29 height 29
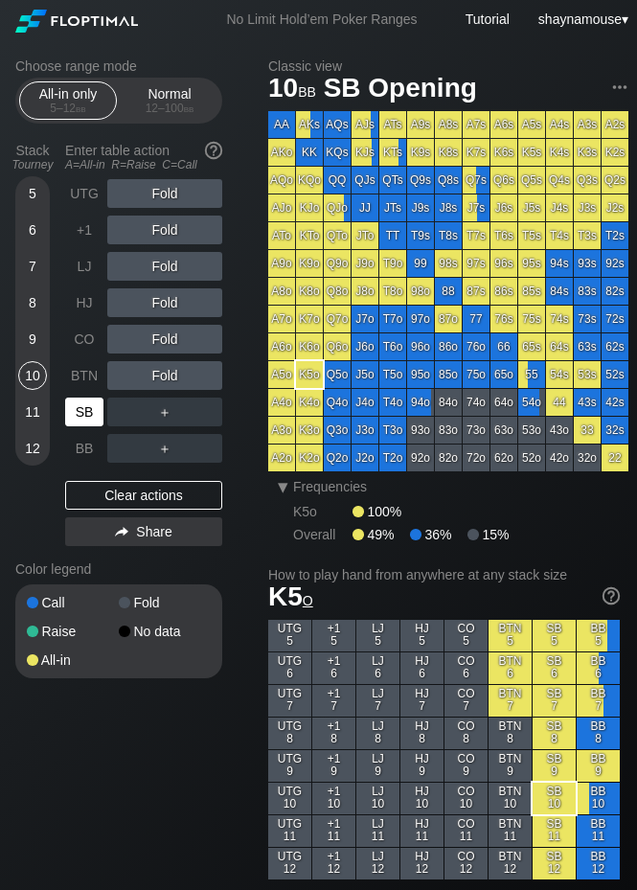
click at [92, 418] on div "SB" at bounding box center [84, 412] width 38 height 29
click at [202, 411] on div "C ✕" at bounding box center [203, 412] width 37 height 29
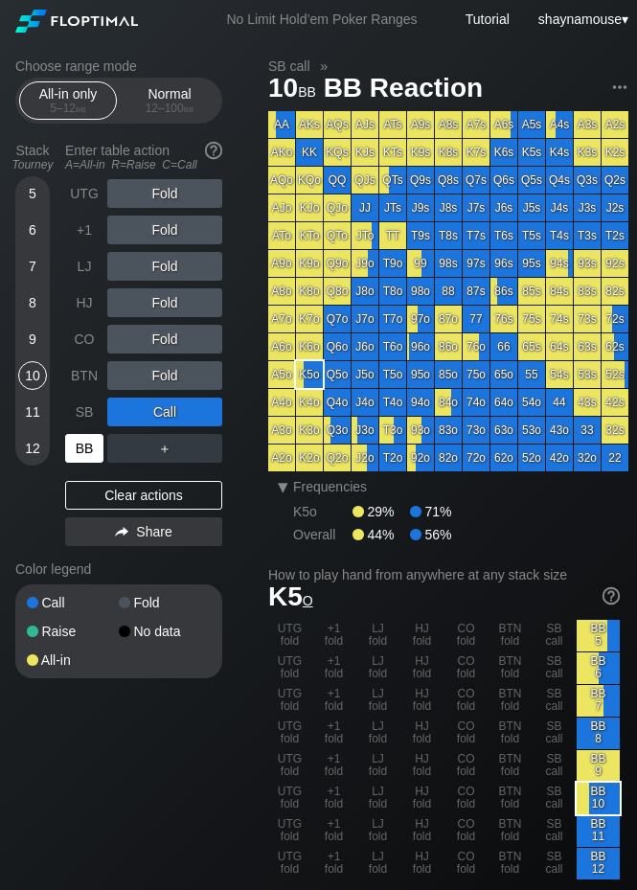
click at [93, 451] on div "BB" at bounding box center [84, 448] width 38 height 29
click at [92, 451] on div "BB" at bounding box center [84, 448] width 38 height 29
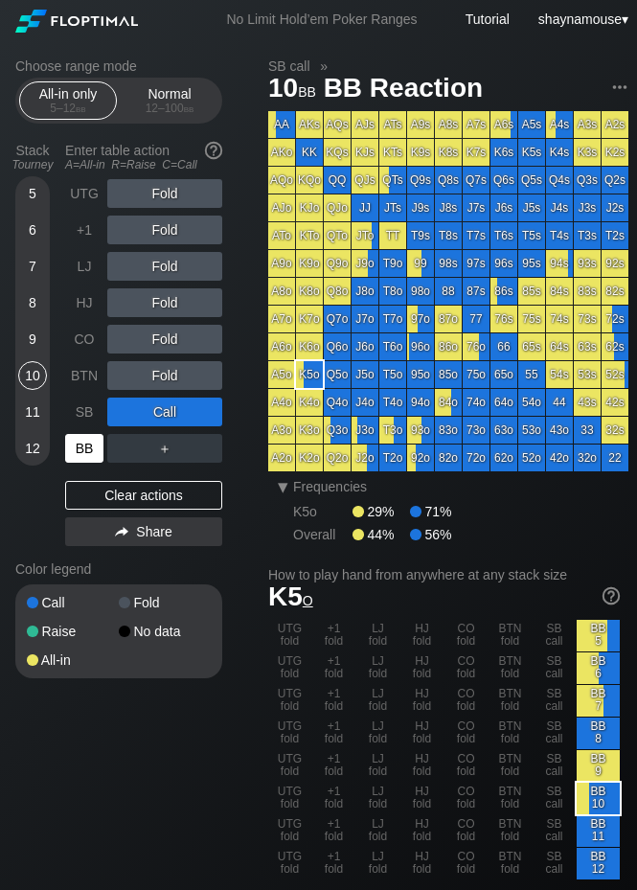
click at [92, 451] on div "BB" at bounding box center [84, 448] width 38 height 29
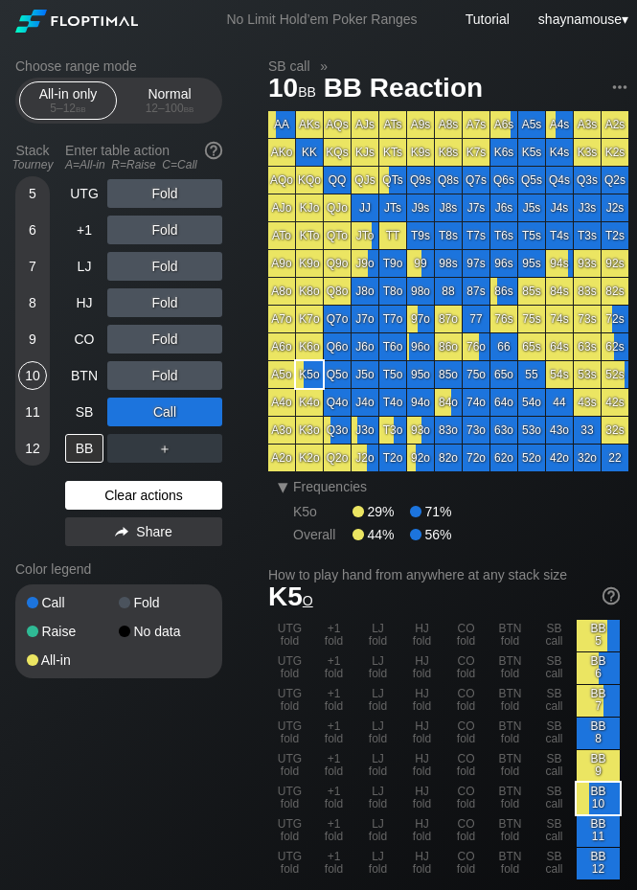
click at [143, 496] on div "Clear actions" at bounding box center [143, 495] width 157 height 29
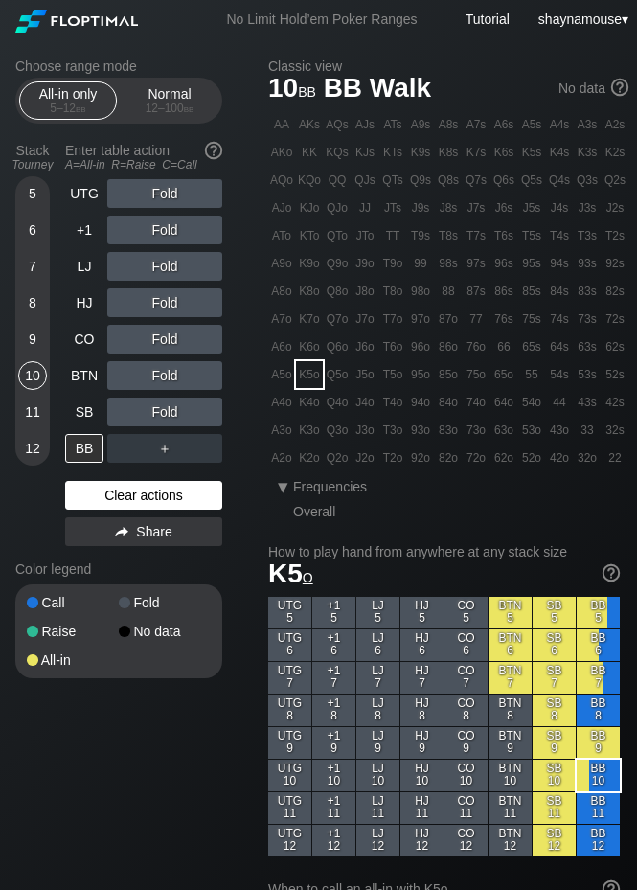
click at [139, 496] on div "Clear actions" at bounding box center [143, 495] width 157 height 29
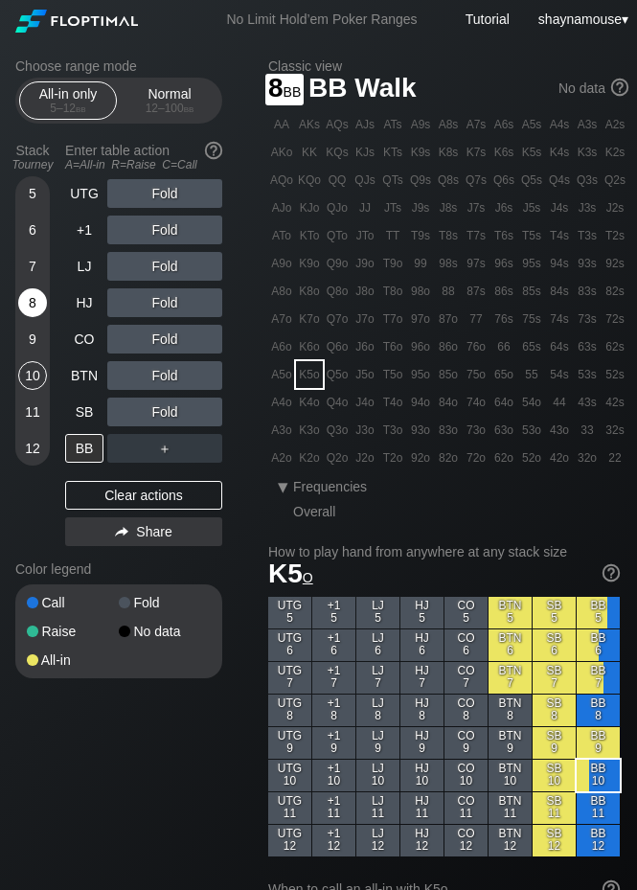
click at [28, 305] on div "8" at bounding box center [32, 302] width 29 height 29
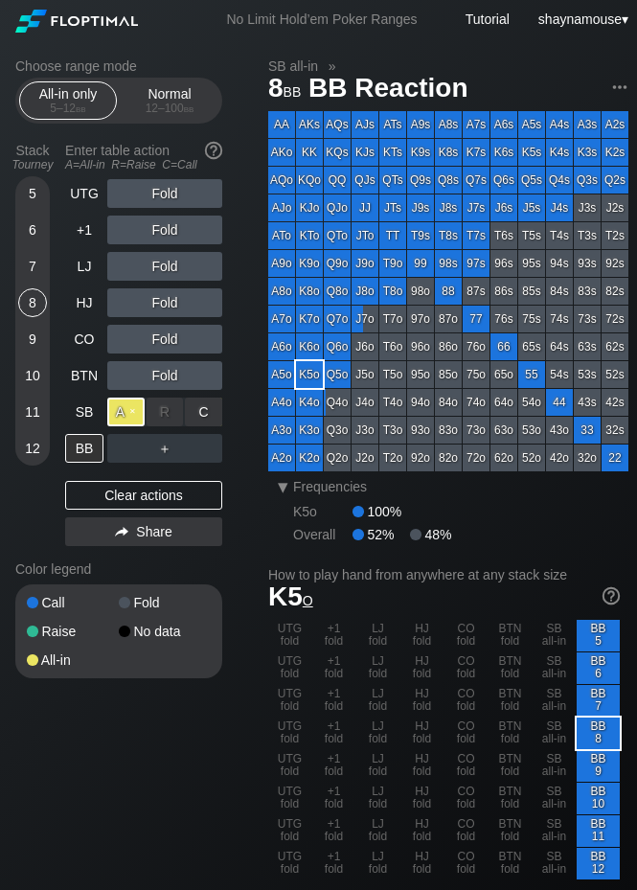
click at [128, 409] on div "A ✕" at bounding box center [125, 412] width 37 height 29
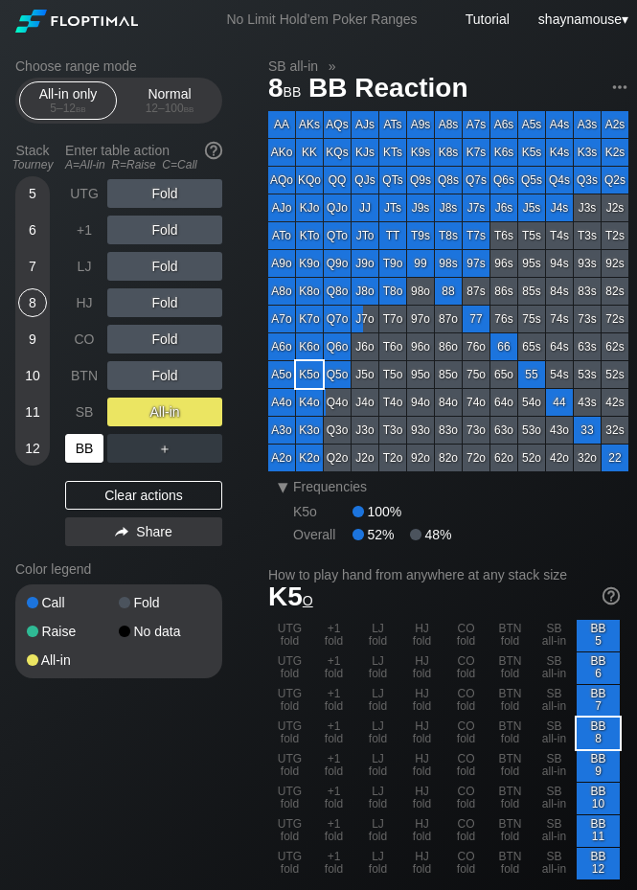
click at [84, 442] on div "BB" at bounding box center [84, 448] width 38 height 29
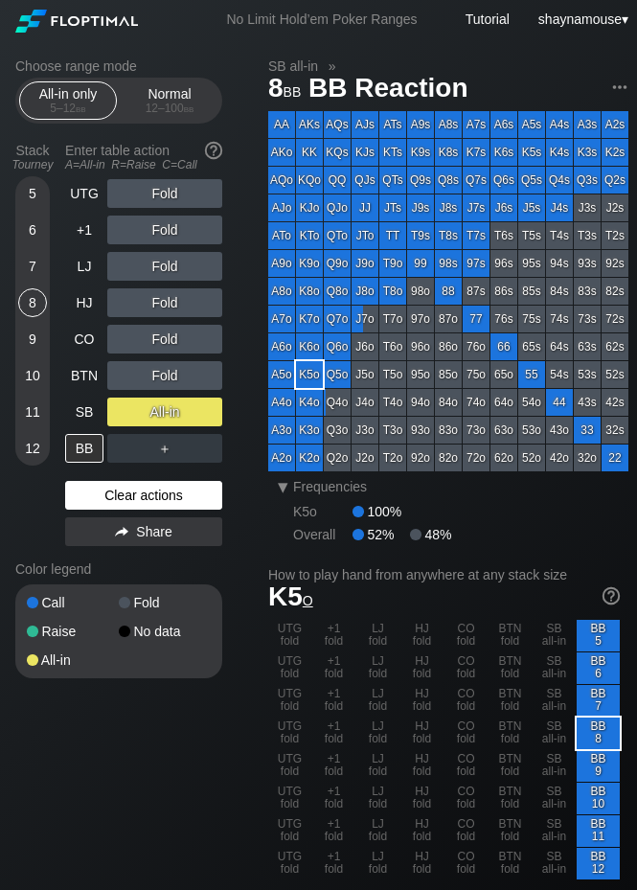
click at [113, 493] on div "Clear actions" at bounding box center [143, 495] width 157 height 29
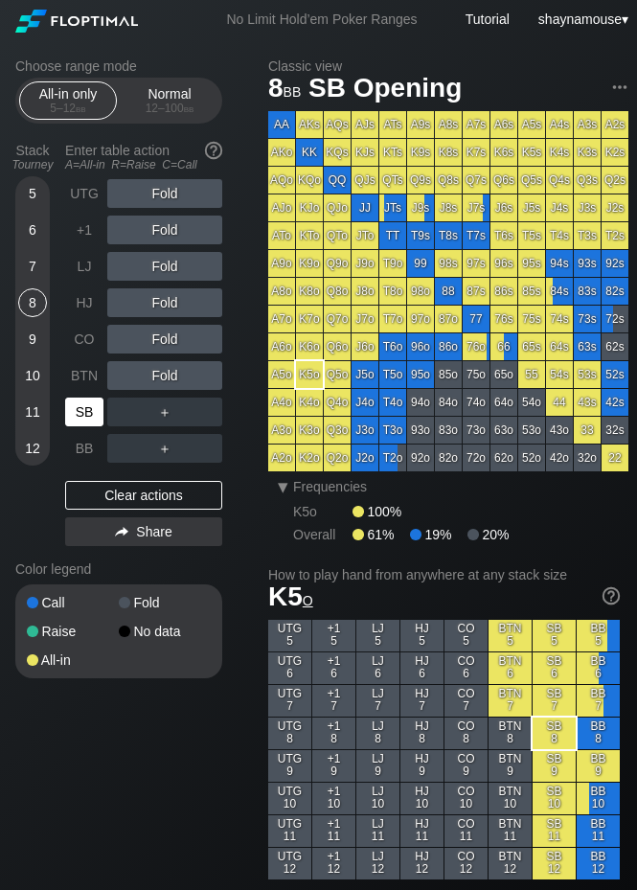
click at [85, 425] on div "SB" at bounding box center [84, 412] width 38 height 29
